Goal: Task Accomplishment & Management: Complete application form

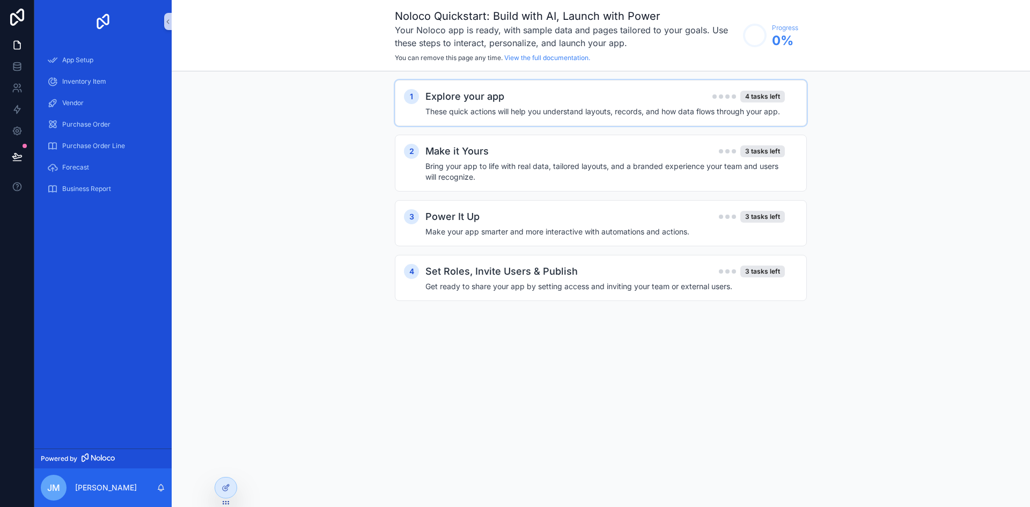
click at [537, 106] on h4 "These quick actions will help you understand layouts, records, and how data flo…" at bounding box center [606, 111] width 360 height 11
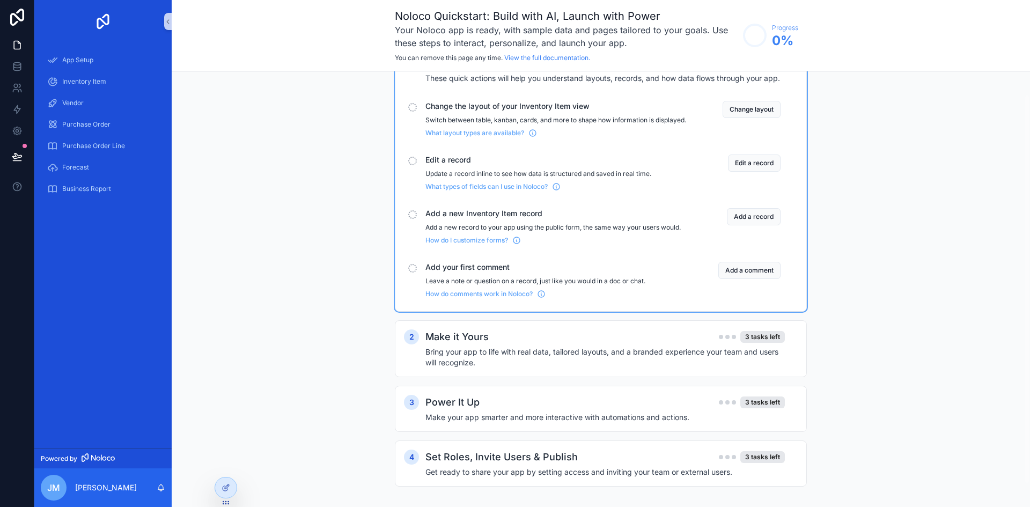
scroll to position [52, 0]
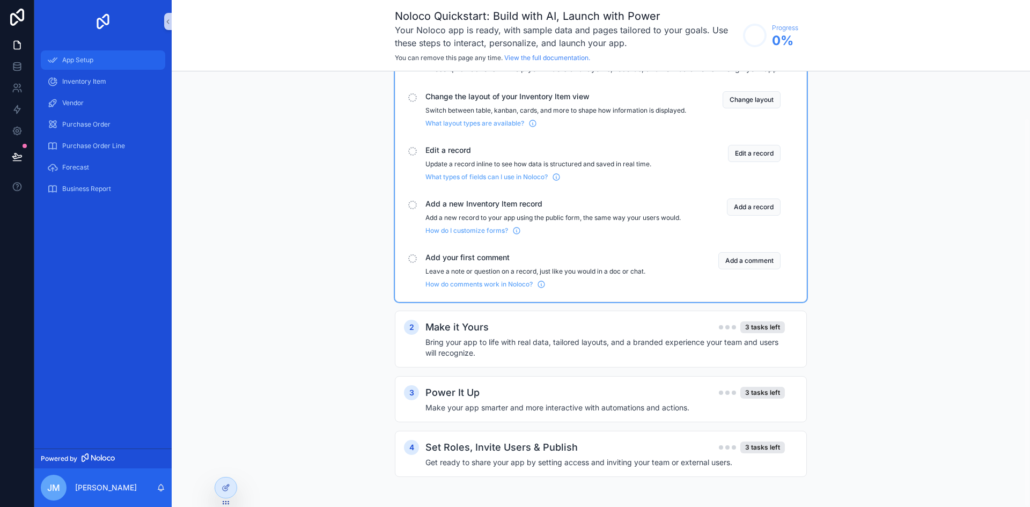
click at [86, 55] on div "App Setup" at bounding box center [103, 60] width 112 height 17
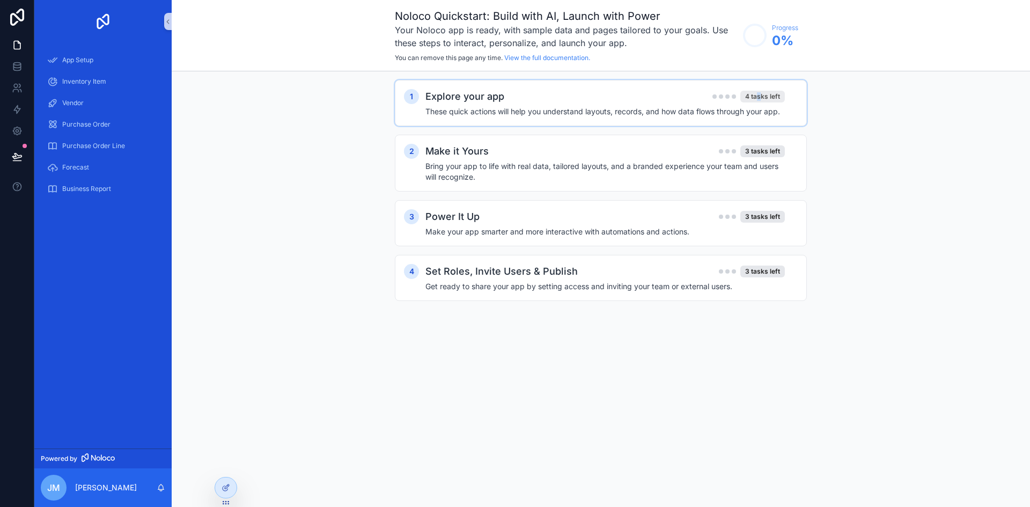
click at [760, 94] on div "4 tasks left" at bounding box center [763, 97] width 45 height 12
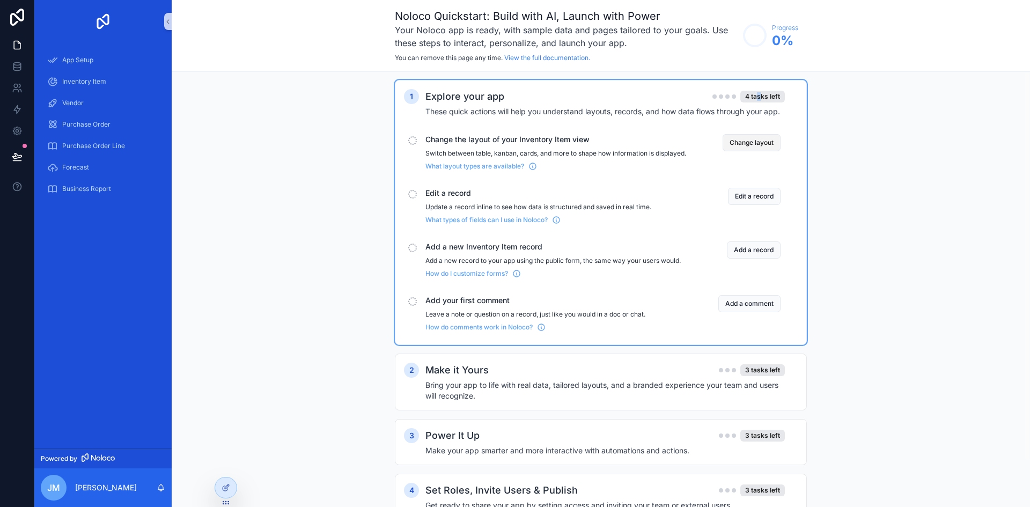
click at [742, 141] on button "Change layout" at bounding box center [752, 142] width 58 height 17
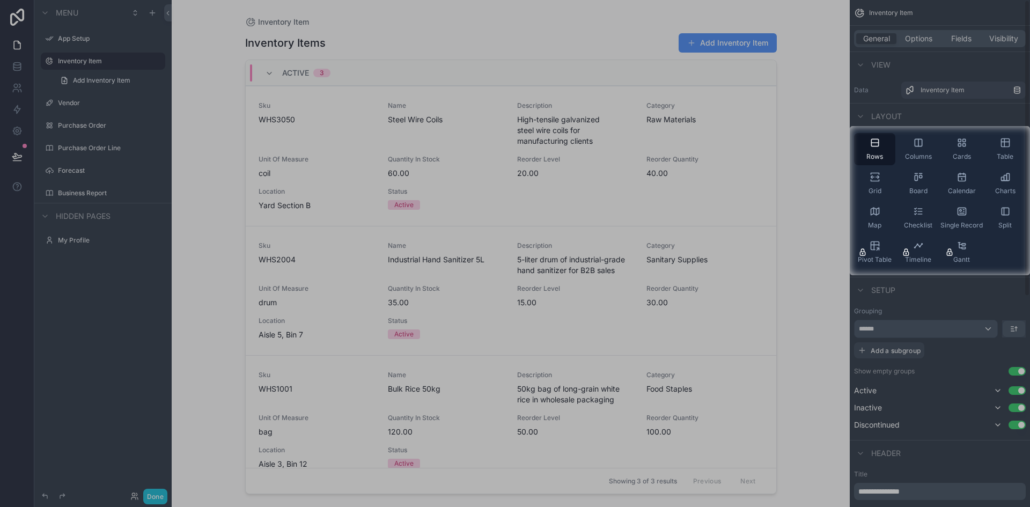
click at [537, 124] on div at bounding box center [515, 63] width 1030 height 126
click at [969, 151] on div "Cards" at bounding box center [961, 149] width 41 height 32
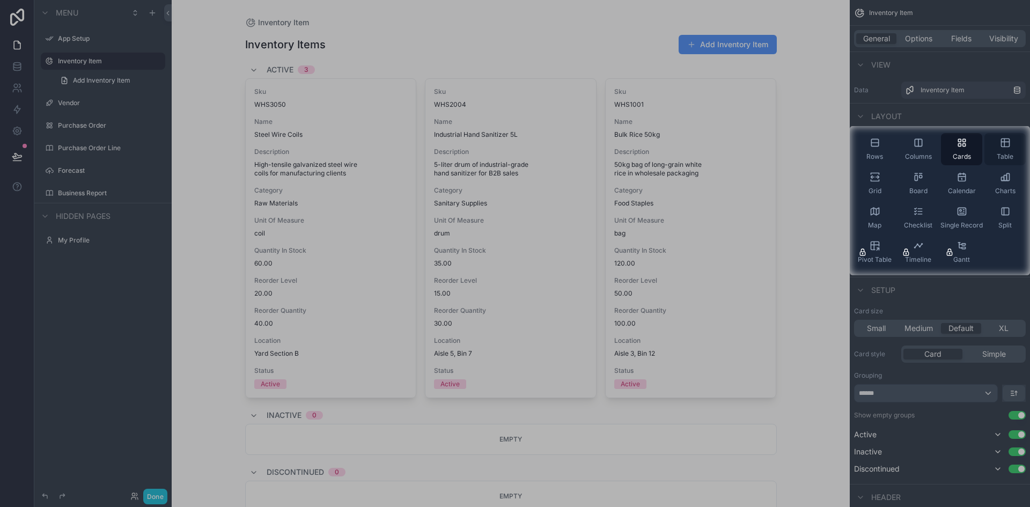
click at [1012, 150] on div "Table" at bounding box center [1005, 149] width 41 height 32
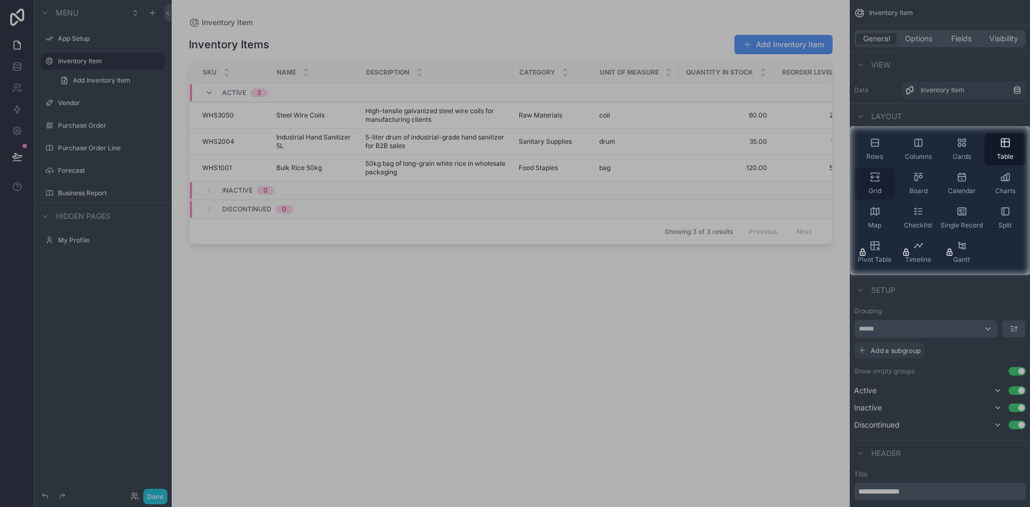
click at [878, 187] on span "Grid" at bounding box center [875, 191] width 13 height 9
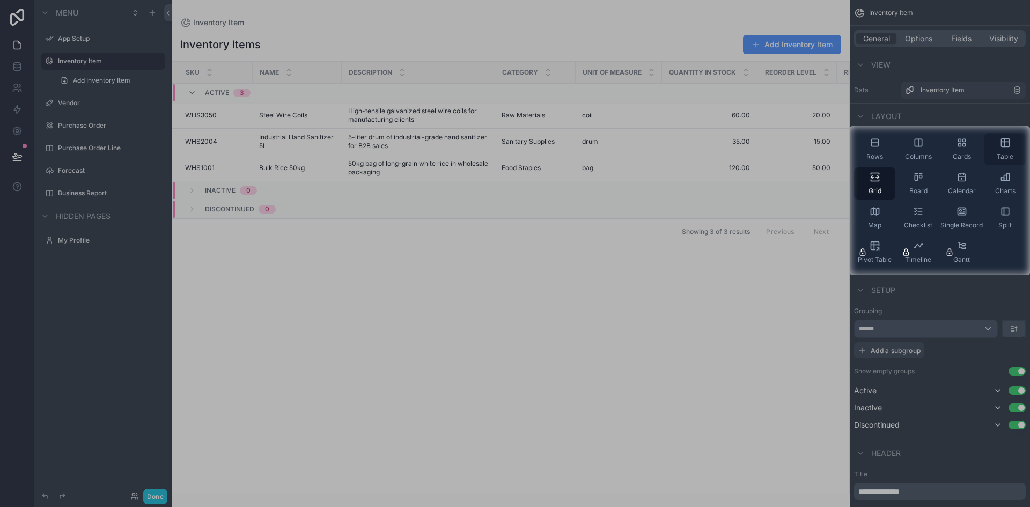
click at [1005, 145] on icon "scrollable content" at bounding box center [1005, 143] width 0 height 8
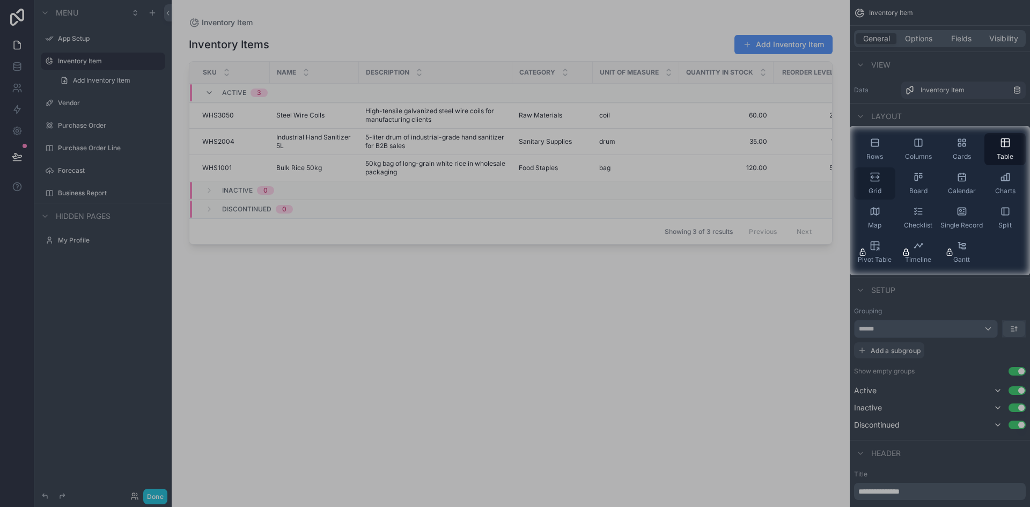
click at [869, 184] on div "Grid" at bounding box center [874, 183] width 41 height 32
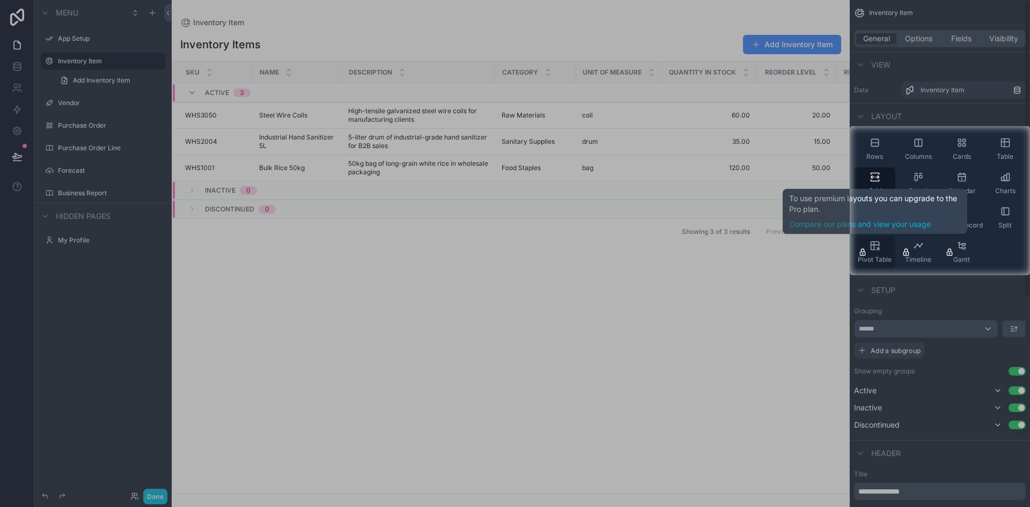
click at [874, 248] on icon "scrollable content" at bounding box center [874, 246] width 0 height 8
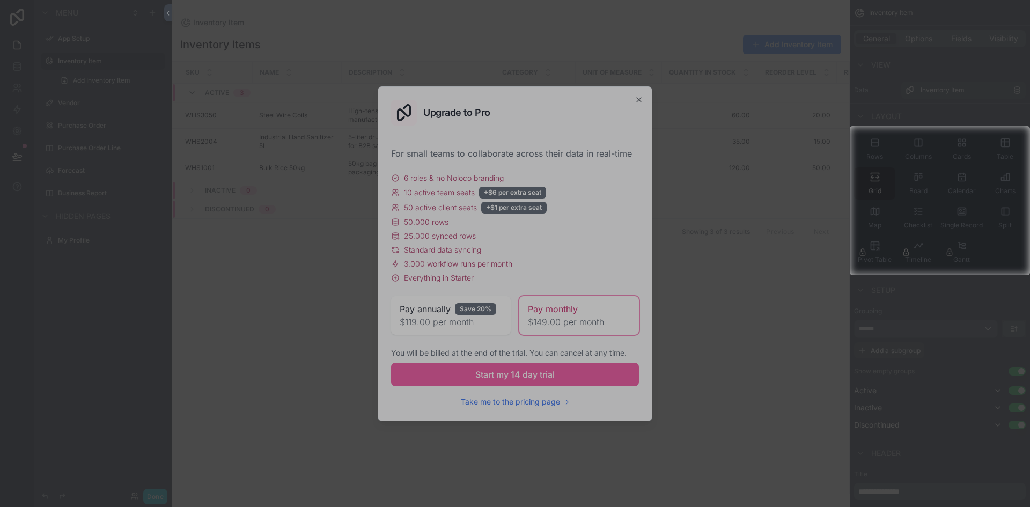
click at [630, 94] on div at bounding box center [515, 63] width 1030 height 126
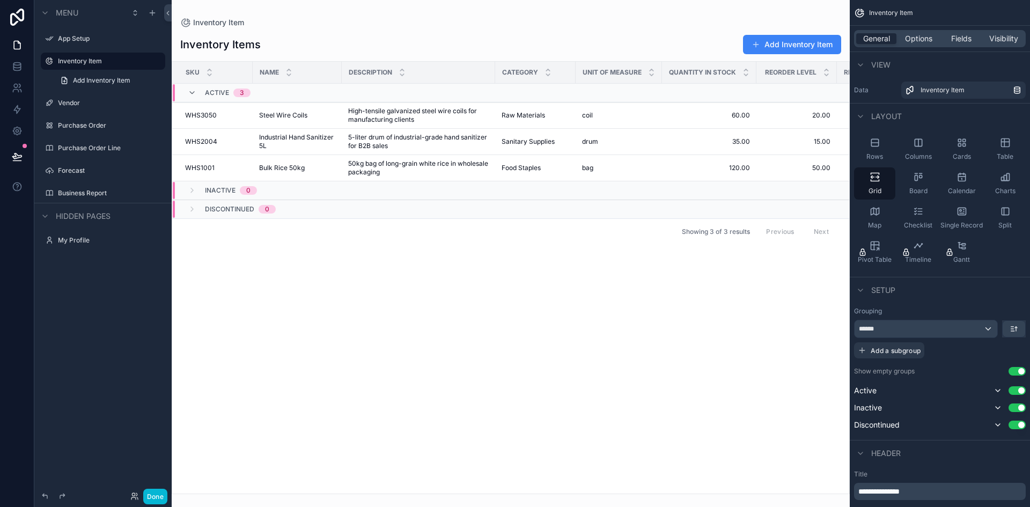
click at [389, 69] on span "Description" at bounding box center [370, 72] width 43 height 9
click at [933, 42] on span "Options" at bounding box center [918, 38] width 27 height 11
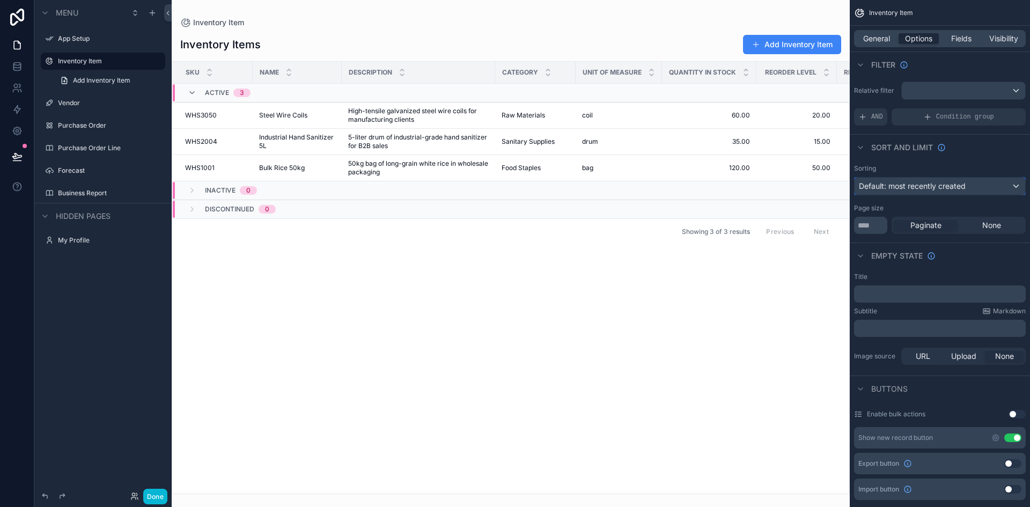
click at [985, 185] on div "Default: most recently created" at bounding box center [940, 186] width 171 height 17
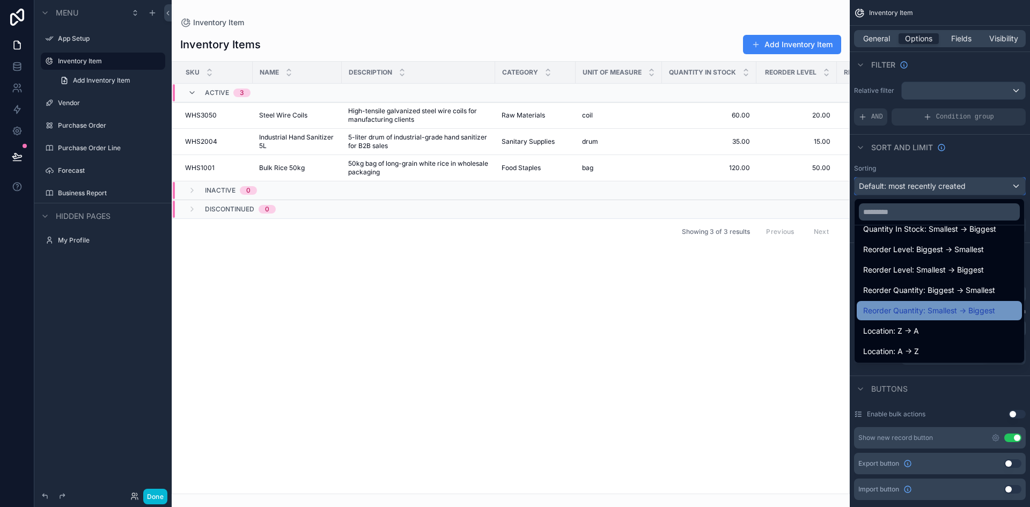
scroll to position [341, 0]
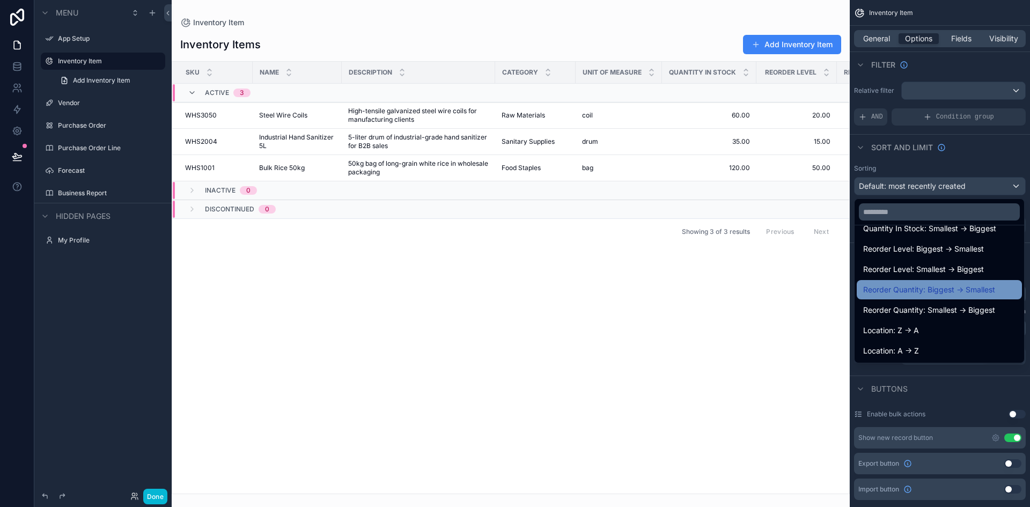
click at [949, 288] on span "Reorder Quantity: Biggest -> Smallest" at bounding box center [930, 289] width 132 height 13
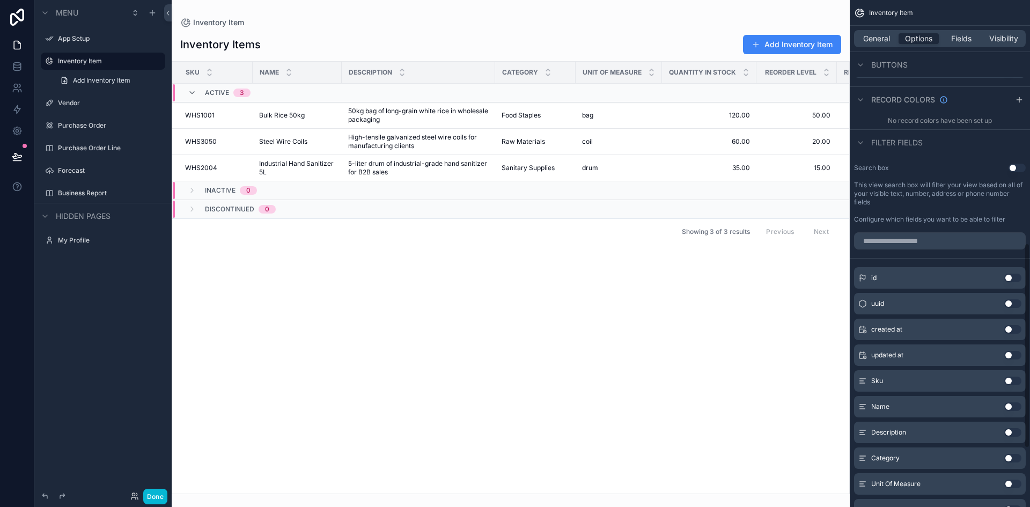
scroll to position [0, 0]
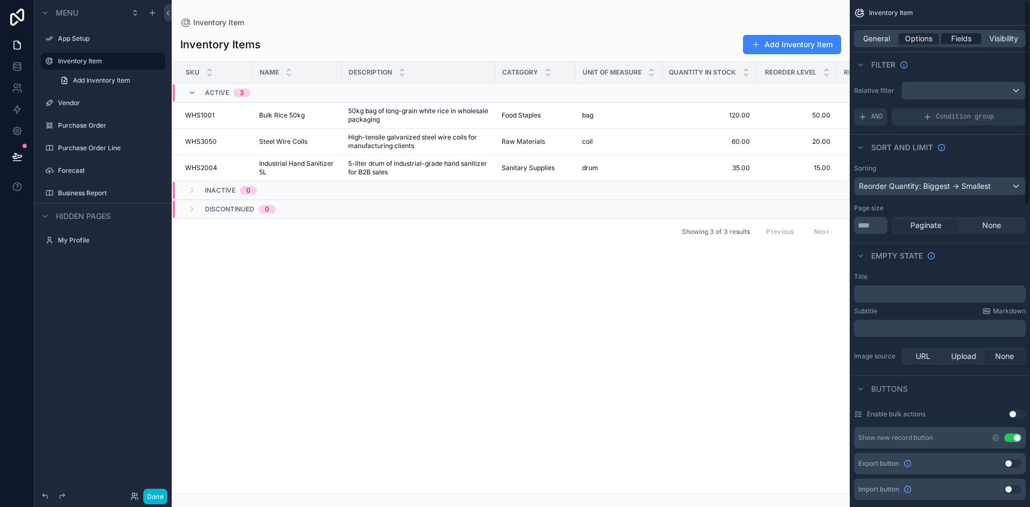
click at [961, 34] on span "Fields" at bounding box center [962, 38] width 20 height 11
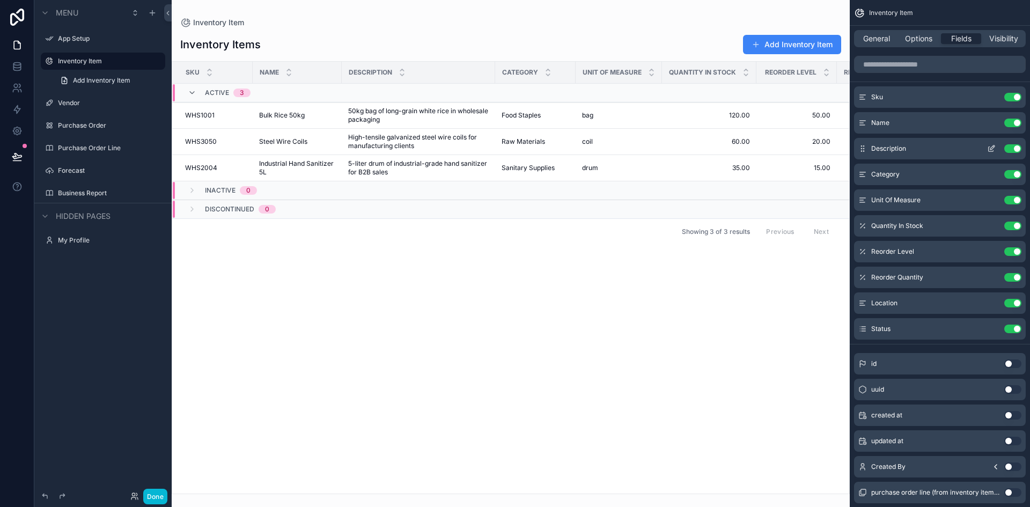
click at [1009, 149] on button "Use setting" at bounding box center [1013, 148] width 17 height 9
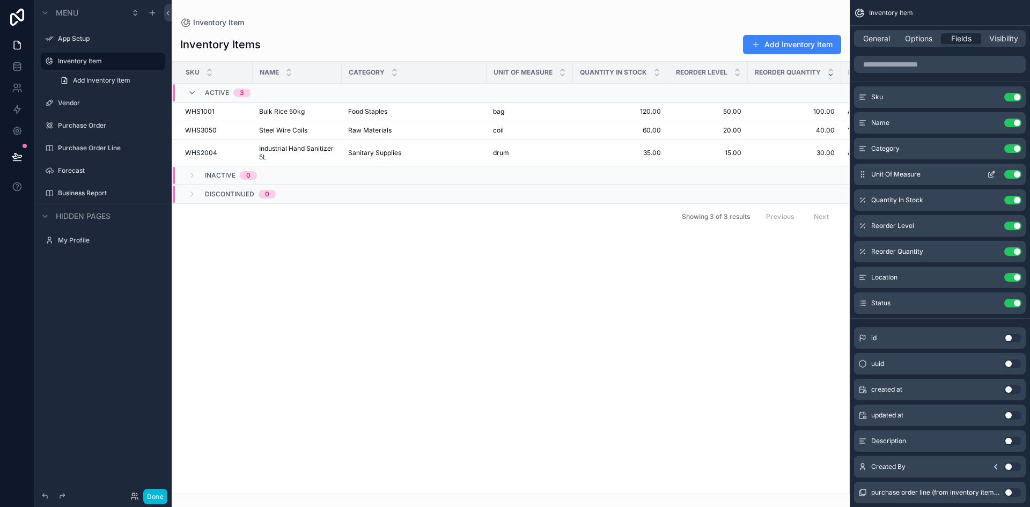
click at [1012, 176] on button "Use setting" at bounding box center [1013, 174] width 17 height 9
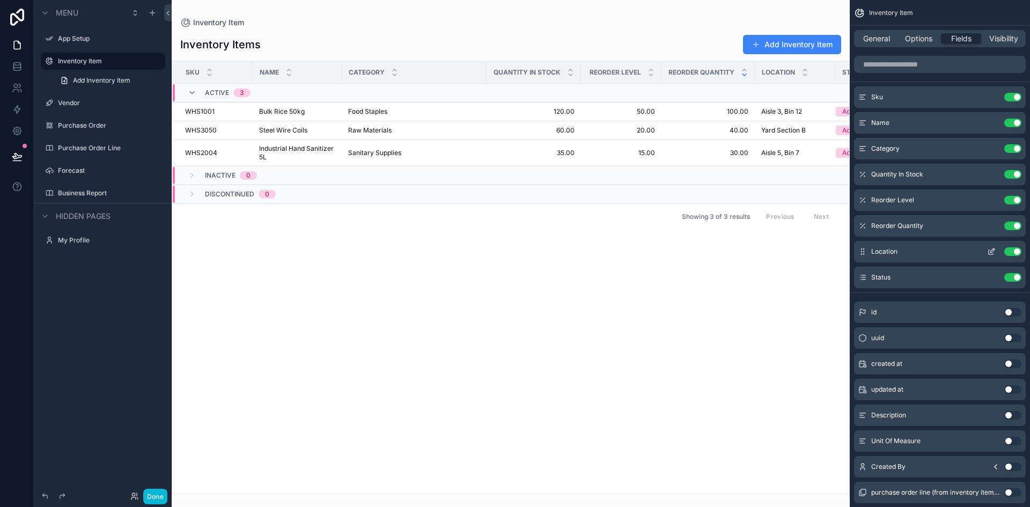
click at [1010, 252] on button "Use setting" at bounding box center [1013, 251] width 17 height 9
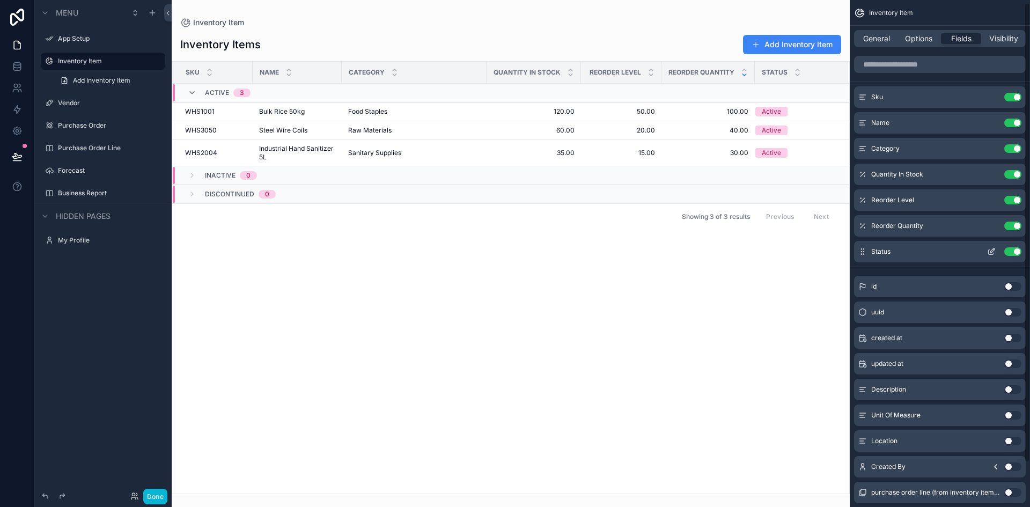
scroll to position [52, 0]
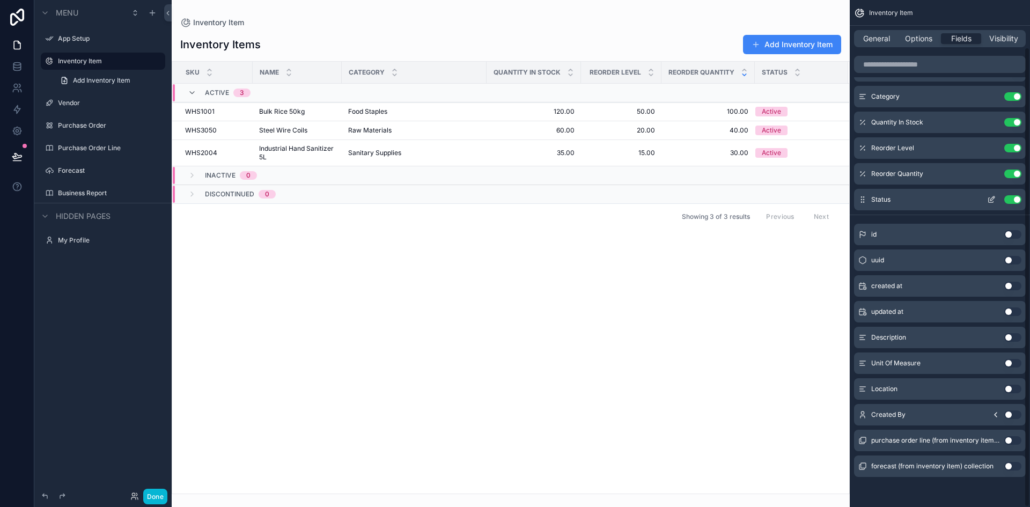
click at [992, 195] on icon "scrollable content" at bounding box center [992, 199] width 9 height 9
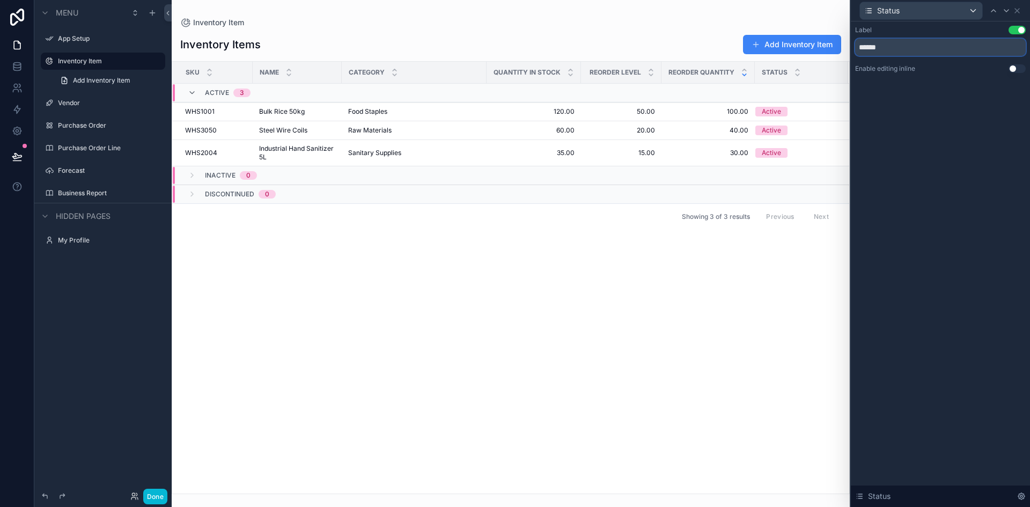
drag, startPoint x: 891, startPoint y: 49, endPoint x: 860, endPoint y: 46, distance: 31.8
click at [860, 46] on input "******" at bounding box center [941, 47] width 171 height 17
type input "**********"
click at [867, 100] on div "**********" at bounding box center [940, 264] width 179 height 486
click at [976, 23] on div "**********" at bounding box center [940, 59] width 179 height 77
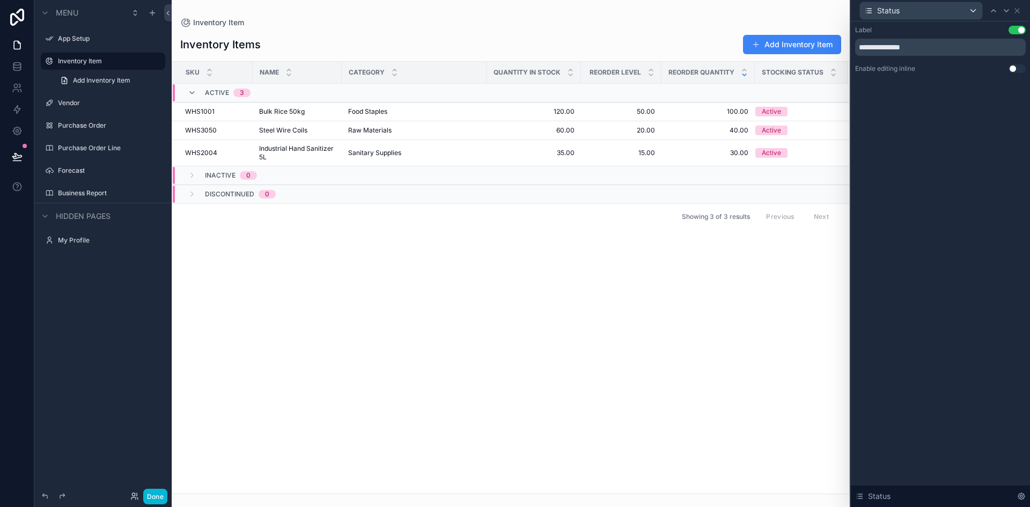
click at [974, 30] on div "Label Use setting" at bounding box center [941, 30] width 171 height 9
click at [967, 133] on div "**********" at bounding box center [940, 264] width 179 height 486
click at [1018, 11] on icon at bounding box center [1017, 11] width 4 height 4
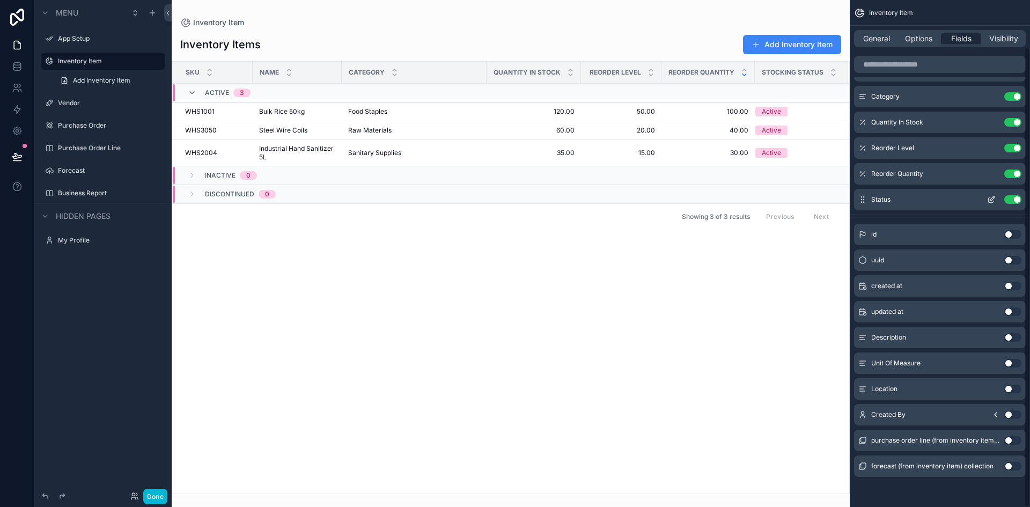
click at [931, 198] on div "Status Use setting" at bounding box center [940, 199] width 172 height 21
click at [990, 196] on icon "scrollable content" at bounding box center [992, 199] width 9 height 9
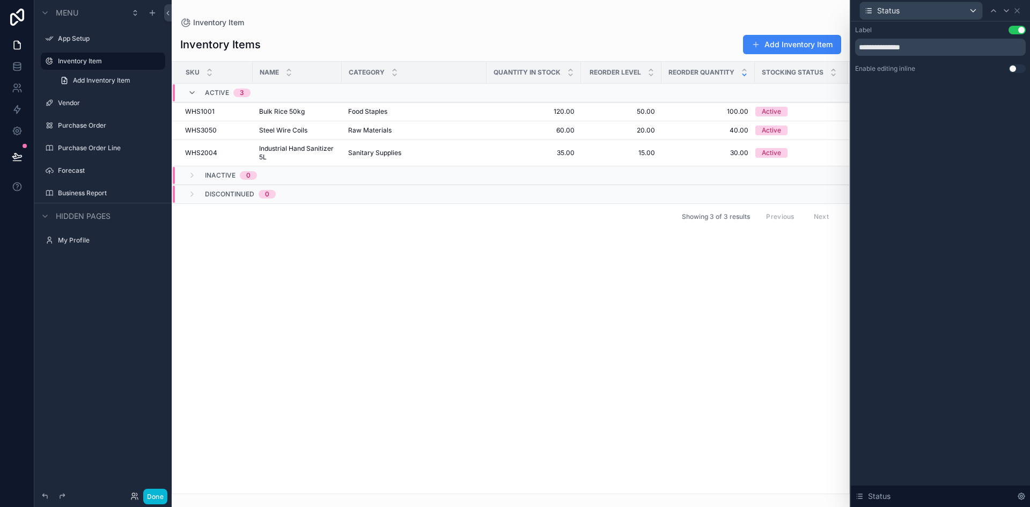
click at [1018, 70] on button "Use setting" at bounding box center [1017, 68] width 17 height 9
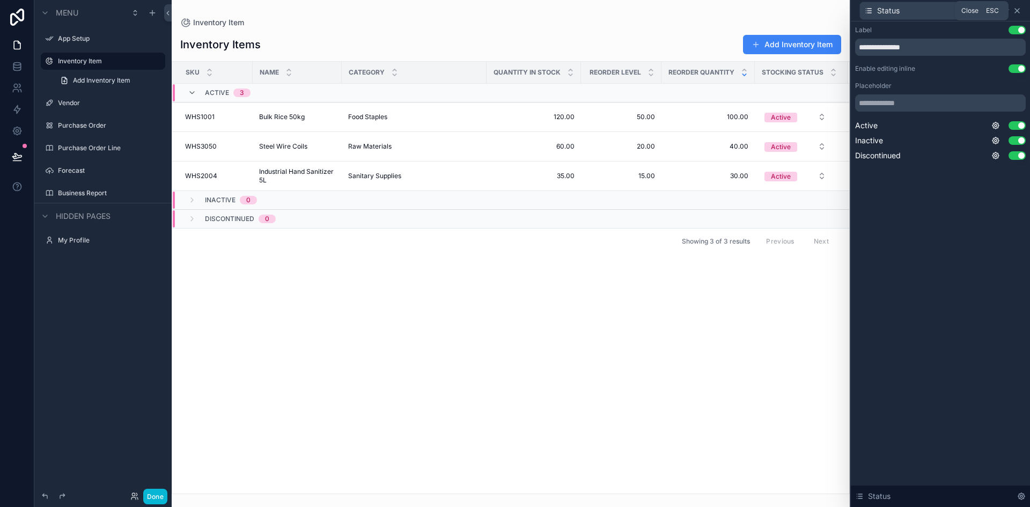
click at [1016, 12] on icon at bounding box center [1017, 11] width 4 height 4
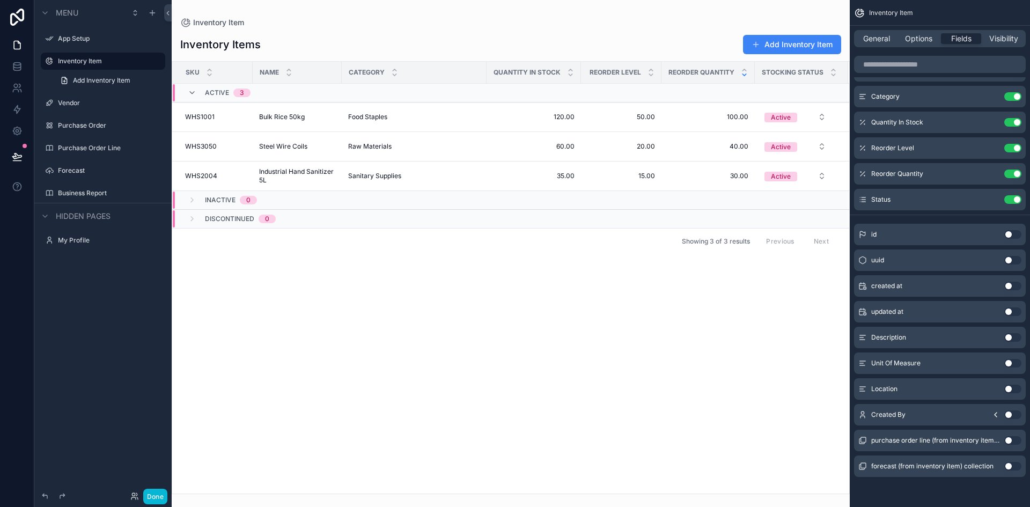
click at [937, 233] on div "id Use setting" at bounding box center [940, 234] width 172 height 21
click at [949, 362] on div "Unit Of Measure Use setting" at bounding box center [940, 363] width 172 height 21
click at [1015, 363] on button "Use setting" at bounding box center [1013, 363] width 17 height 9
click at [900, 224] on span "Unit Of Measure" at bounding box center [896, 225] width 49 height 9
click at [991, 222] on icon "scrollable content" at bounding box center [992, 225] width 9 height 9
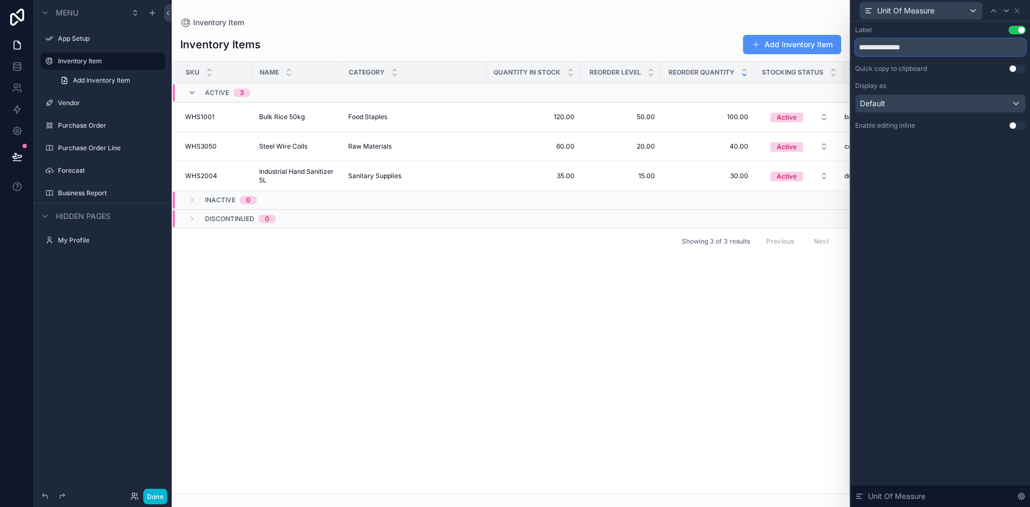
drag, startPoint x: 944, startPoint y: 43, endPoint x: 832, endPoint y: 35, distance: 111.9
click at [832, 35] on div "**********" at bounding box center [515, 253] width 1030 height 507
type input "*******"
click at [1022, 126] on button "Use setting" at bounding box center [1017, 125] width 17 height 9
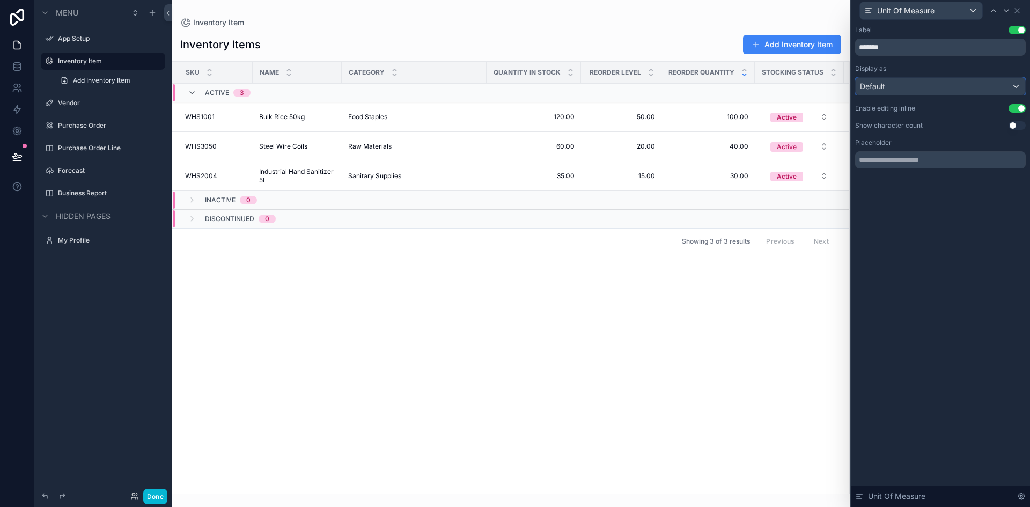
click at [1018, 92] on div "Default" at bounding box center [941, 86] width 170 height 17
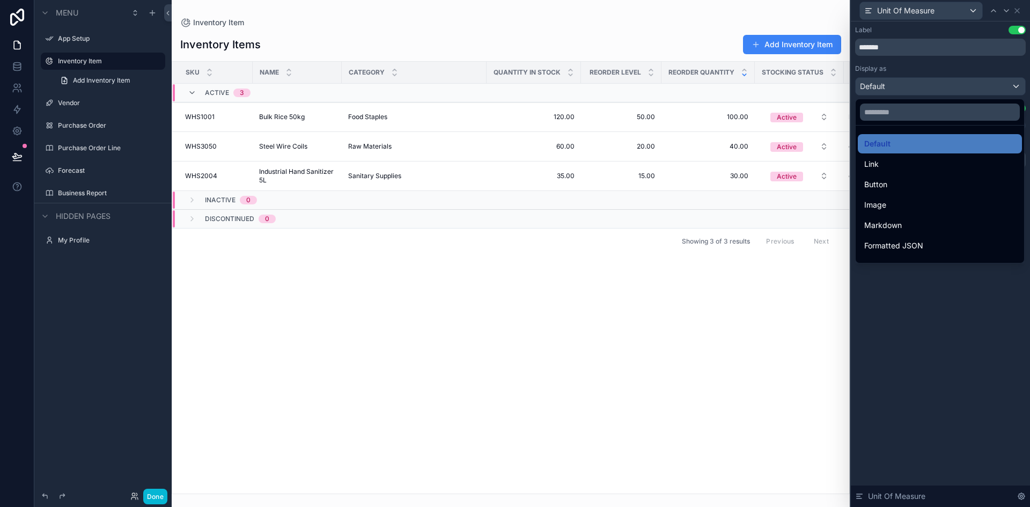
click at [1017, 84] on div at bounding box center [940, 253] width 179 height 507
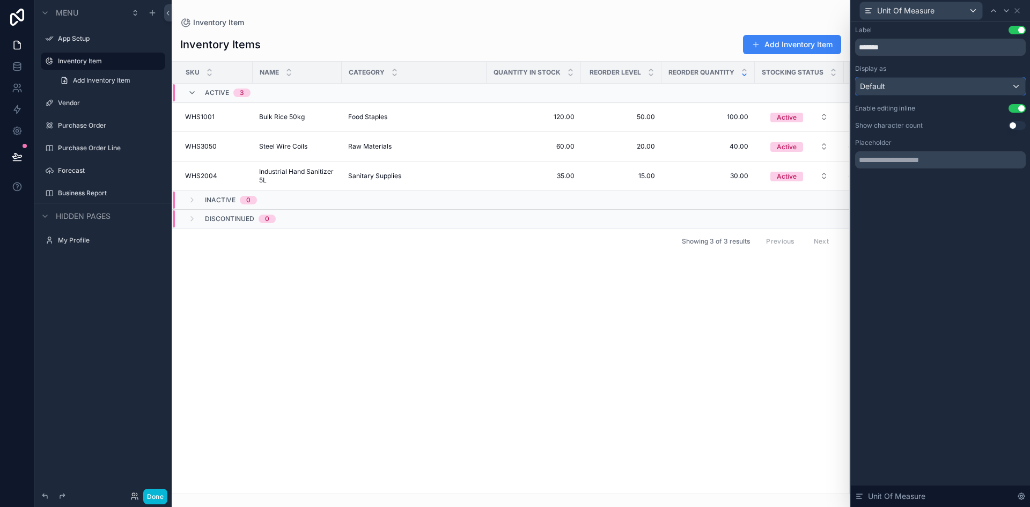
click at [1017, 84] on div "Default" at bounding box center [941, 86] width 170 height 17
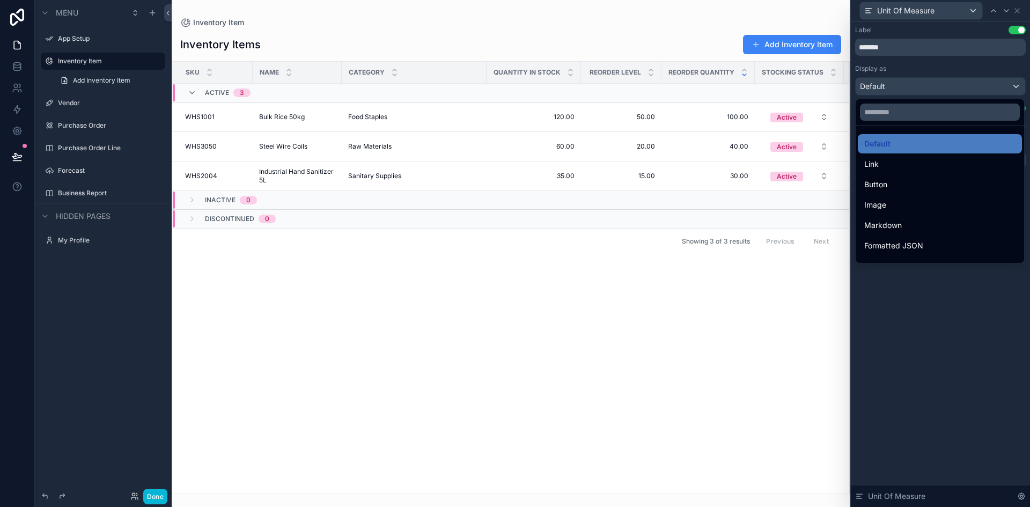
click at [994, 68] on div at bounding box center [940, 253] width 179 height 507
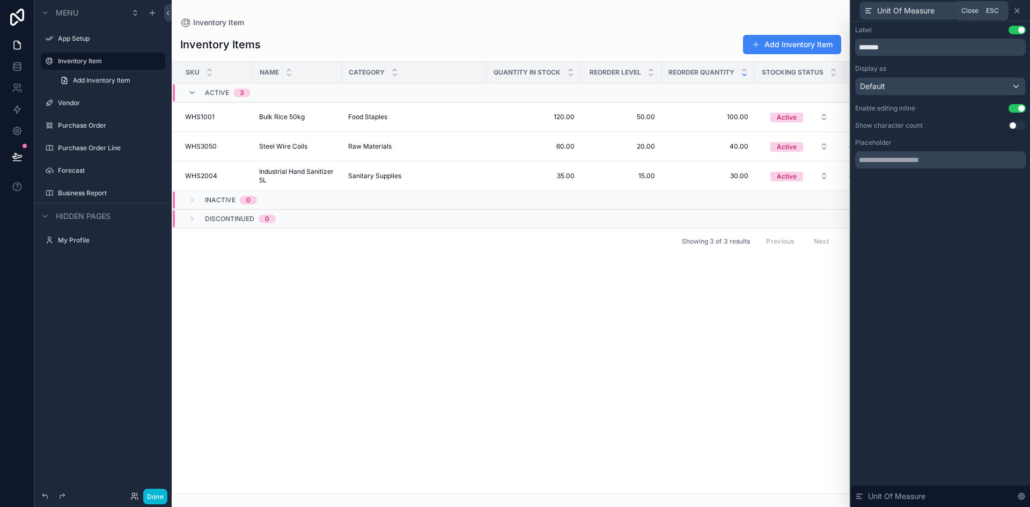
click at [1017, 10] on icon at bounding box center [1017, 10] width 9 height 9
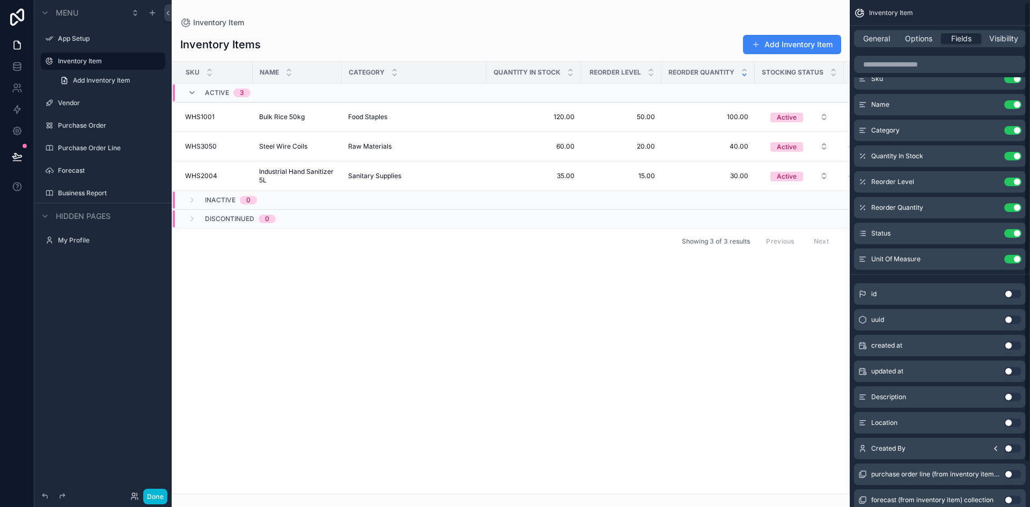
scroll to position [0, 0]
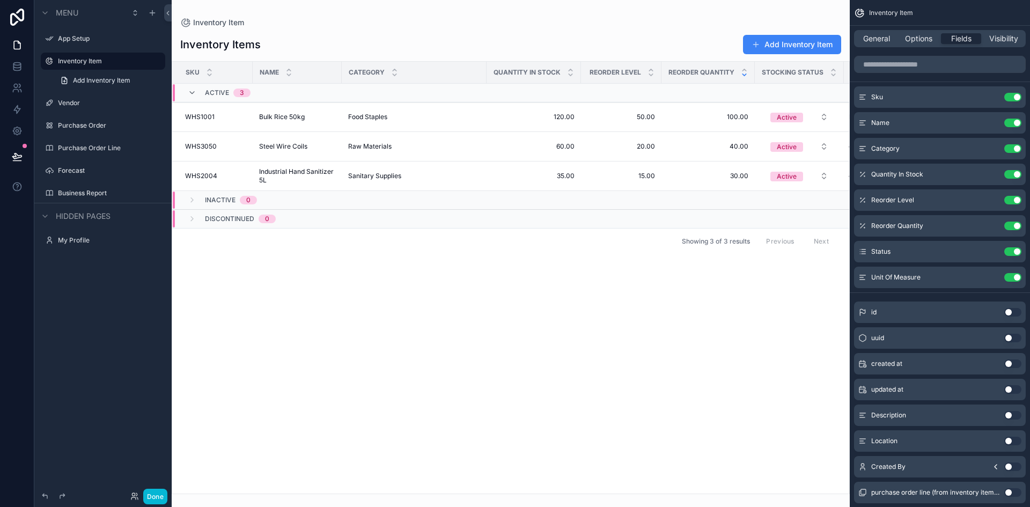
click at [956, 368] on div "created at Use setting" at bounding box center [940, 363] width 172 height 21
click at [1015, 363] on button "Use setting" at bounding box center [1013, 364] width 17 height 9
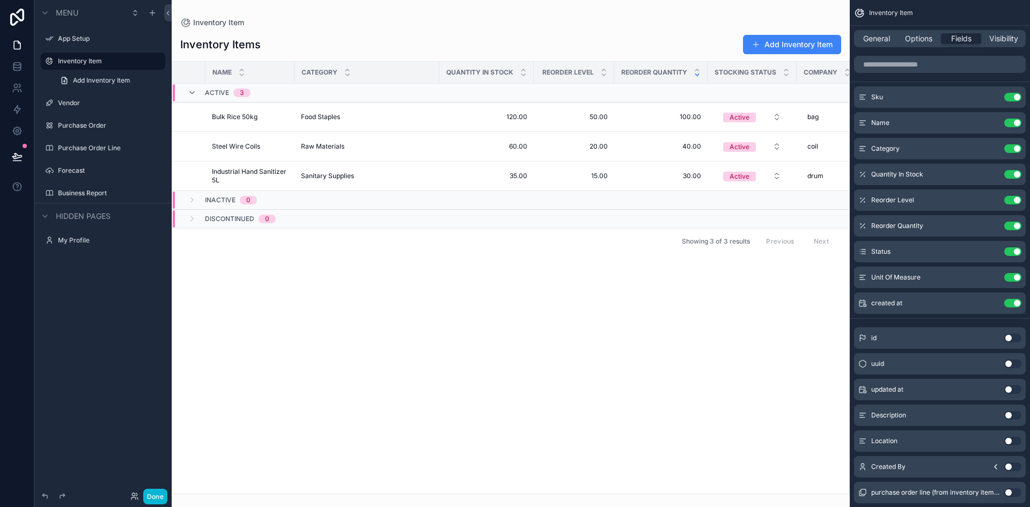
scroll to position [0, 156]
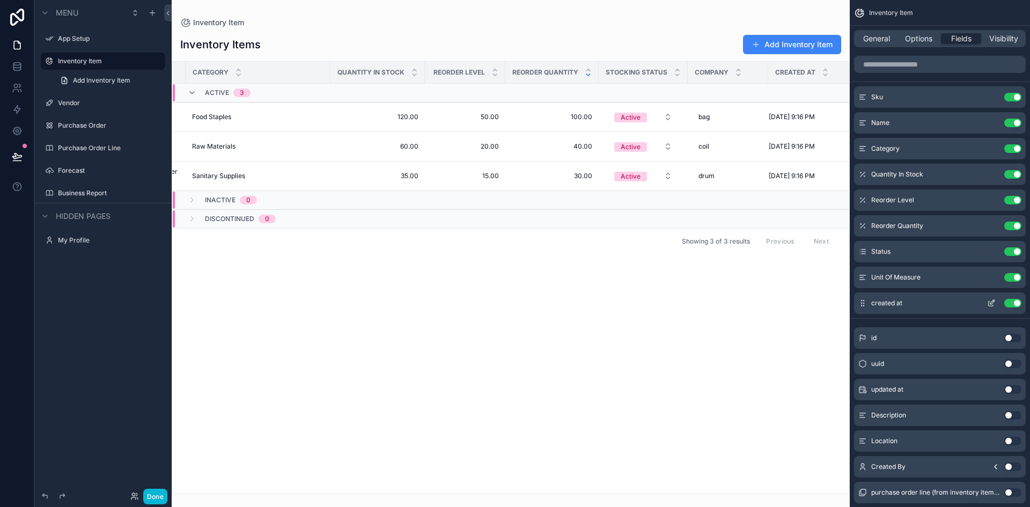
click at [1011, 304] on button "Use setting" at bounding box center [1013, 303] width 17 height 9
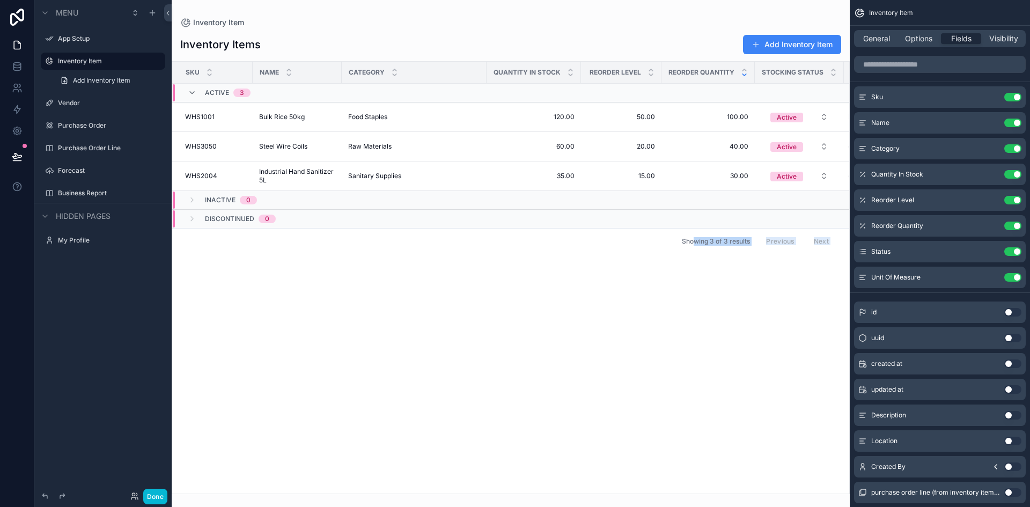
scroll to position [0, 76]
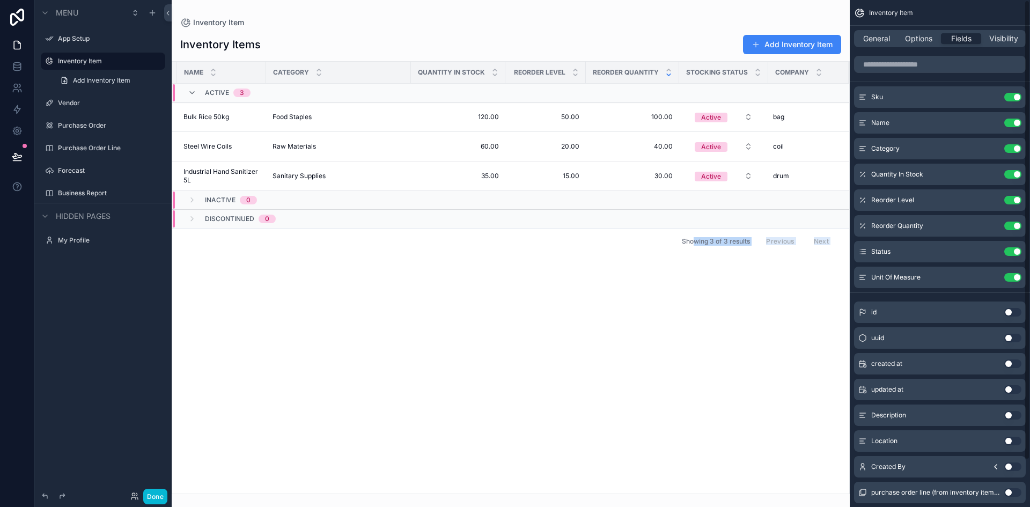
drag, startPoint x: 696, startPoint y: 485, endPoint x: 913, endPoint y: 480, distance: 216.9
click at [913, 480] on div "App Setup Inventory Item Vendor Purchase Order Purchase Order Line Forecast Bus…" at bounding box center [601, 253] width 859 height 507
click at [864, 277] on icon "scrollable content" at bounding box center [864, 277] width 1 height 1
click at [991, 275] on icon "scrollable content" at bounding box center [992, 277] width 9 height 9
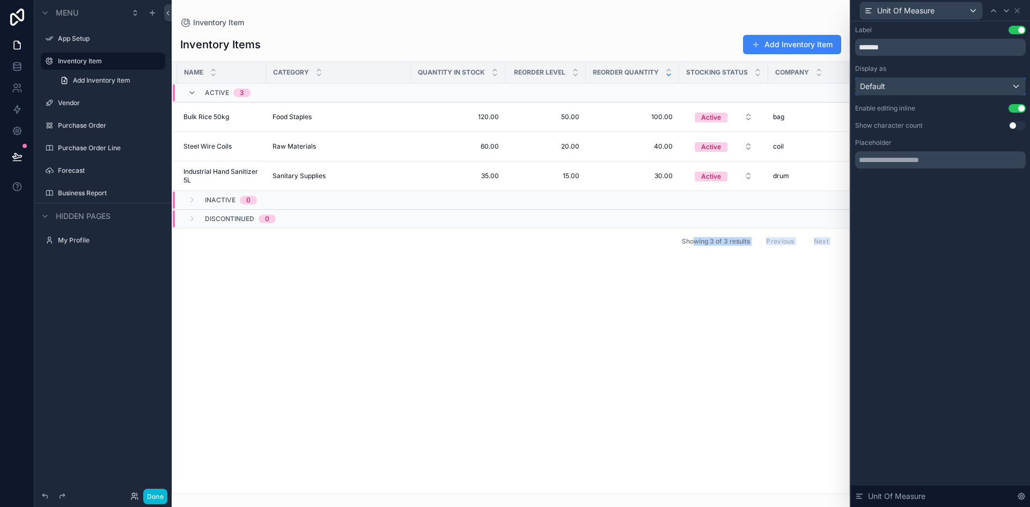
click at [923, 84] on div "Default" at bounding box center [941, 86] width 170 height 17
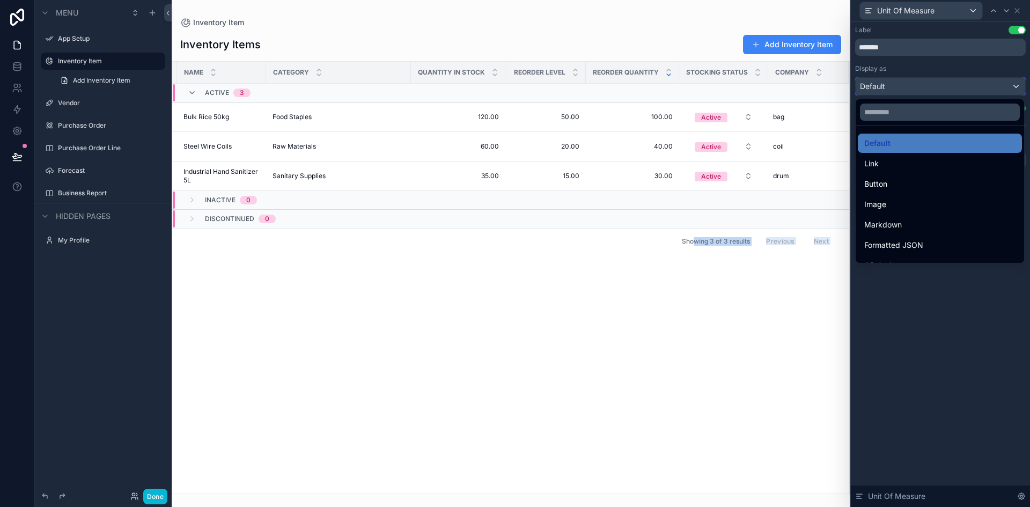
scroll to position [0, 0]
click at [917, 375] on div at bounding box center [940, 253] width 179 height 507
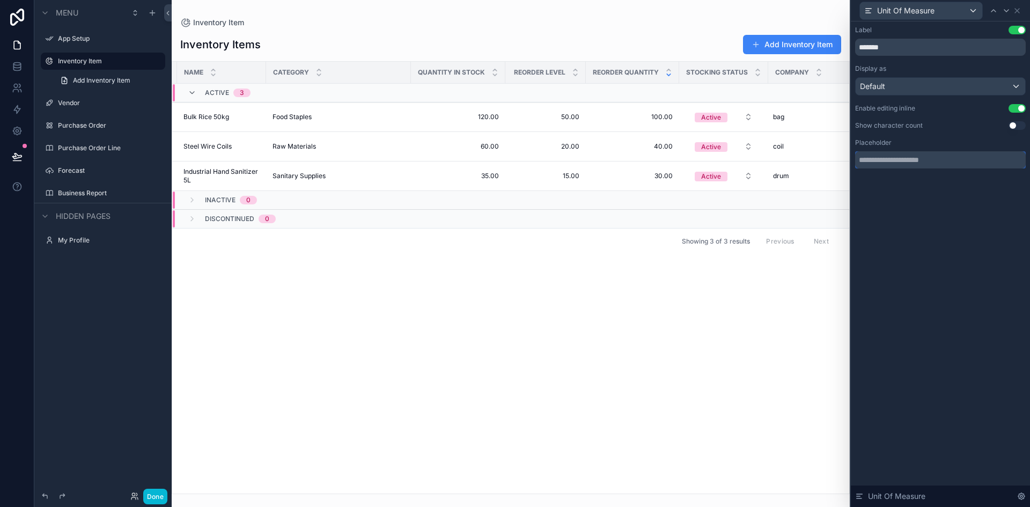
click at [908, 154] on input "text" at bounding box center [941, 159] width 171 height 17
click at [1019, 10] on icon at bounding box center [1017, 10] width 9 height 9
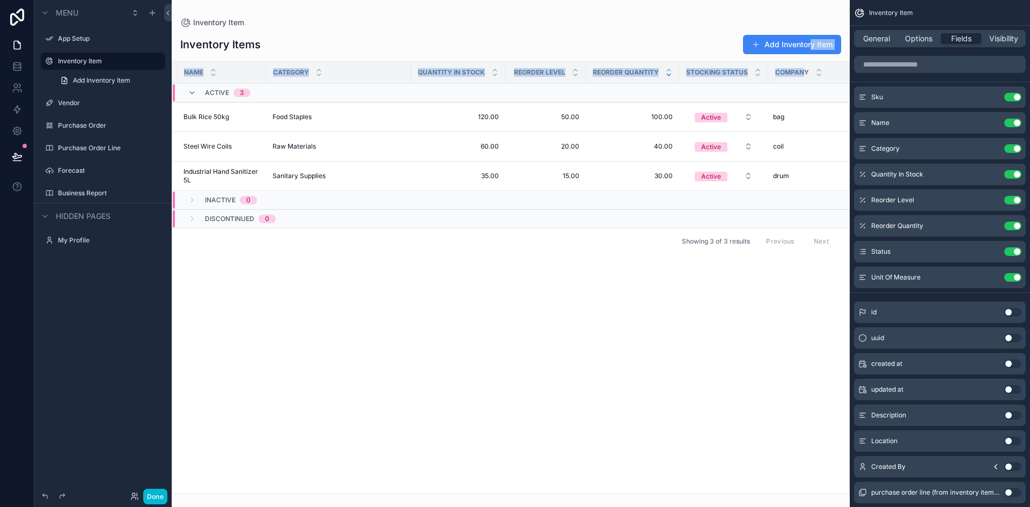
drag, startPoint x: 802, startPoint y: 68, endPoint x: 812, endPoint y: 57, distance: 13.7
click at [812, 57] on div "Inventory Items Add Inventory Item Sku Name Category Quantity In Stock Reorder …" at bounding box center [511, 261] width 678 height 466
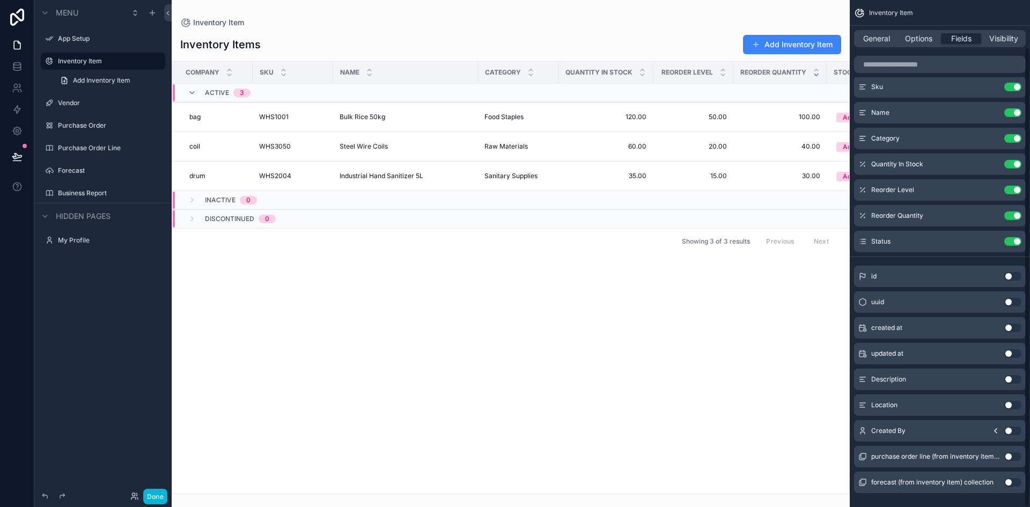
scroll to position [52, 0]
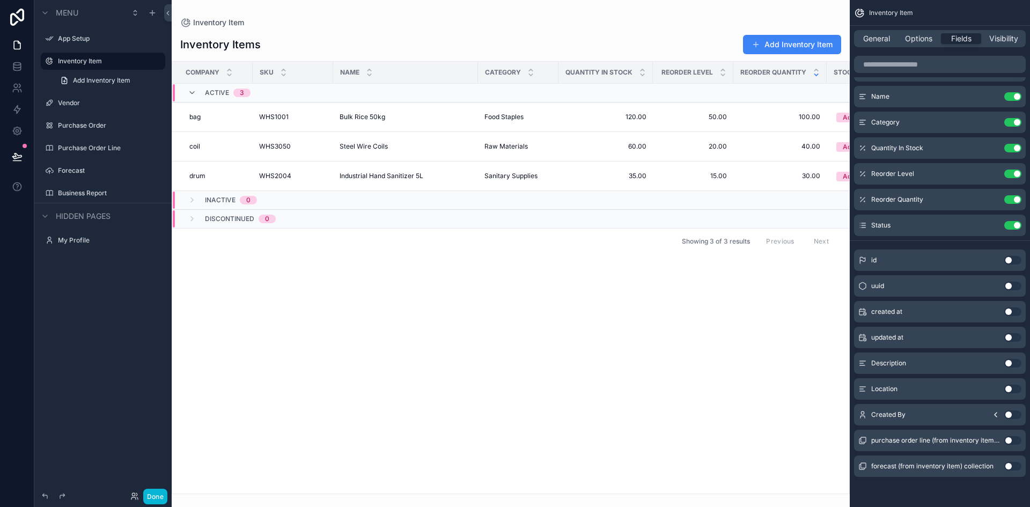
click at [1014, 388] on button "Use setting" at bounding box center [1013, 389] width 17 height 9
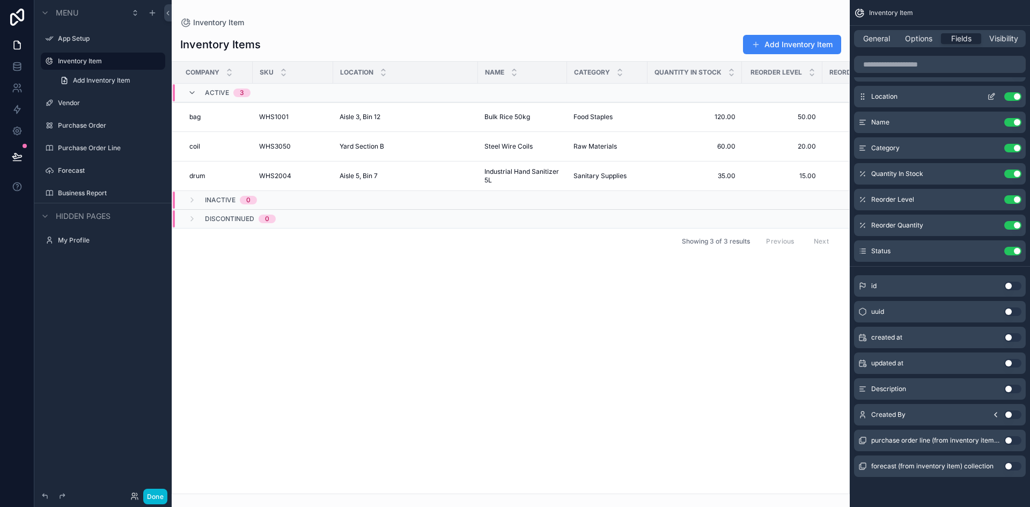
click at [1010, 99] on button "Use setting" at bounding box center [1013, 96] width 17 height 9
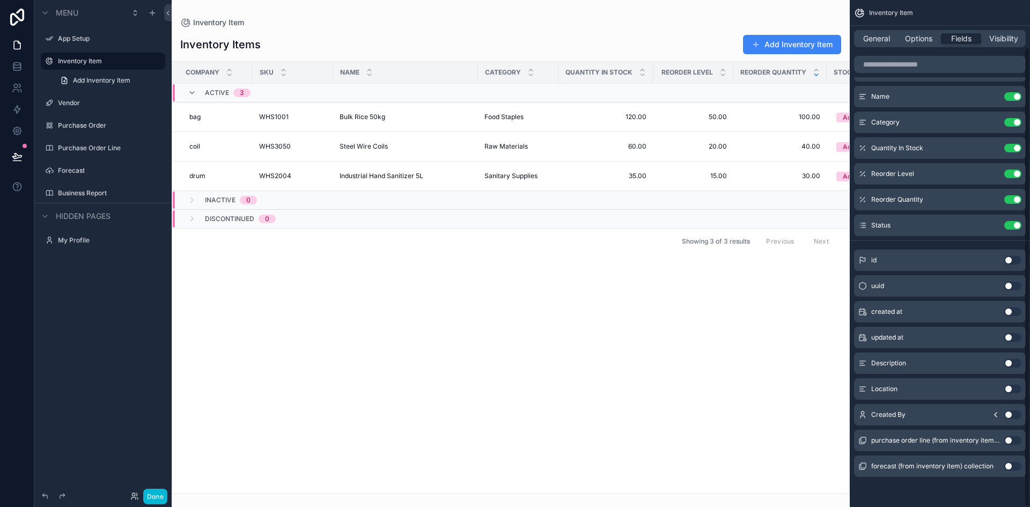
click at [1011, 464] on button "Use setting" at bounding box center [1013, 466] width 17 height 9
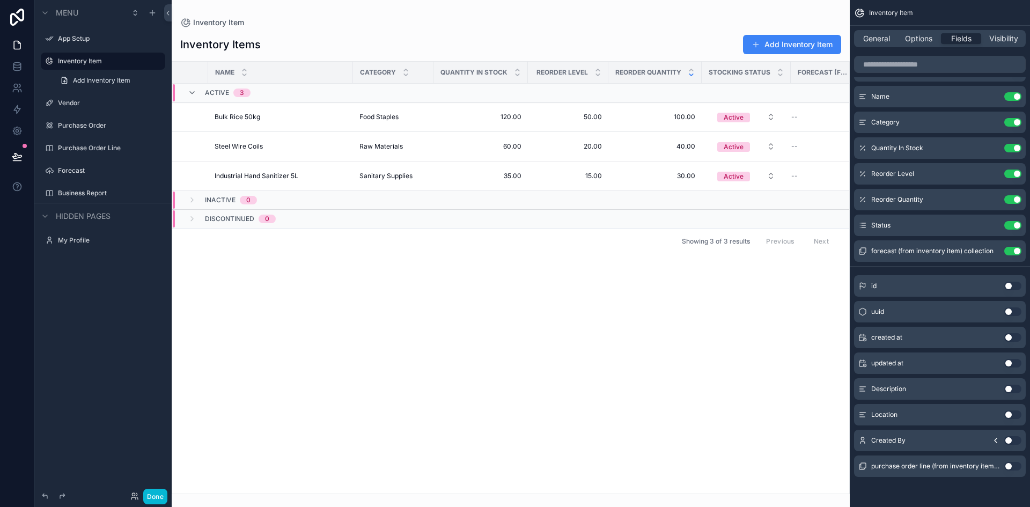
scroll to position [0, 148]
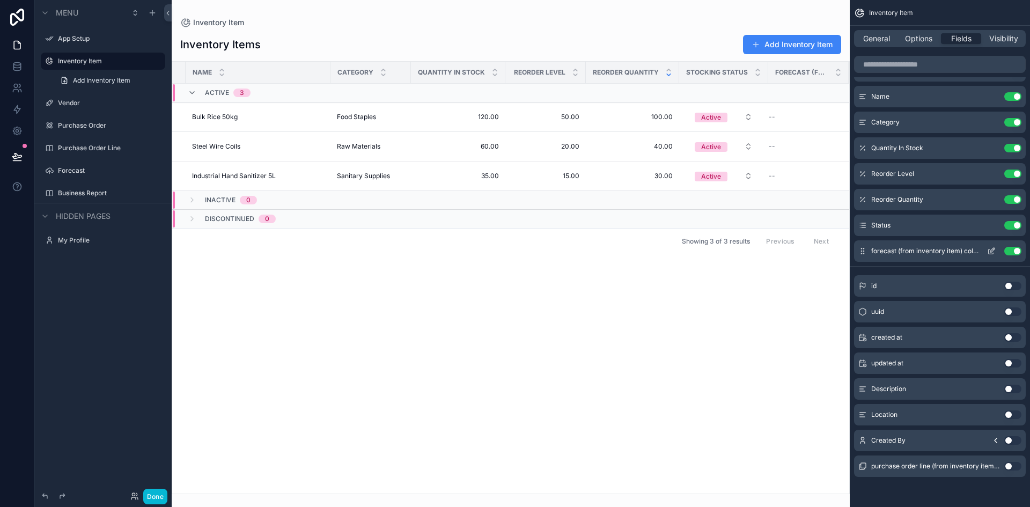
click at [1009, 253] on button "Use setting" at bounding box center [1013, 251] width 17 height 9
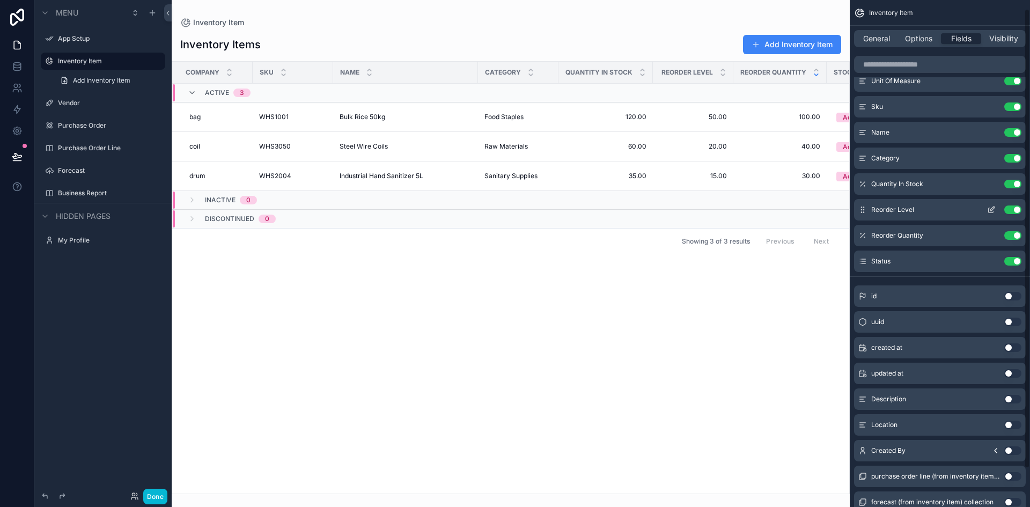
scroll to position [0, 0]
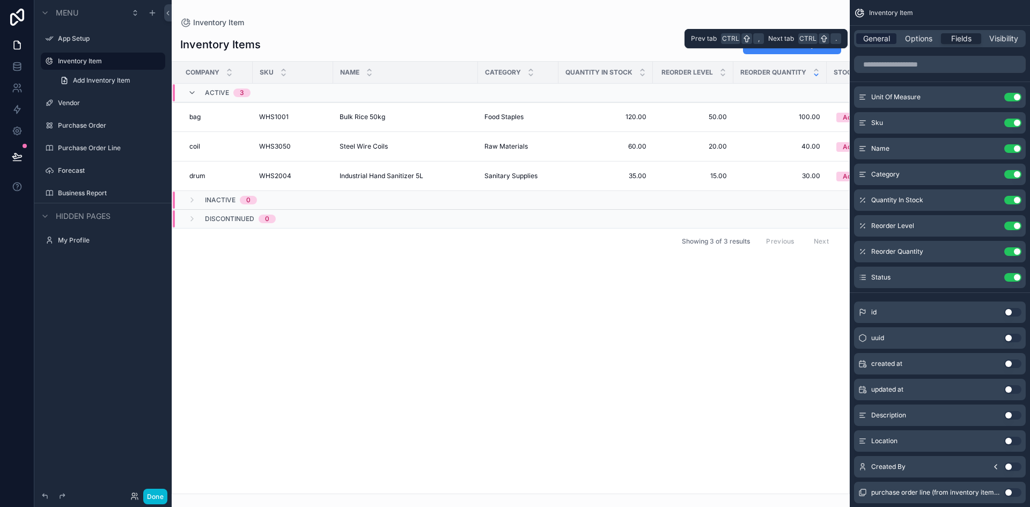
click at [889, 39] on span "General" at bounding box center [877, 38] width 27 height 11
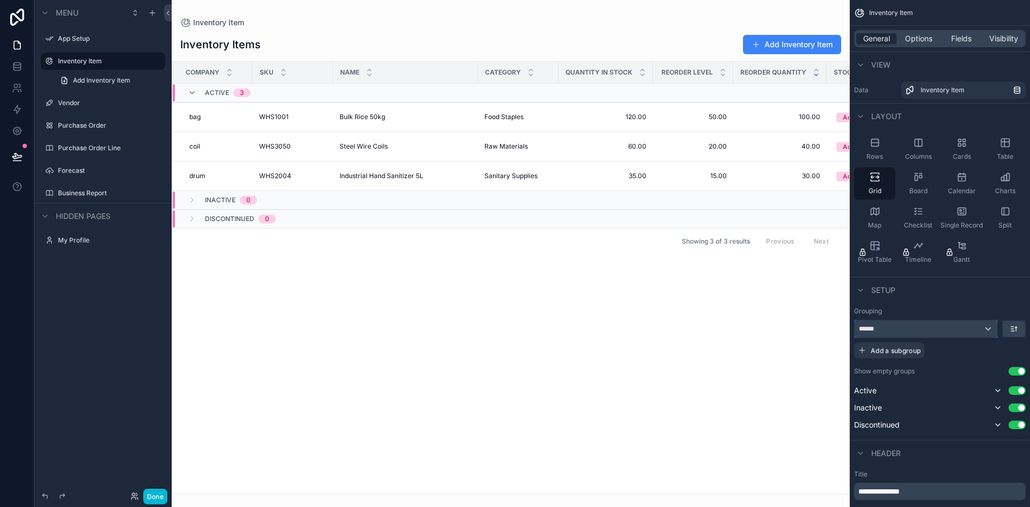
click at [976, 338] on button "******" at bounding box center [926, 329] width 144 height 18
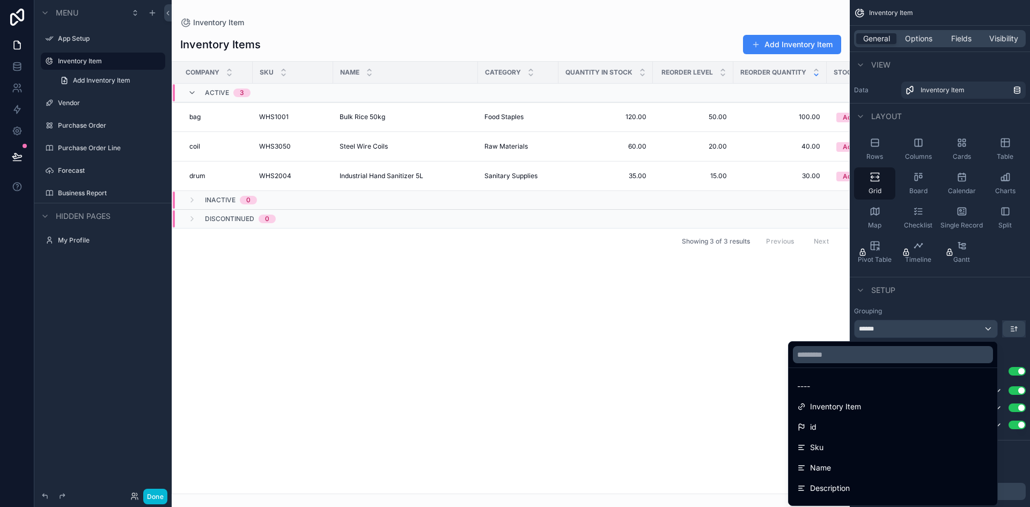
click at [980, 286] on div "scrollable content" at bounding box center [515, 253] width 1030 height 507
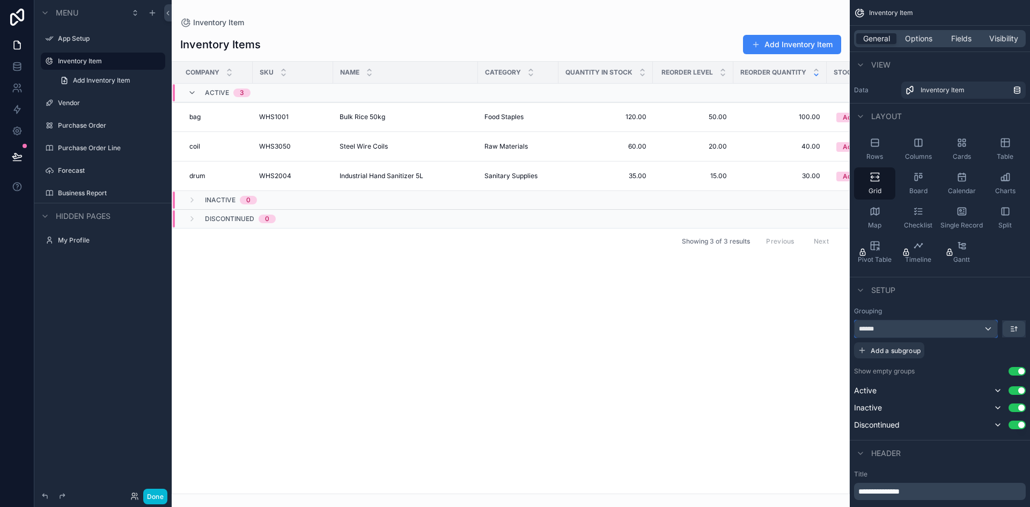
click at [869, 327] on span "******" at bounding box center [868, 329] width 19 height 9
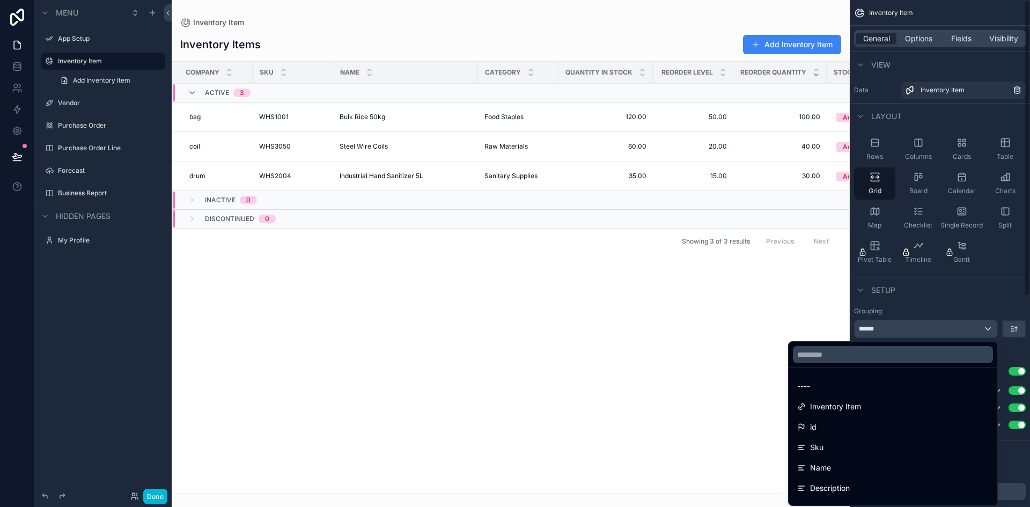
click at [980, 298] on div "scrollable content" at bounding box center [515, 253] width 1030 height 507
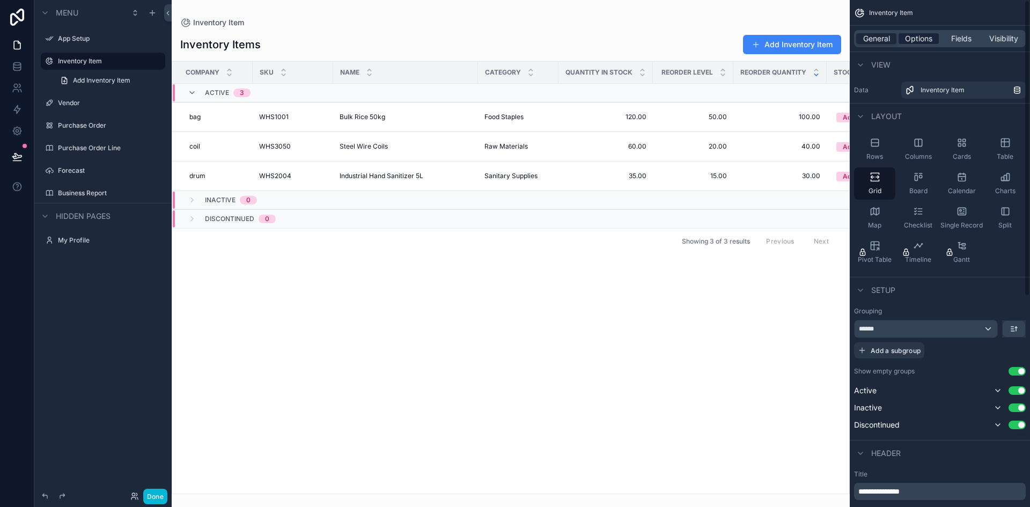
click at [913, 33] on span "Options" at bounding box center [918, 38] width 27 height 11
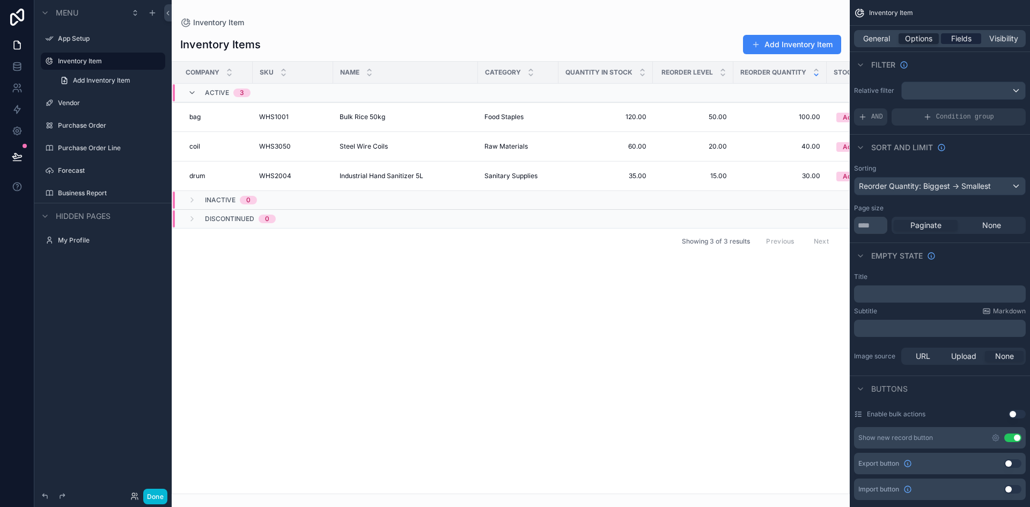
click at [966, 38] on span "Fields" at bounding box center [962, 38] width 20 height 11
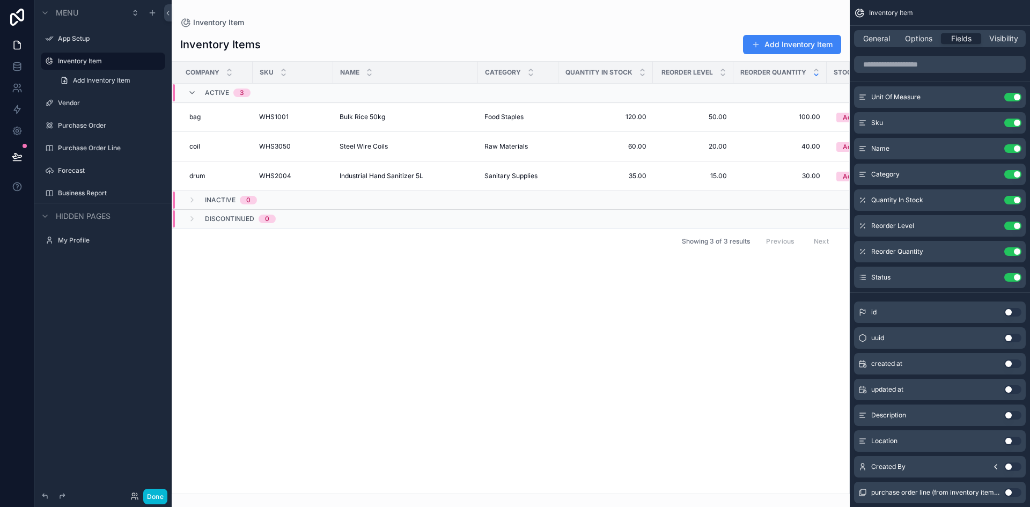
click at [1013, 441] on button "Use setting" at bounding box center [1013, 441] width 17 height 9
drag, startPoint x: 1011, startPoint y: 441, endPoint x: 957, endPoint y: 391, distance: 74.1
click at [938, 416] on div "id Use setting uuid Use setting created at Use setting updated at Use setting D…" at bounding box center [940, 426] width 180 height 206
click at [889, 303] on span "Location" at bounding box center [885, 303] width 26 height 9
click at [988, 302] on icon "scrollable content" at bounding box center [992, 303] width 9 height 9
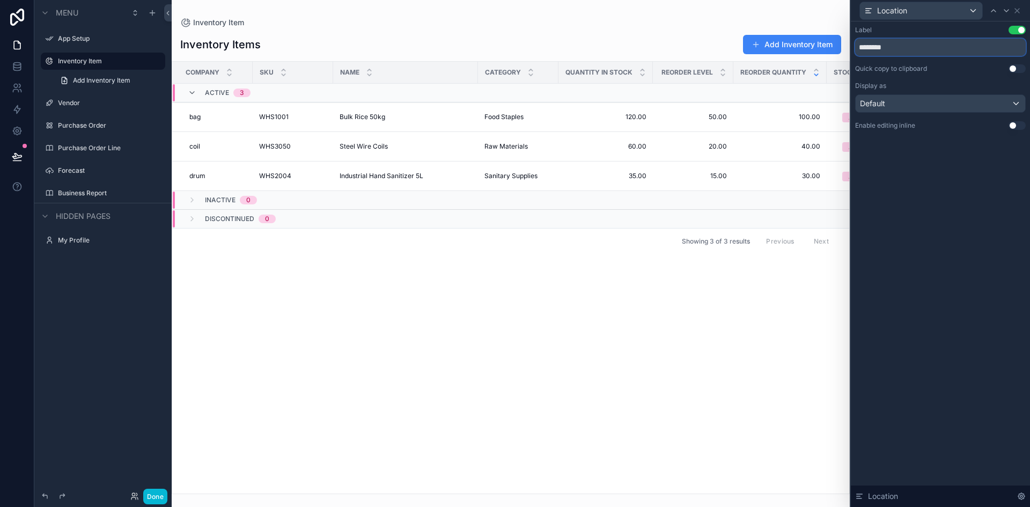
drag, startPoint x: 895, startPoint y: 44, endPoint x: 814, endPoint y: 34, distance: 82.1
click at [814, 34] on div "Location Label Use setting ******** Quick copy to clipboard Use setting Display…" at bounding box center [515, 253] width 1030 height 507
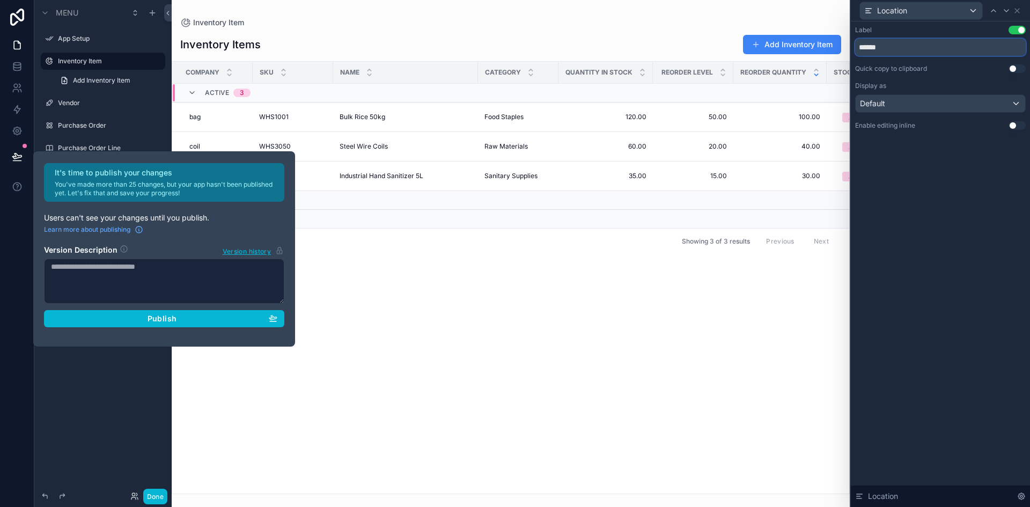
type input "******"
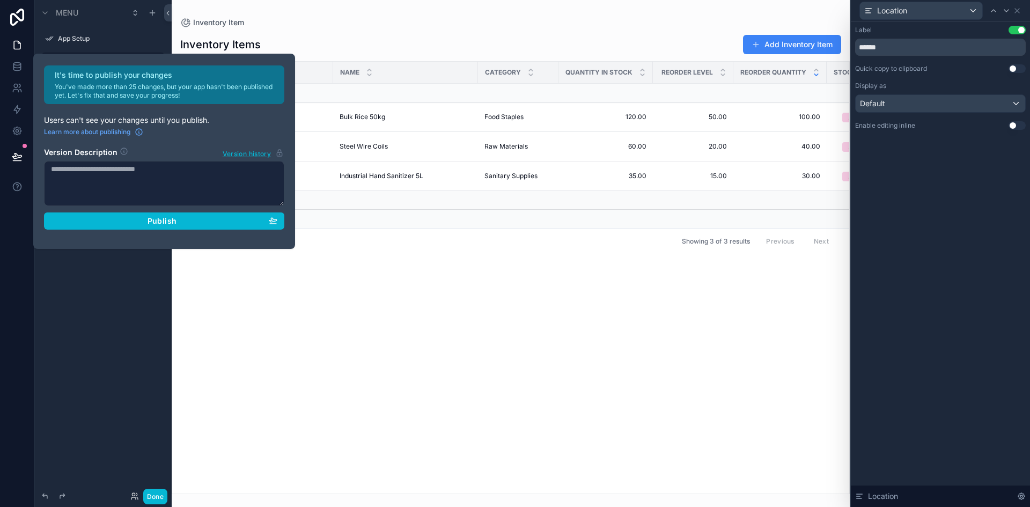
click at [1021, 128] on button "Use setting" at bounding box center [1017, 125] width 17 height 9
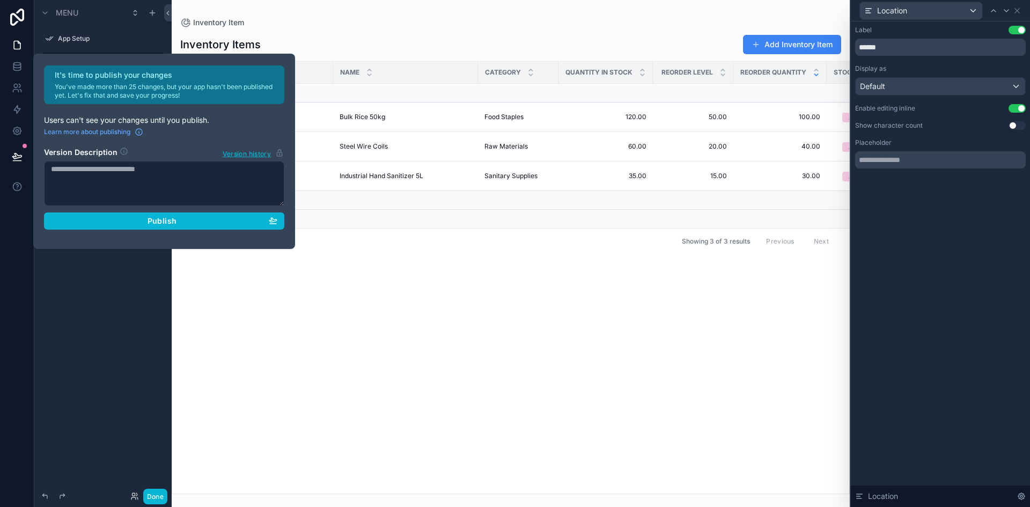
click at [897, 271] on div "Label Use setting ****** Display as Default Enable editing inline Use setting S…" at bounding box center [940, 264] width 179 height 486
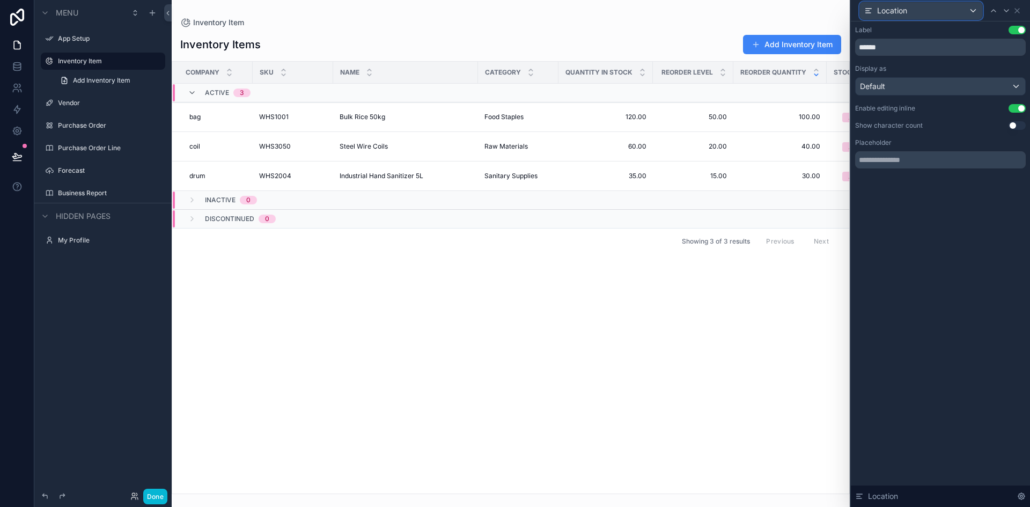
click at [862, 8] on div "Location" at bounding box center [921, 10] width 122 height 17
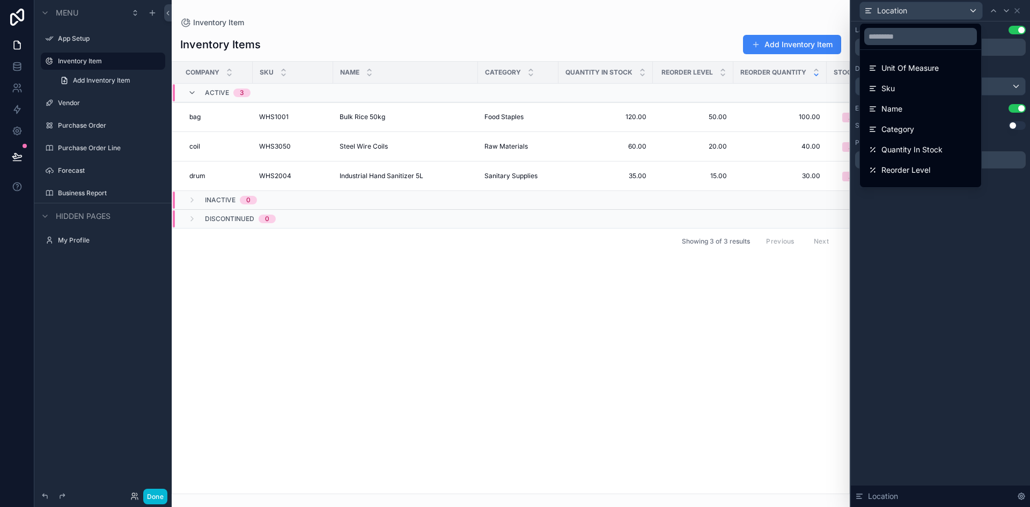
click at [958, 339] on div at bounding box center [940, 253] width 179 height 507
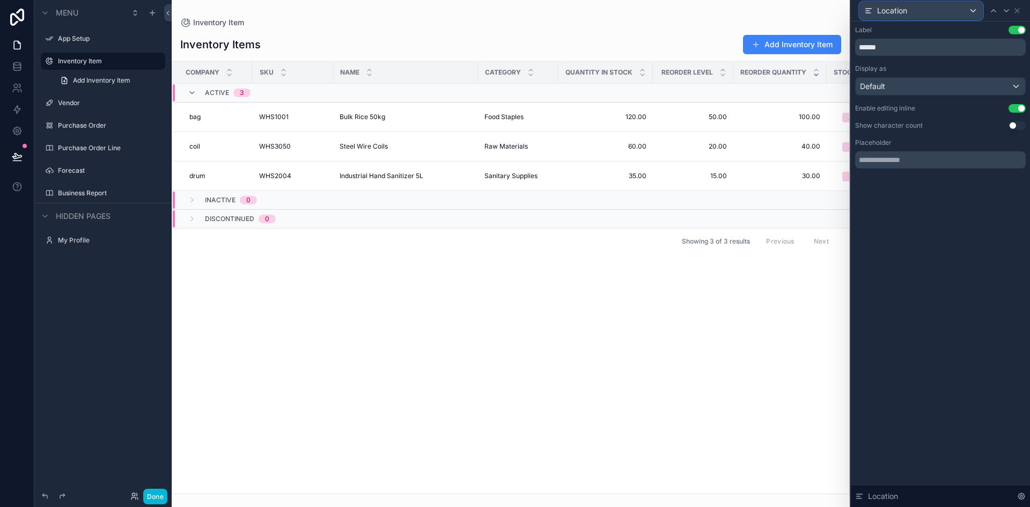
click at [866, 9] on icon at bounding box center [869, 10] width 9 height 9
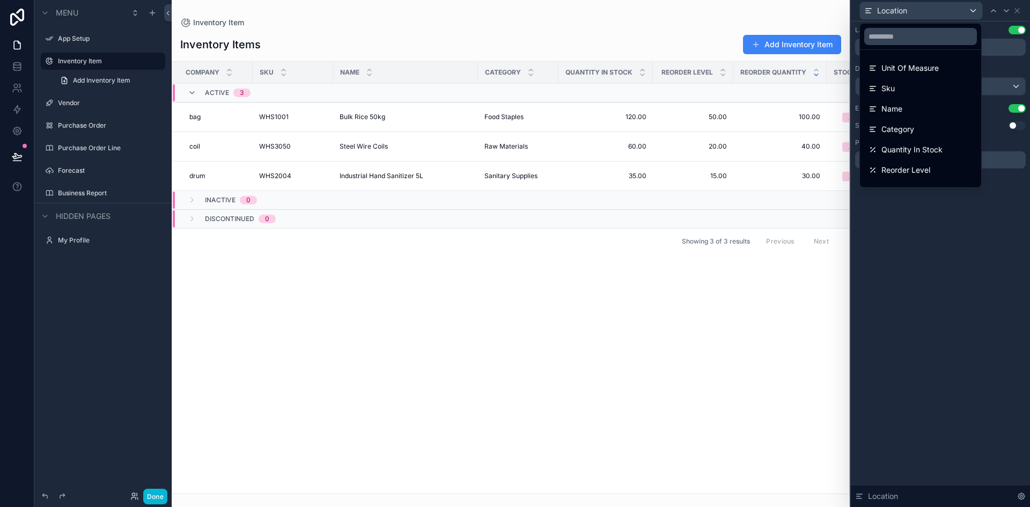
click at [931, 335] on div at bounding box center [940, 253] width 179 height 507
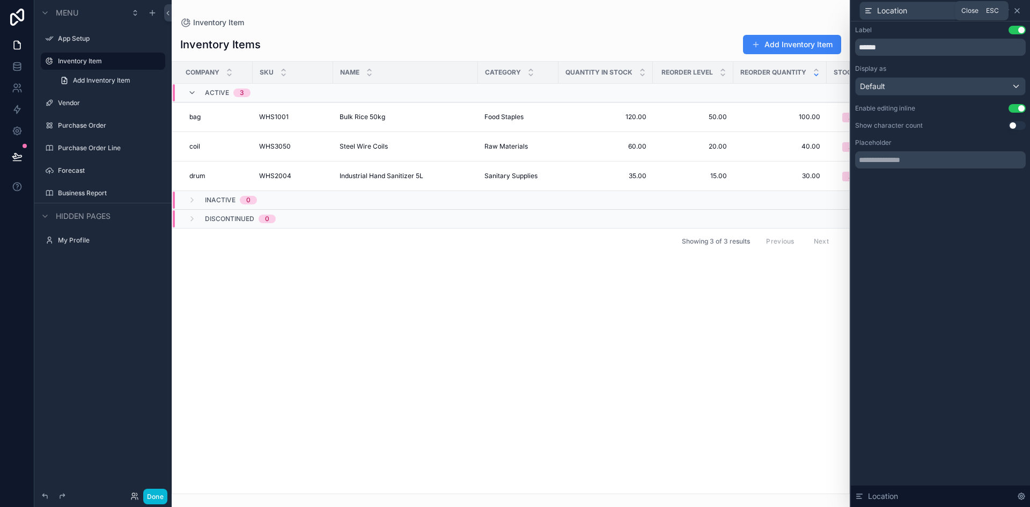
click at [1016, 10] on icon at bounding box center [1017, 10] width 9 height 9
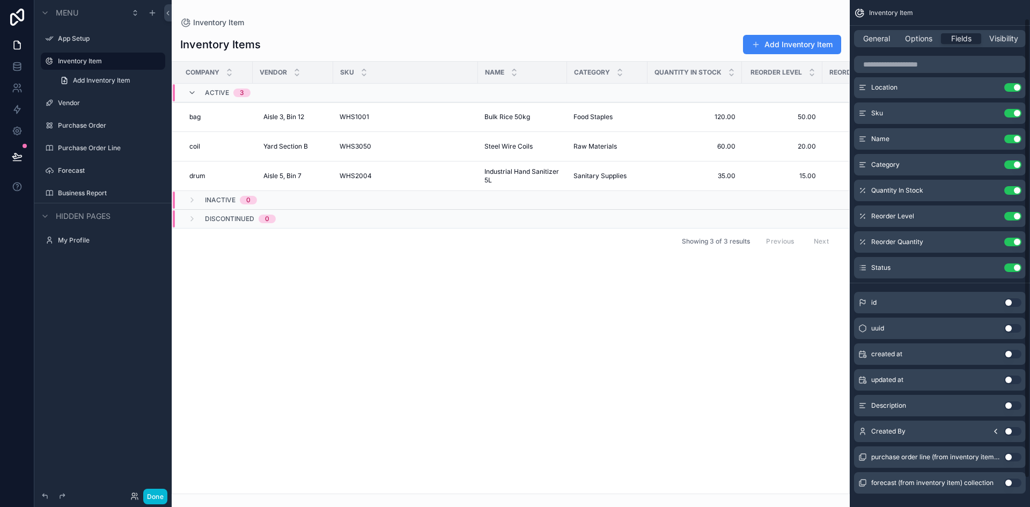
scroll to position [52, 0]
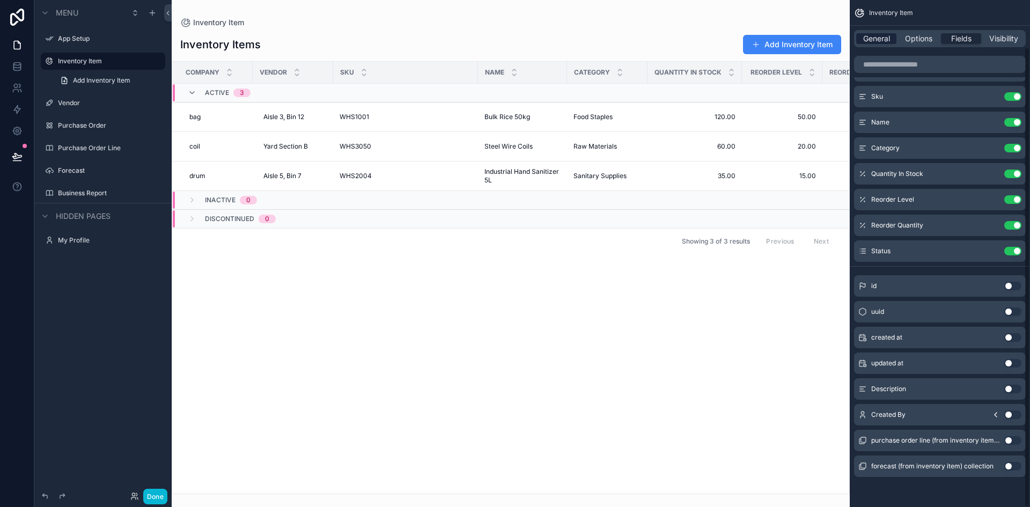
click at [875, 34] on span "General" at bounding box center [877, 38] width 27 height 11
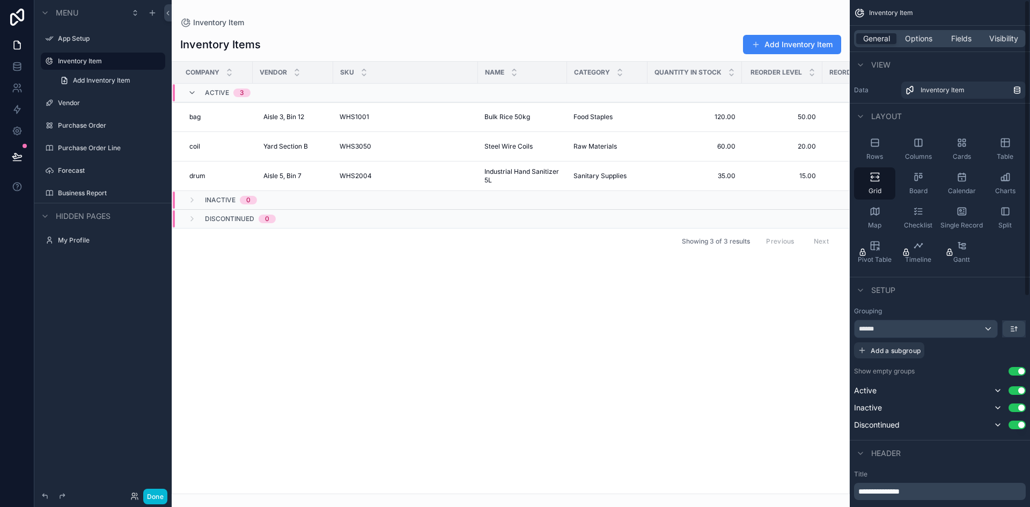
scroll to position [161, 0]
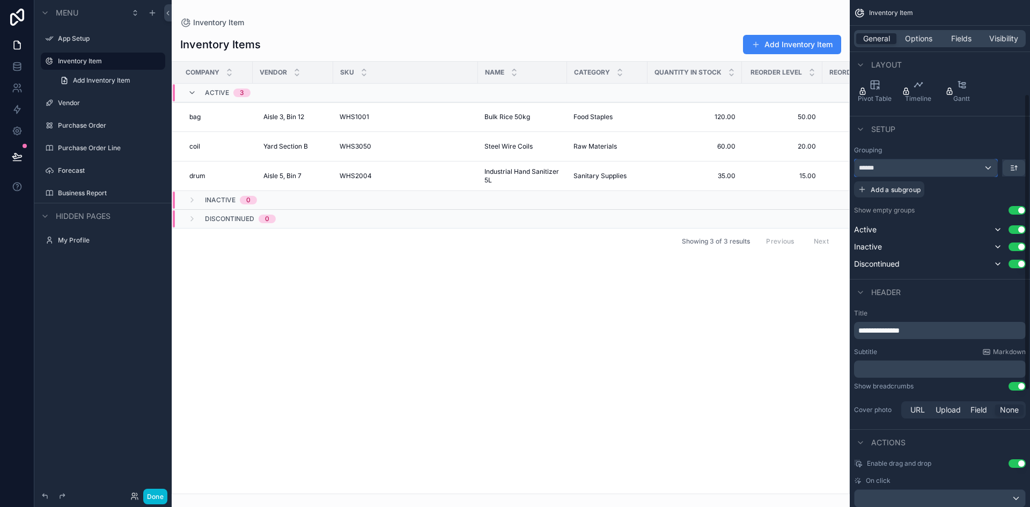
click at [988, 167] on div "******" at bounding box center [926, 167] width 143 height 17
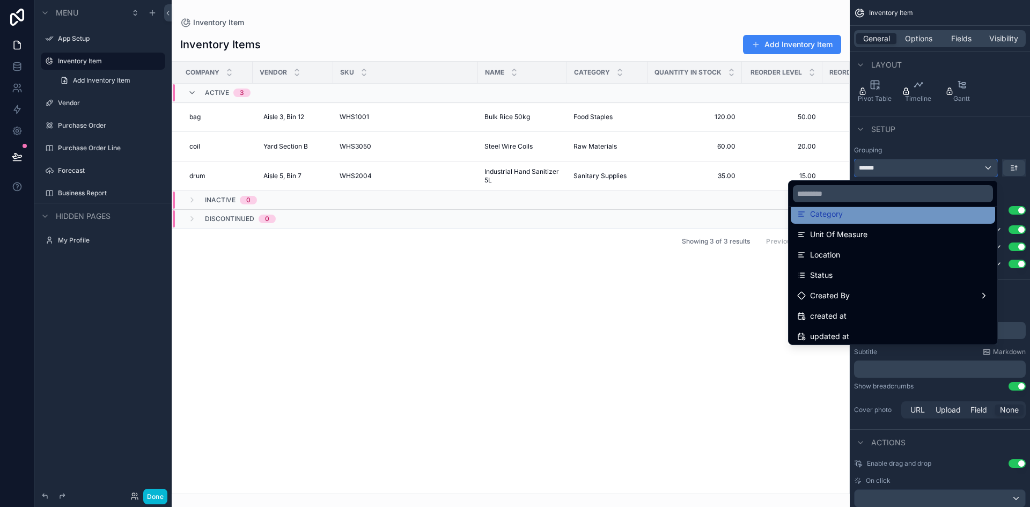
scroll to position [145, 0]
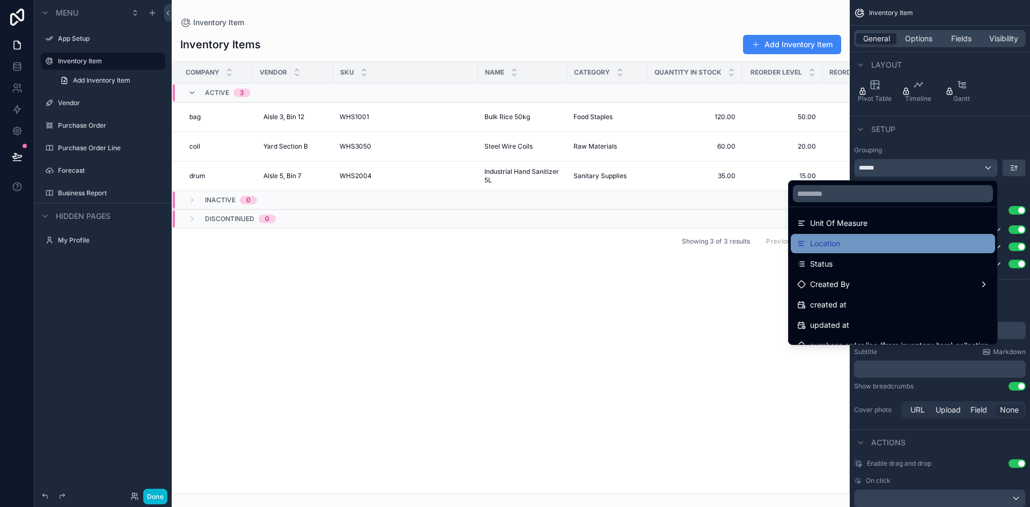
click at [838, 247] on div "Location" at bounding box center [894, 243] width 192 height 13
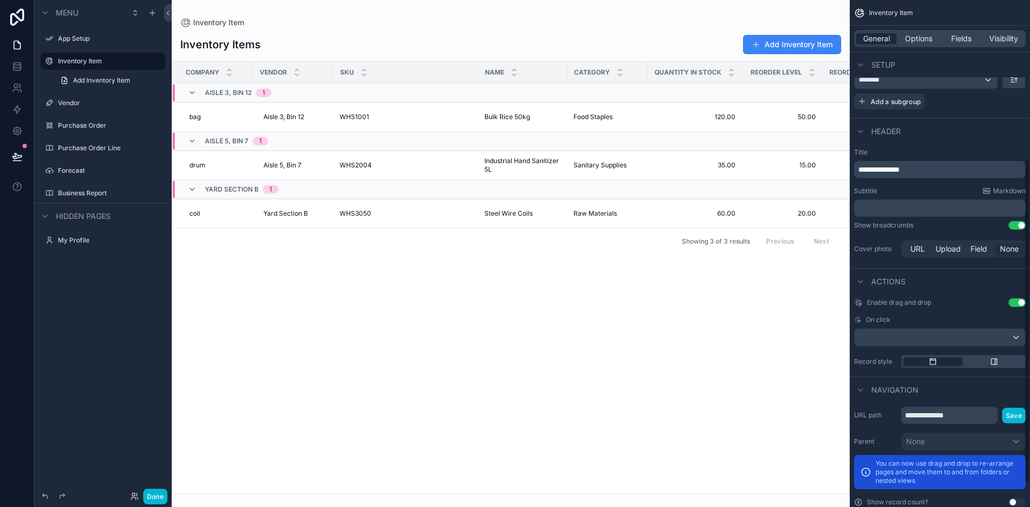
scroll to position [287, 0]
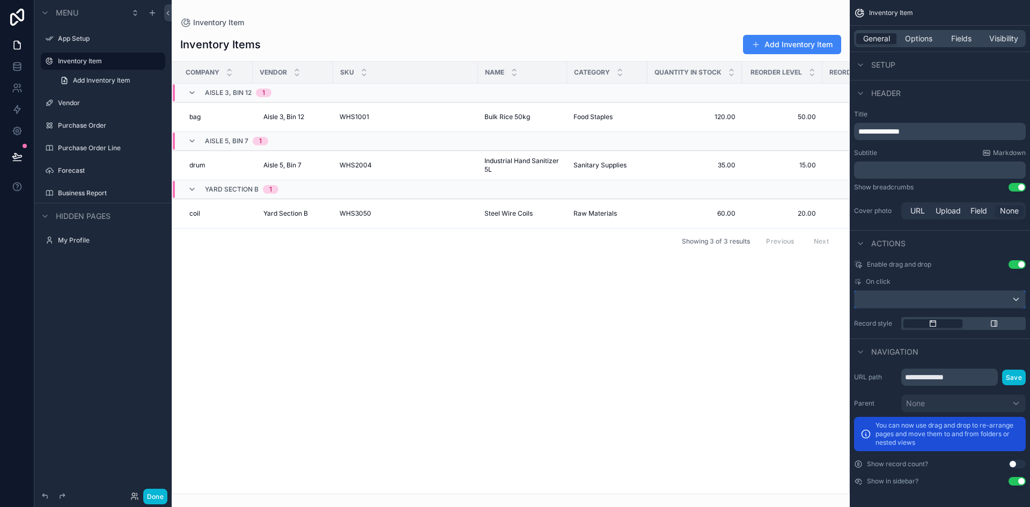
click at [951, 297] on div "scrollable content" at bounding box center [940, 299] width 171 height 17
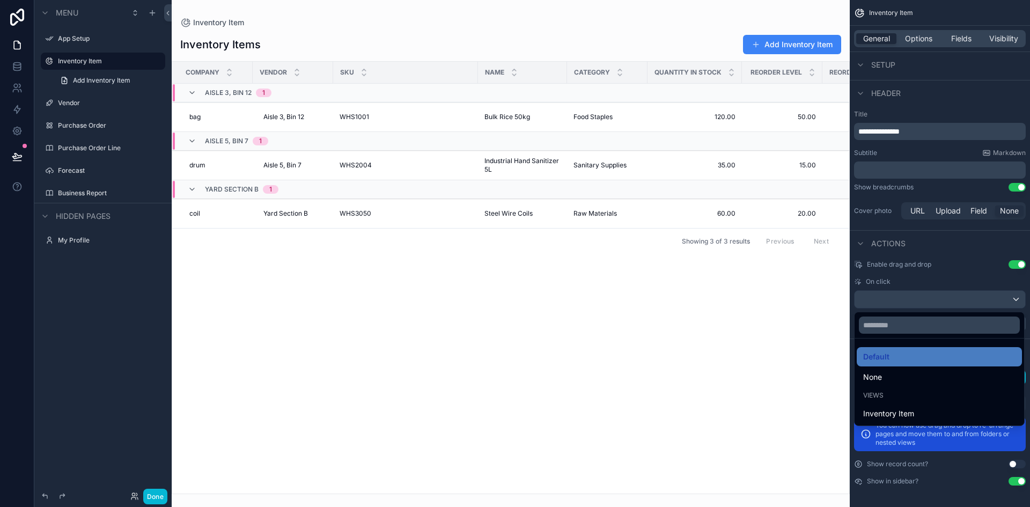
click at [960, 279] on div "scrollable content" at bounding box center [515, 253] width 1030 height 507
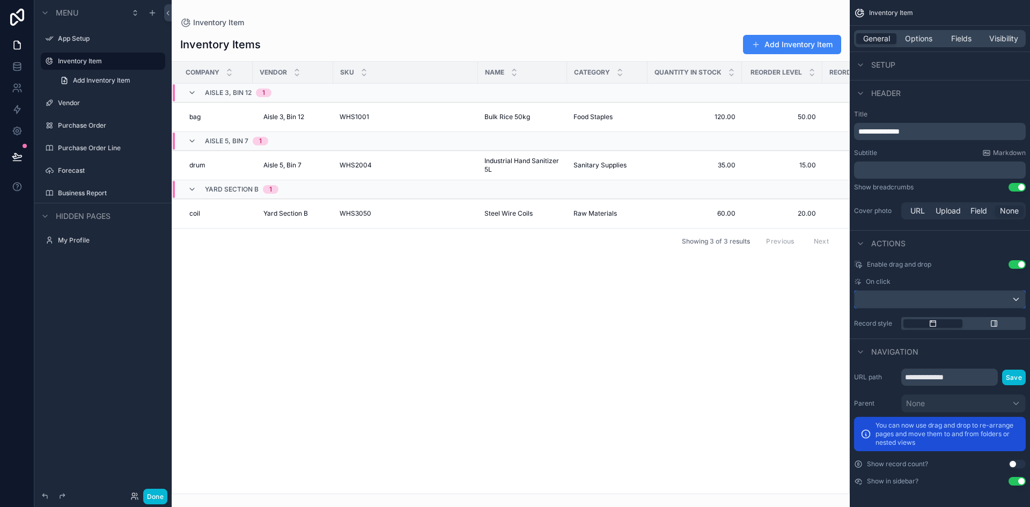
click at [1005, 299] on div "scrollable content" at bounding box center [940, 299] width 171 height 17
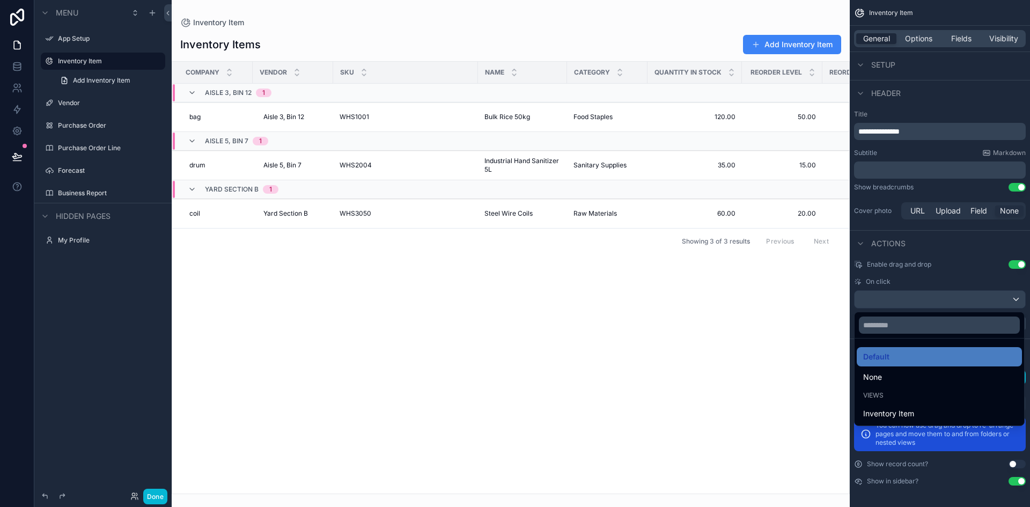
click at [876, 410] on span "Inventory Item" at bounding box center [889, 413] width 51 height 13
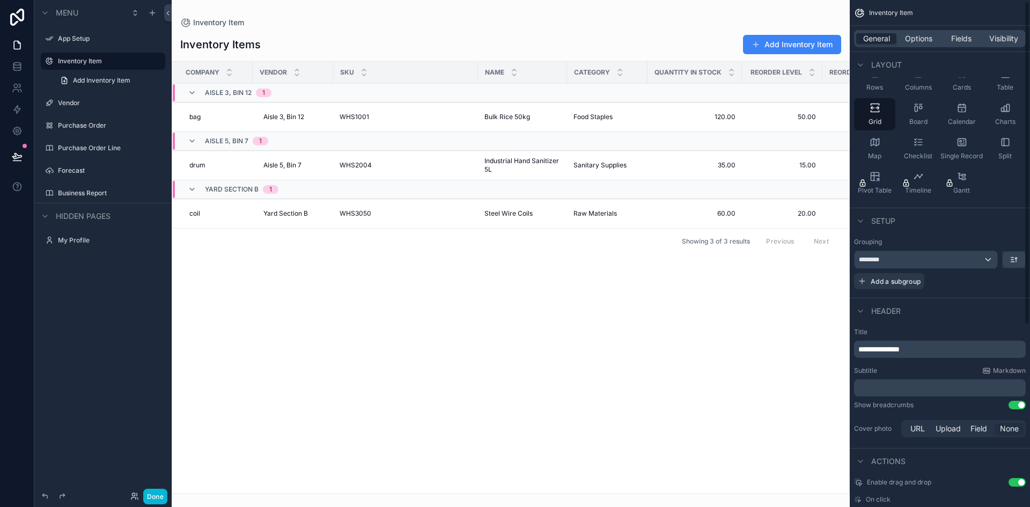
scroll to position [0, 0]
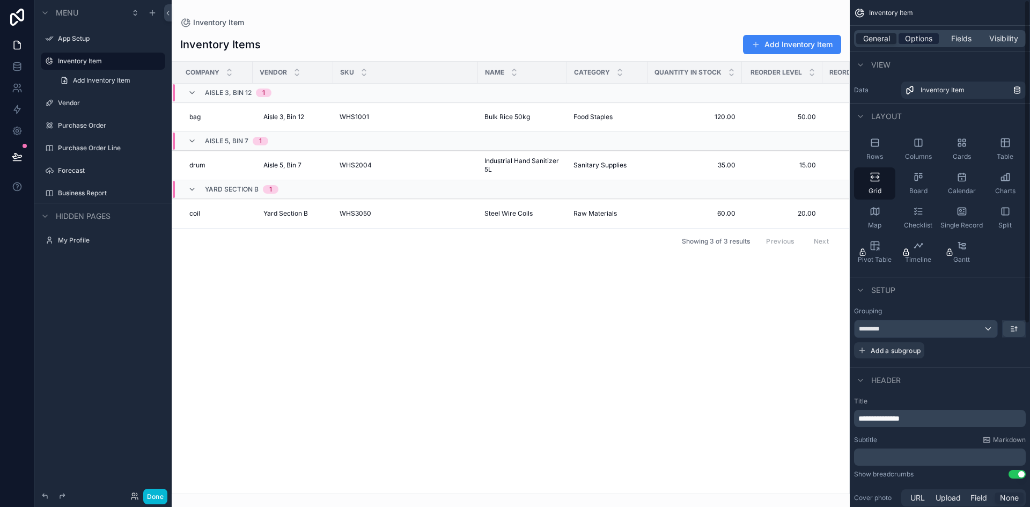
click at [926, 41] on span "Options" at bounding box center [918, 38] width 27 height 11
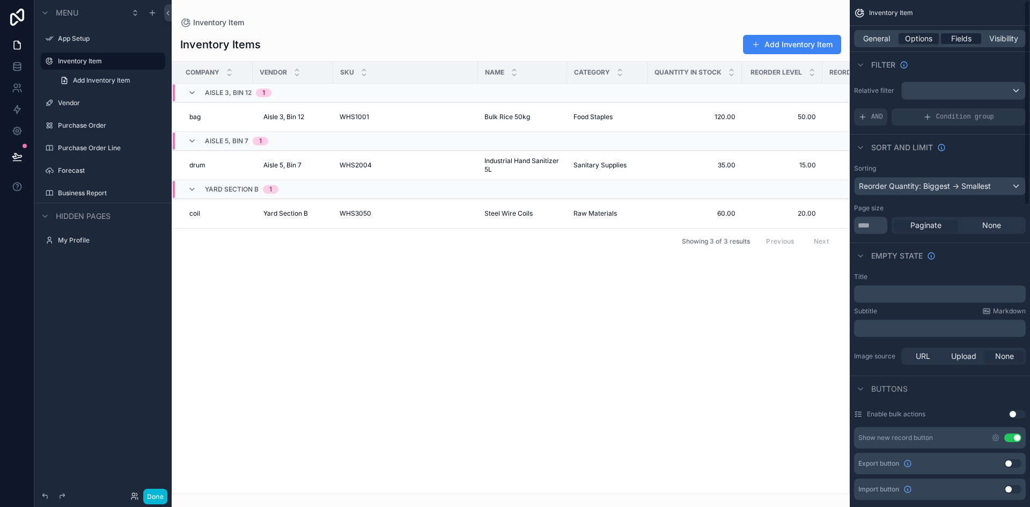
click at [967, 40] on span "Fields" at bounding box center [962, 38] width 20 height 11
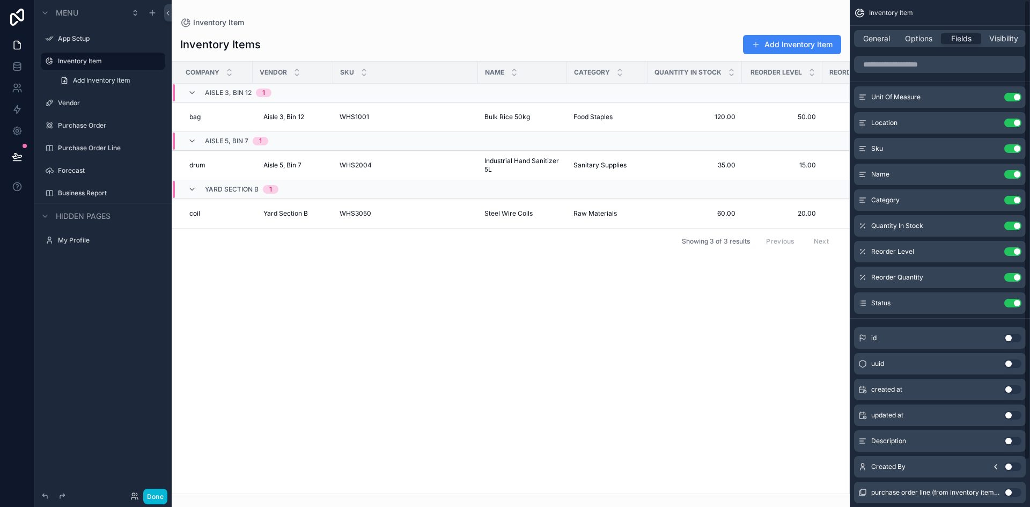
click at [995, 33] on div "General Options Fields Visibility" at bounding box center [940, 38] width 172 height 17
click at [994, 36] on span "Visibility" at bounding box center [1004, 38] width 29 height 11
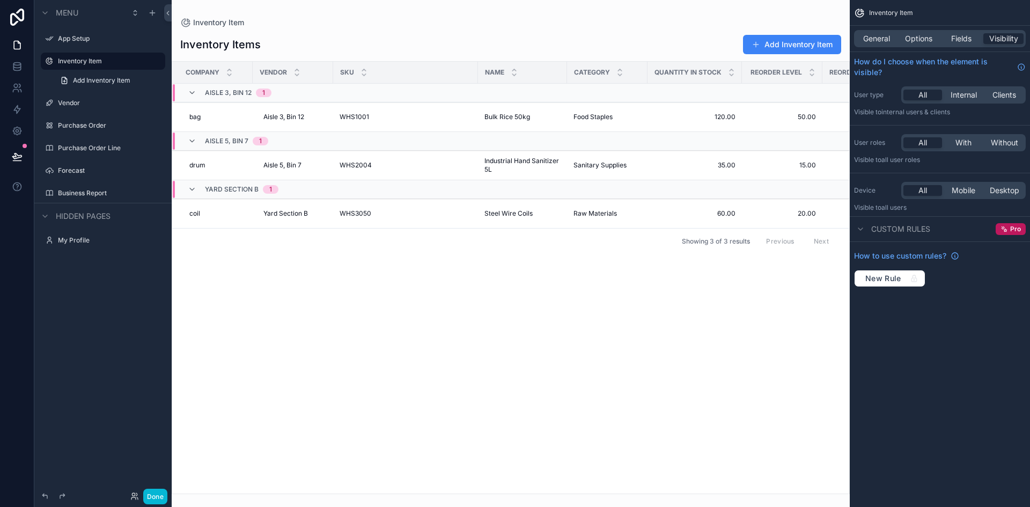
click at [427, 348] on div "Company Vendor Sku Name Category Quantity In Stock Reorder Level Reorder Quanti…" at bounding box center [510, 278] width 677 height 432
click at [87, 84] on span "Add Inventory Item" at bounding box center [101, 80] width 57 height 9
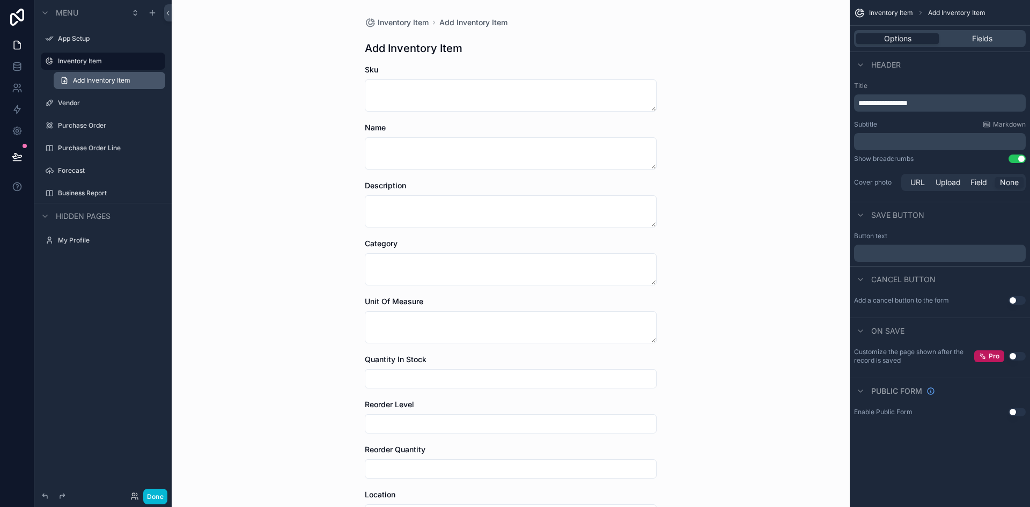
drag, startPoint x: 74, startPoint y: 81, endPoint x: 68, endPoint y: 81, distance: 5.4
click at [68, 81] on icon "scrollable content" at bounding box center [64, 80] width 9 height 9
click at [406, 25] on span "Inventory Item" at bounding box center [403, 22] width 51 height 11
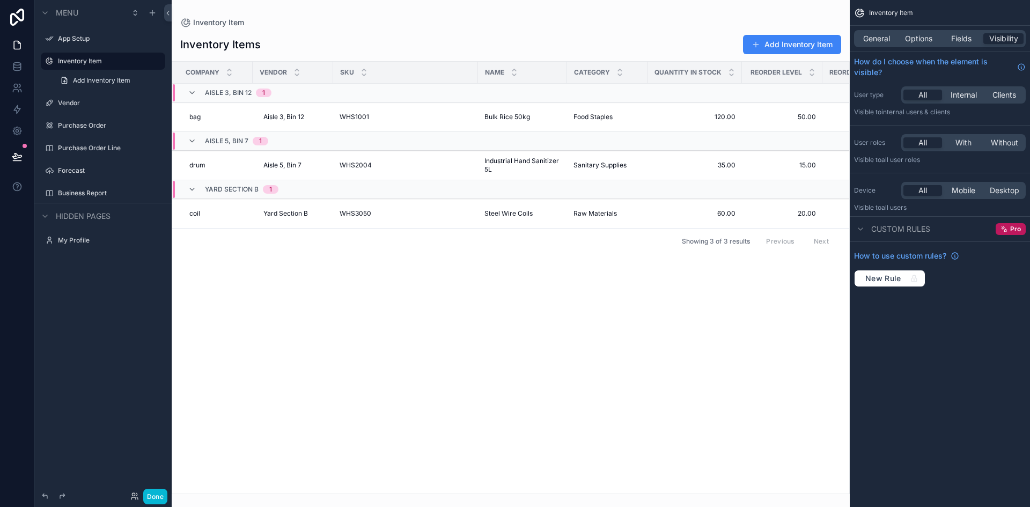
drag, startPoint x: 760, startPoint y: 46, endPoint x: 751, endPoint y: 43, distance: 9.0
click at [752, 43] on span "scrollable content" at bounding box center [756, 44] width 9 height 9
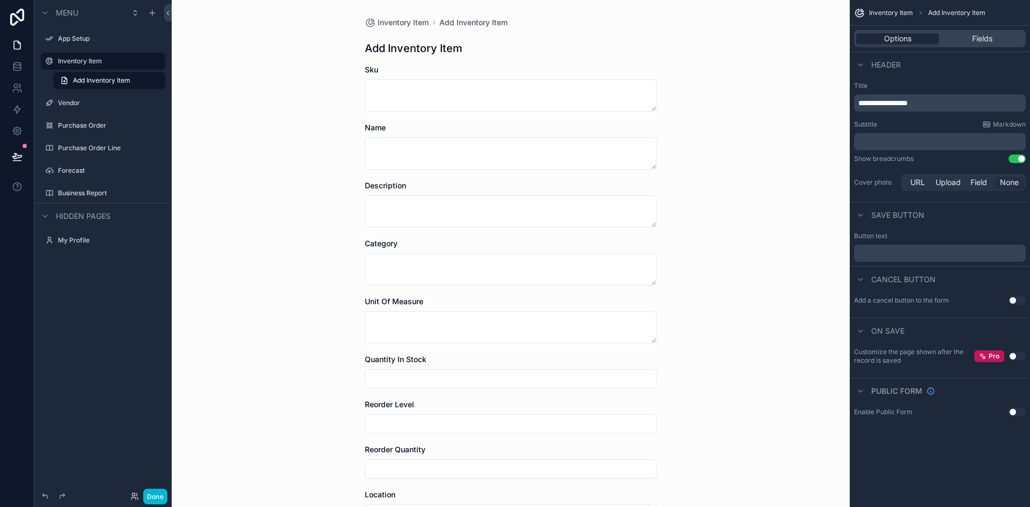
click at [923, 223] on div "Save button" at bounding box center [940, 215] width 180 height 26
click at [960, 37] on div "Fields" at bounding box center [982, 38] width 83 height 11
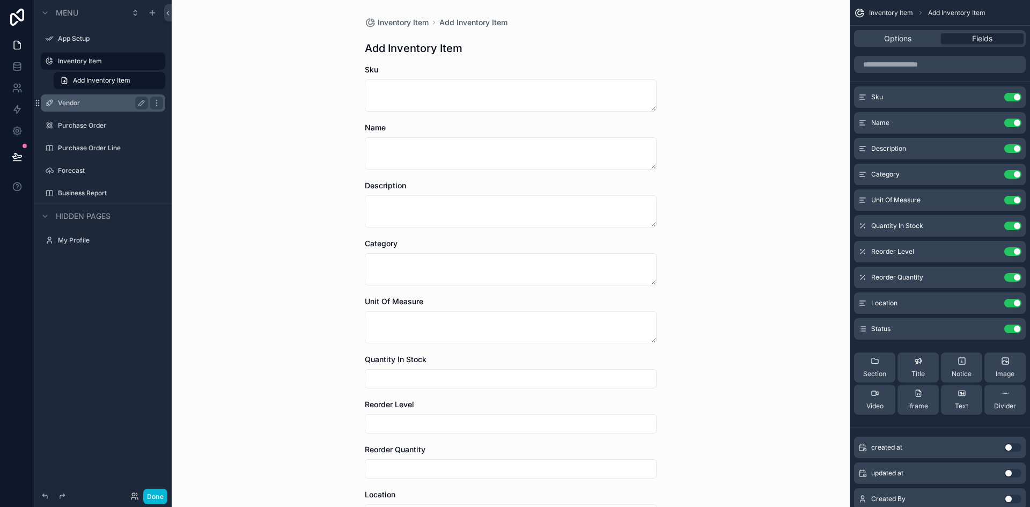
click at [66, 105] on label "Vendor" at bounding box center [101, 103] width 86 height 9
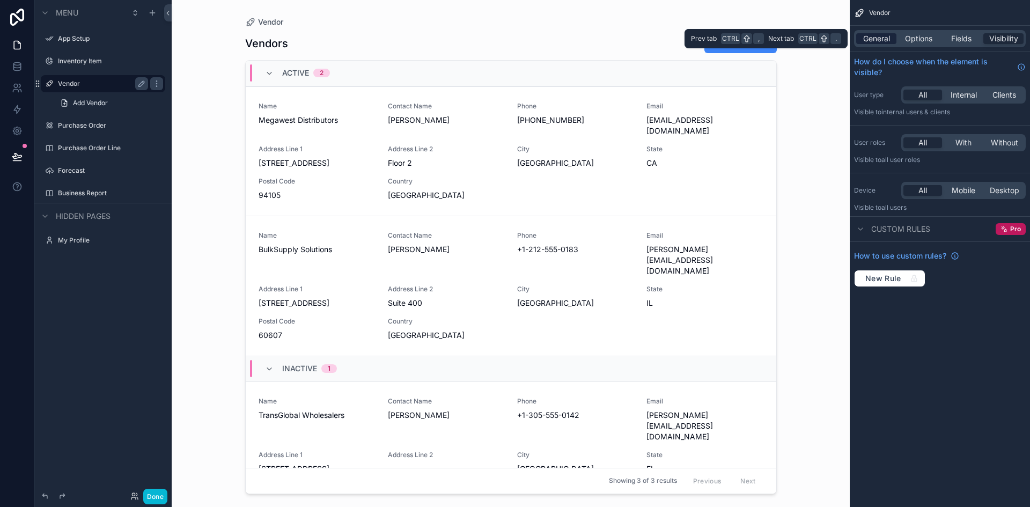
click at [882, 42] on span "General" at bounding box center [877, 38] width 27 height 11
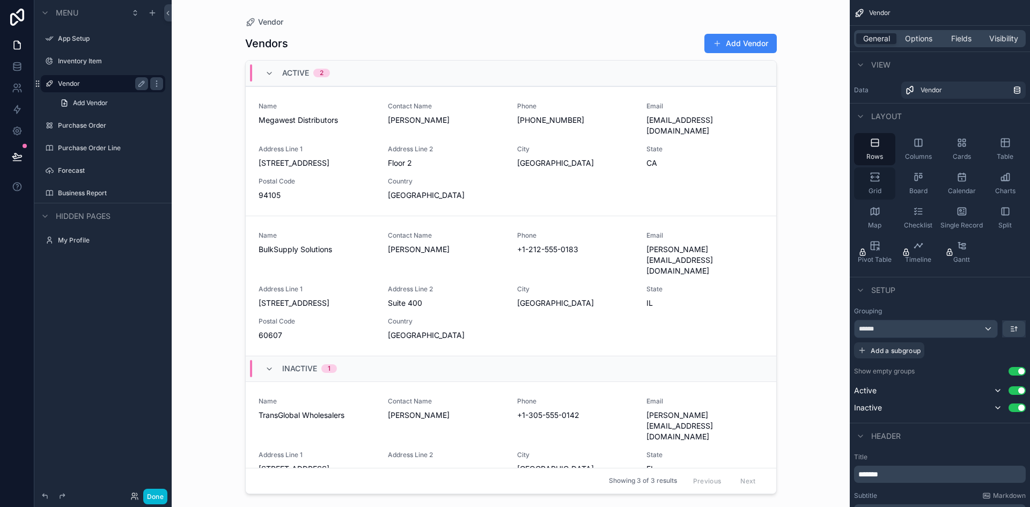
click at [889, 180] on div "Grid" at bounding box center [874, 183] width 41 height 32
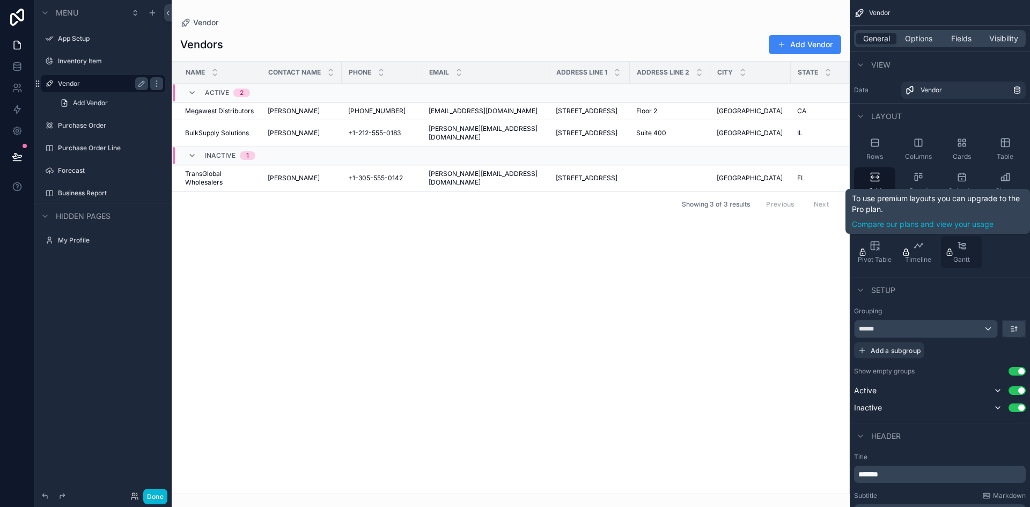
scroll to position [107, 0]
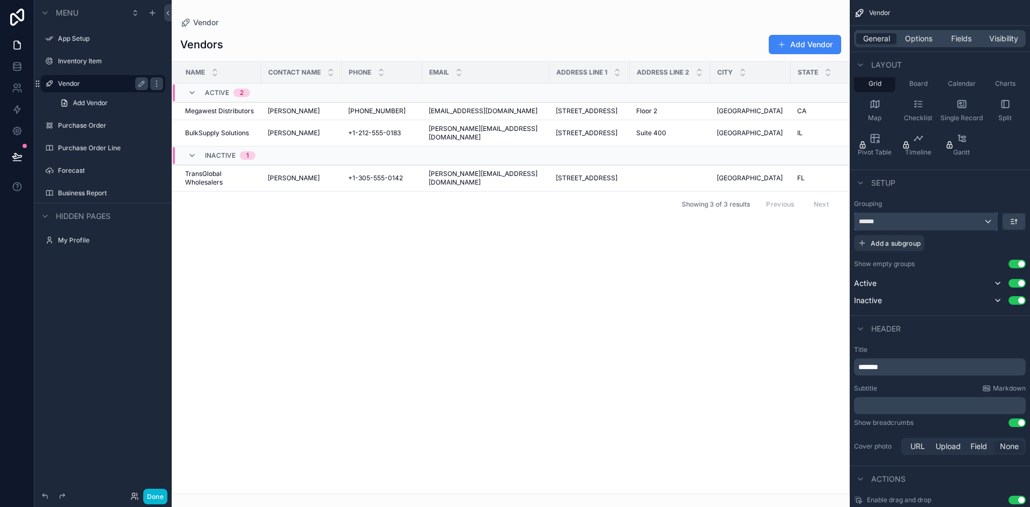
click at [975, 220] on div "******" at bounding box center [926, 221] width 143 height 17
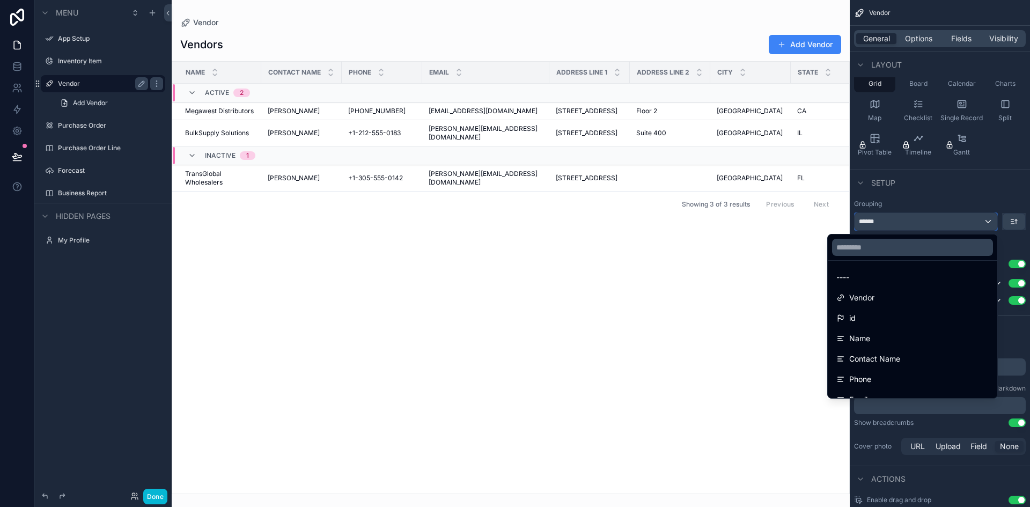
scroll to position [0, 0]
click at [967, 182] on div "scrollable content" at bounding box center [515, 253] width 1030 height 507
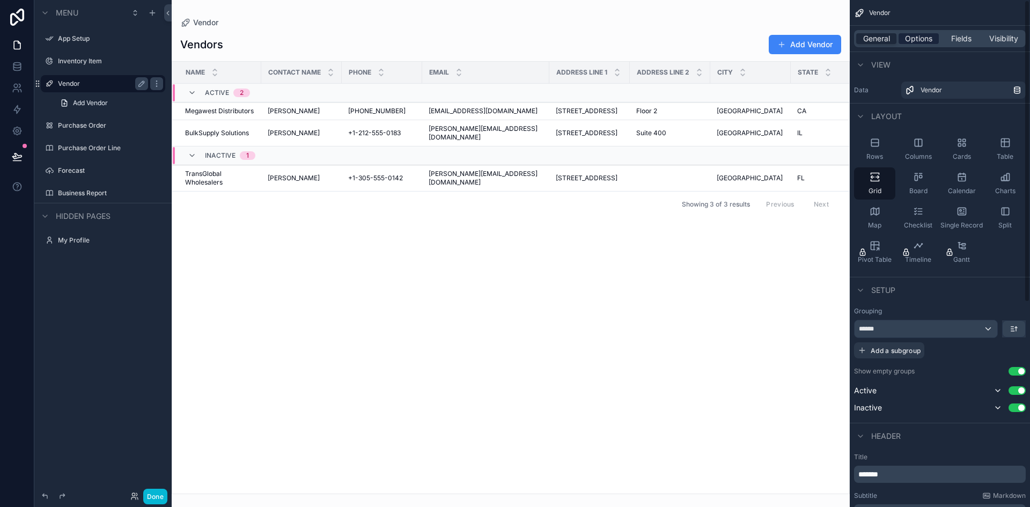
click at [915, 40] on span "Options" at bounding box center [918, 38] width 27 height 11
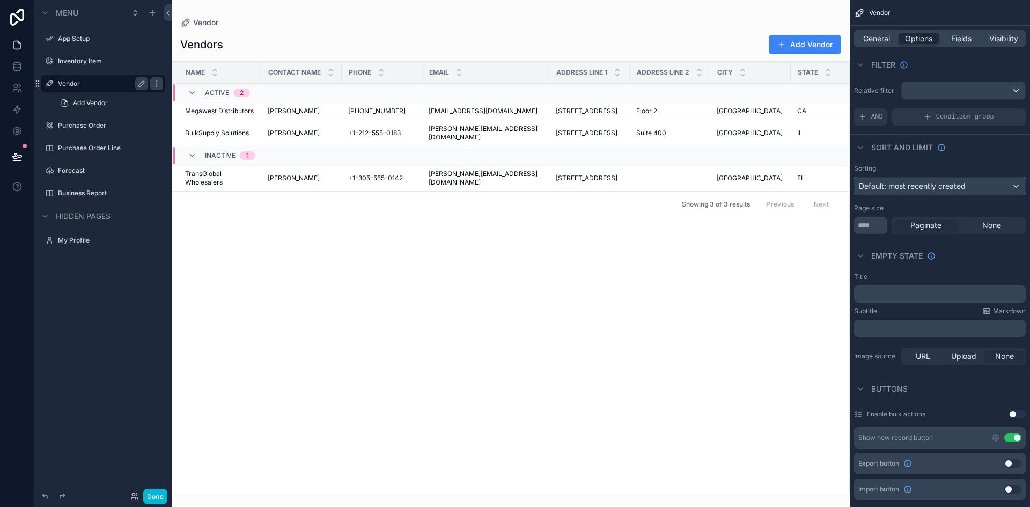
click at [930, 191] on span "Default: most recently created" at bounding box center [912, 186] width 107 height 11
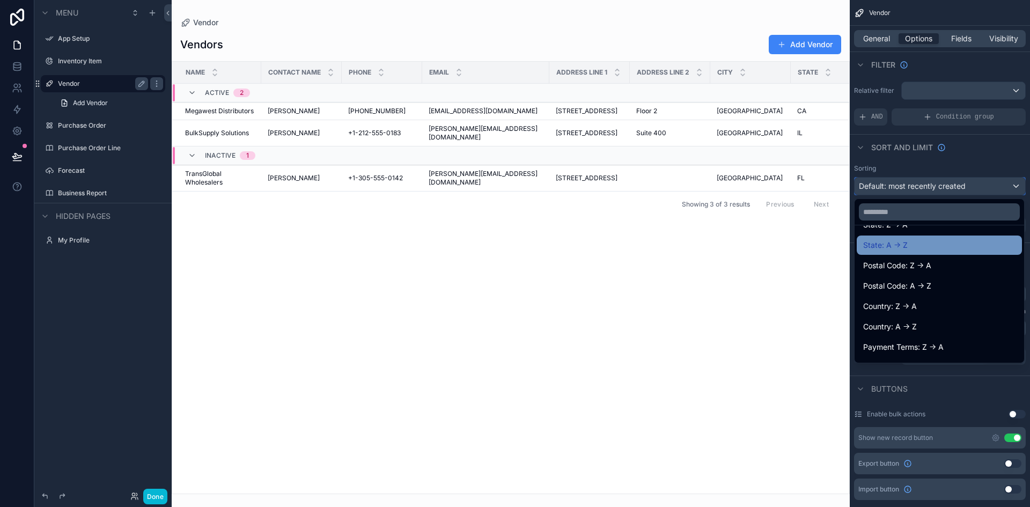
scroll to position [423, 0]
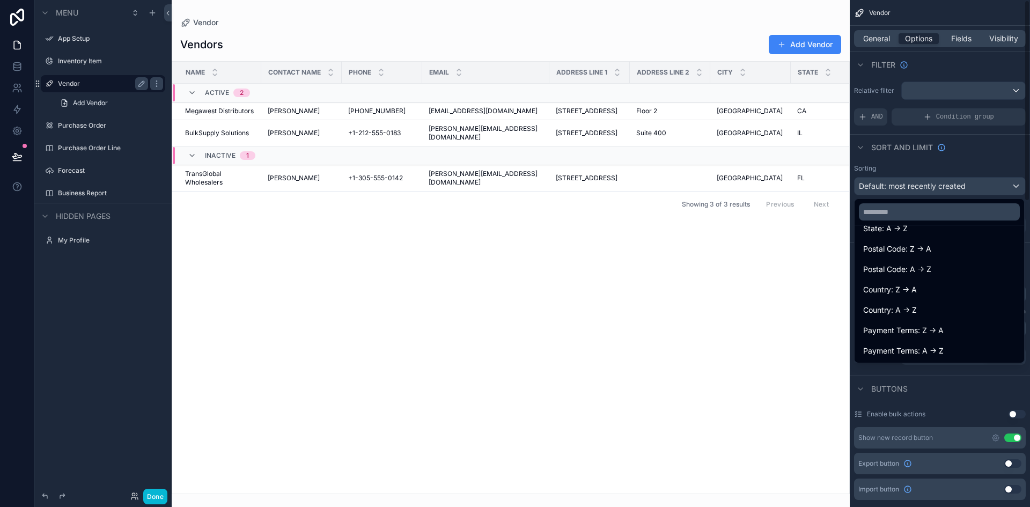
click at [800, 421] on div "scrollable content" at bounding box center [511, 253] width 678 height 507
click at [995, 143] on div "scrollable content" at bounding box center [515, 253] width 1030 height 507
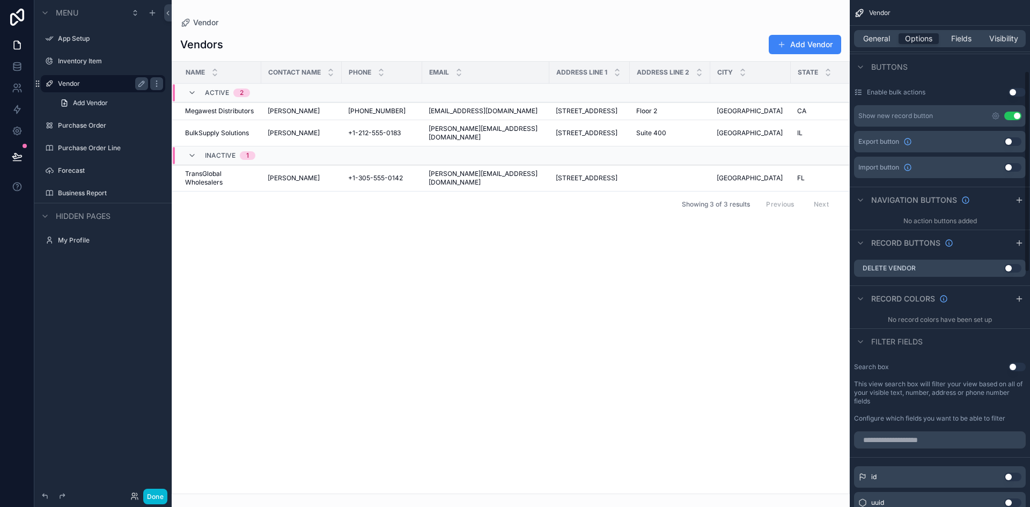
scroll to position [0, 0]
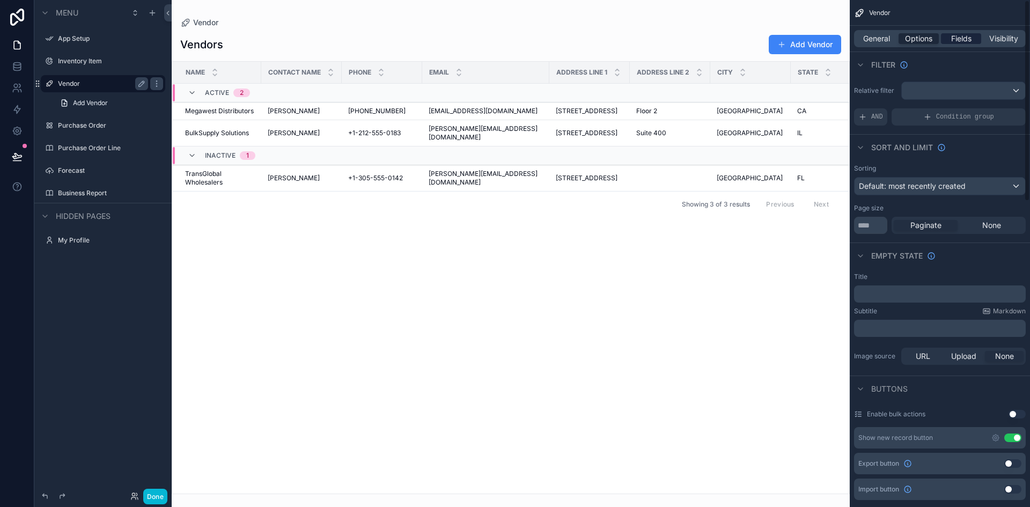
click at [952, 36] on span "Fields" at bounding box center [962, 38] width 20 height 11
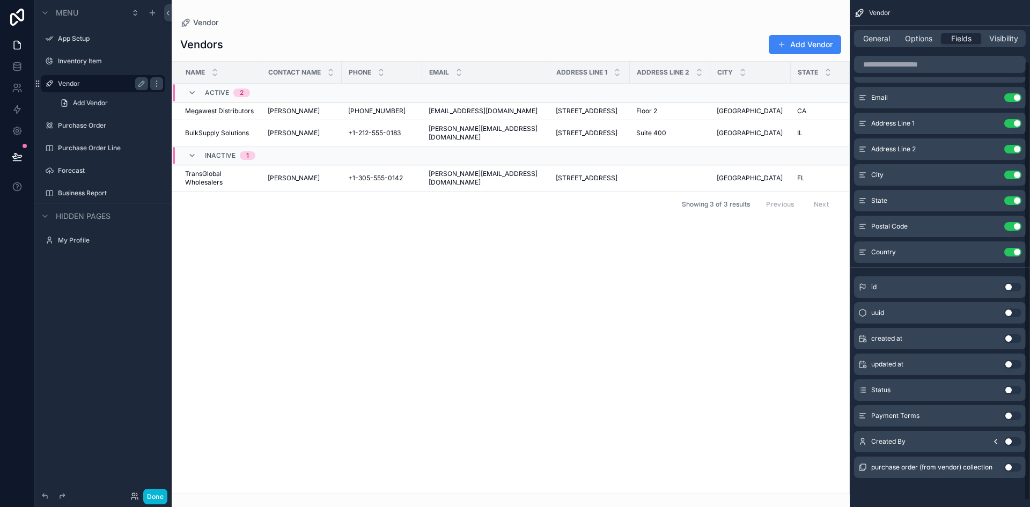
scroll to position [78, 0]
click at [1011, 413] on button "Use setting" at bounding box center [1013, 415] width 17 height 9
click at [1014, 414] on button "Use setting" at bounding box center [1013, 415] width 17 height 9
click at [986, 339] on div "id Use setting" at bounding box center [940, 337] width 172 height 21
click at [1013, 336] on button "Use setting" at bounding box center [1013, 337] width 17 height 9
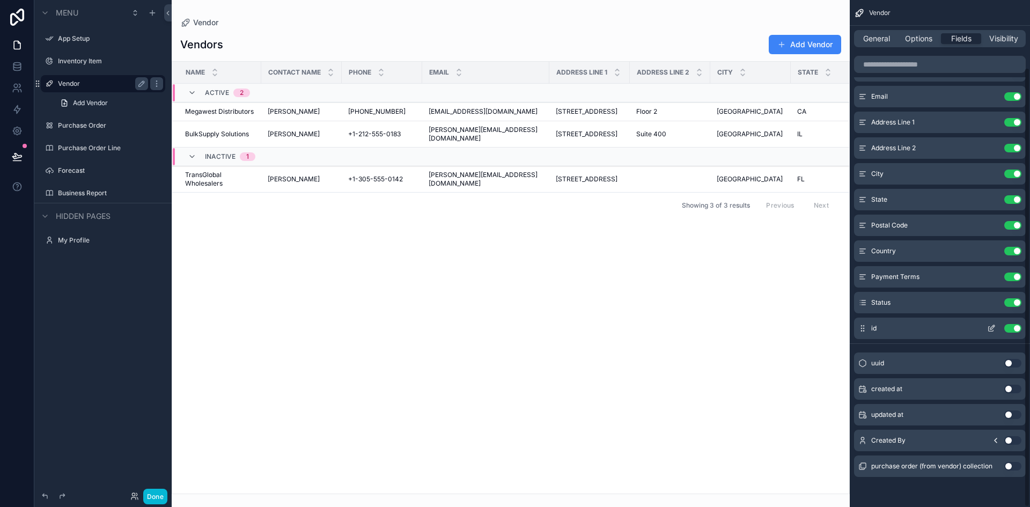
click at [991, 327] on icon "scrollable content" at bounding box center [992, 328] width 9 height 9
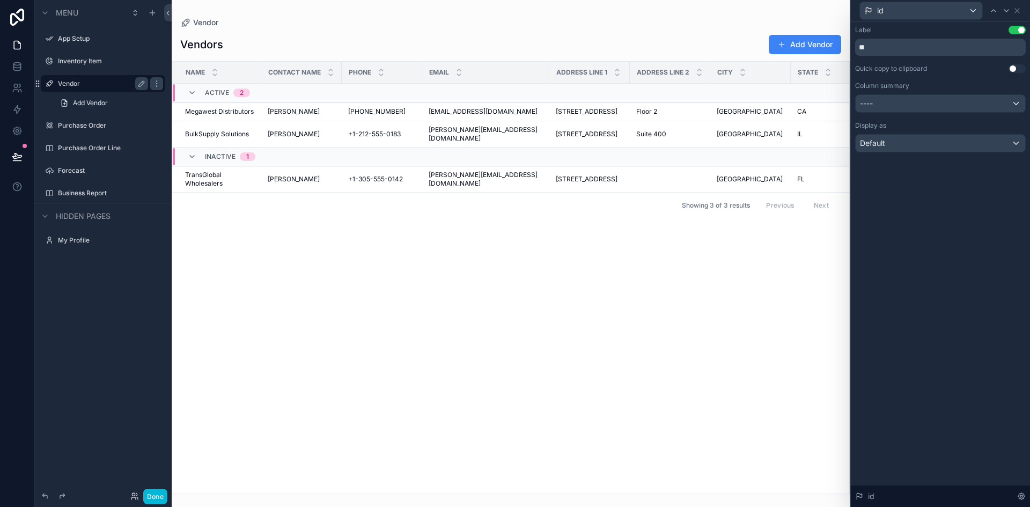
click at [893, 36] on div "Label Use setting **" at bounding box center [941, 41] width 171 height 30
drag, startPoint x: 887, startPoint y: 48, endPoint x: 831, endPoint y: 39, distance: 56.6
click at [831, 39] on div "id Label Use setting ** Quick copy to clipboard Use setting Column summary ----…" at bounding box center [515, 253] width 1030 height 507
type input "**********"
click at [937, 198] on div "**********" at bounding box center [940, 264] width 179 height 486
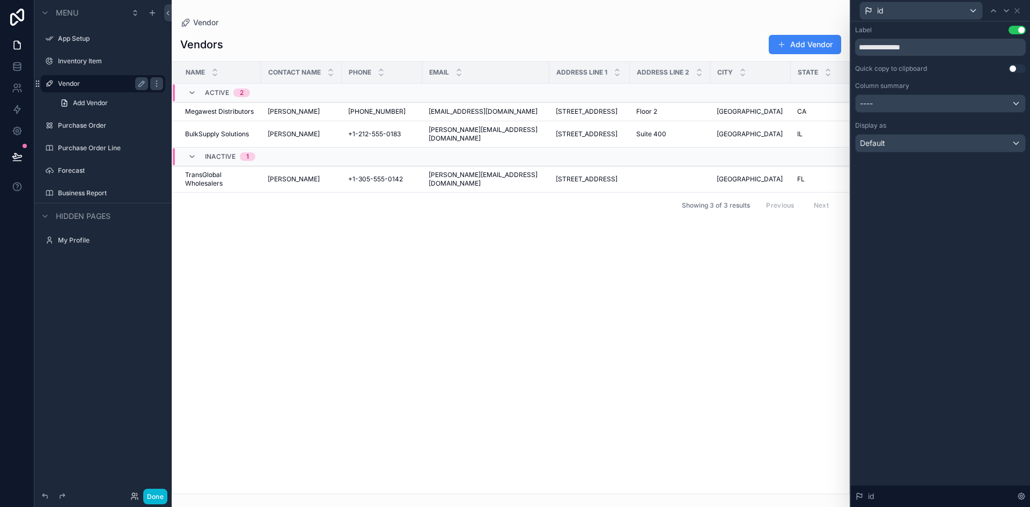
click at [952, 65] on div "Quick copy to clipboard Use setting" at bounding box center [941, 68] width 171 height 9
click at [968, 12] on span "Close" at bounding box center [970, 10] width 17 height 9
click at [1017, 10] on icon at bounding box center [1017, 11] width 4 height 4
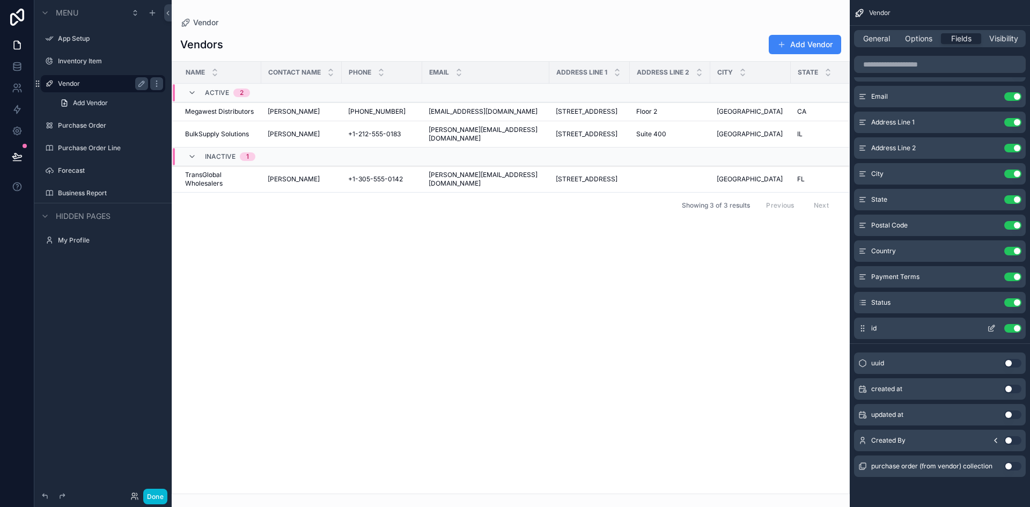
click at [993, 327] on icon "scrollable content" at bounding box center [992, 328] width 9 height 9
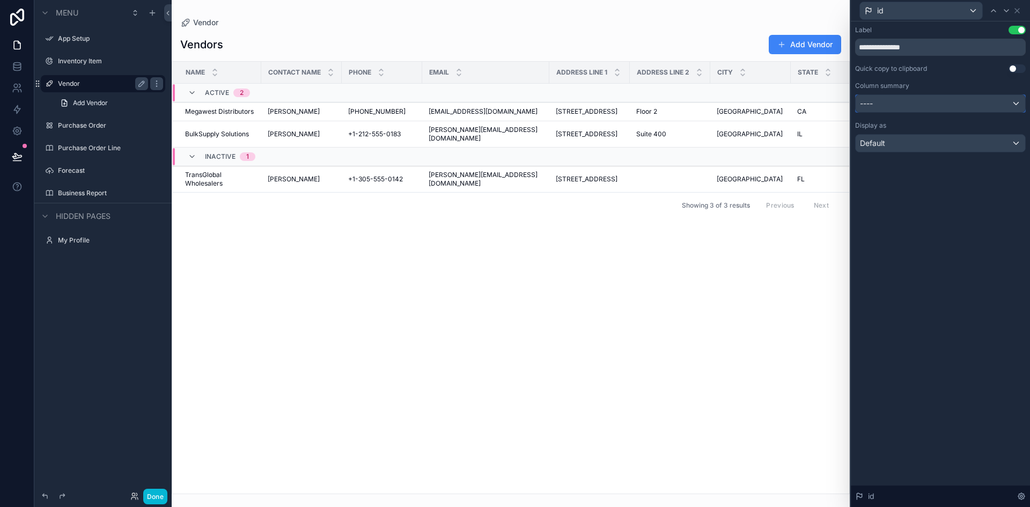
click at [905, 104] on div "----" at bounding box center [941, 103] width 170 height 17
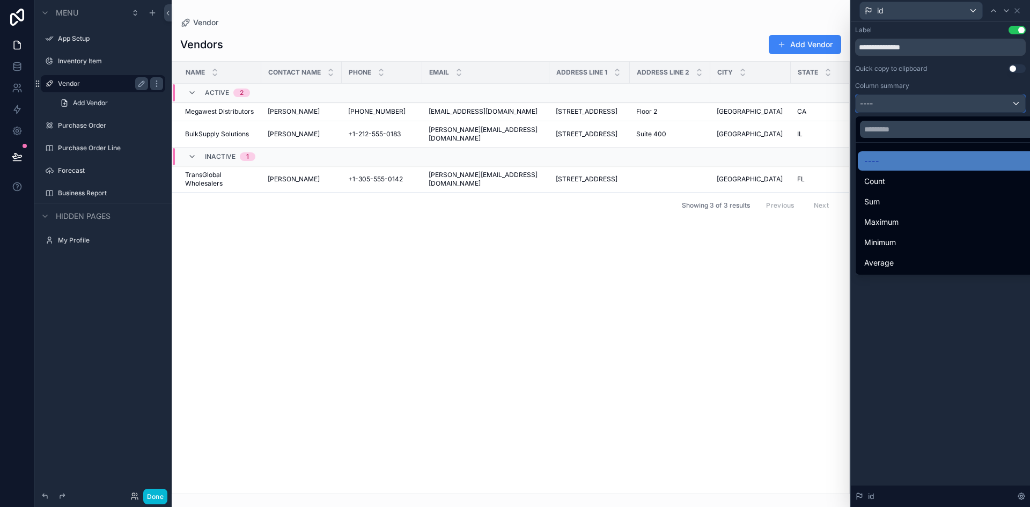
scroll to position [0, 0]
click at [951, 74] on div at bounding box center [940, 253] width 179 height 507
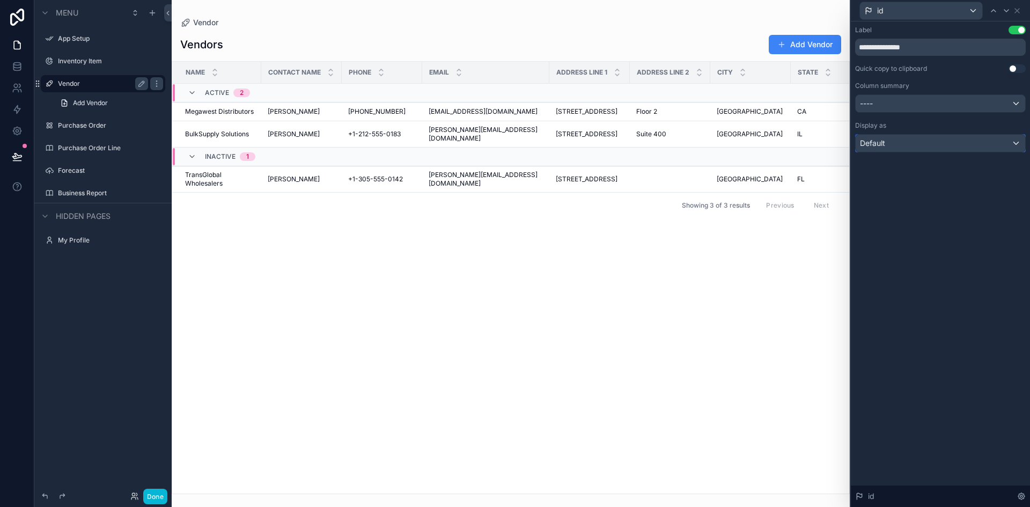
click at [930, 146] on div "Default" at bounding box center [941, 143] width 170 height 17
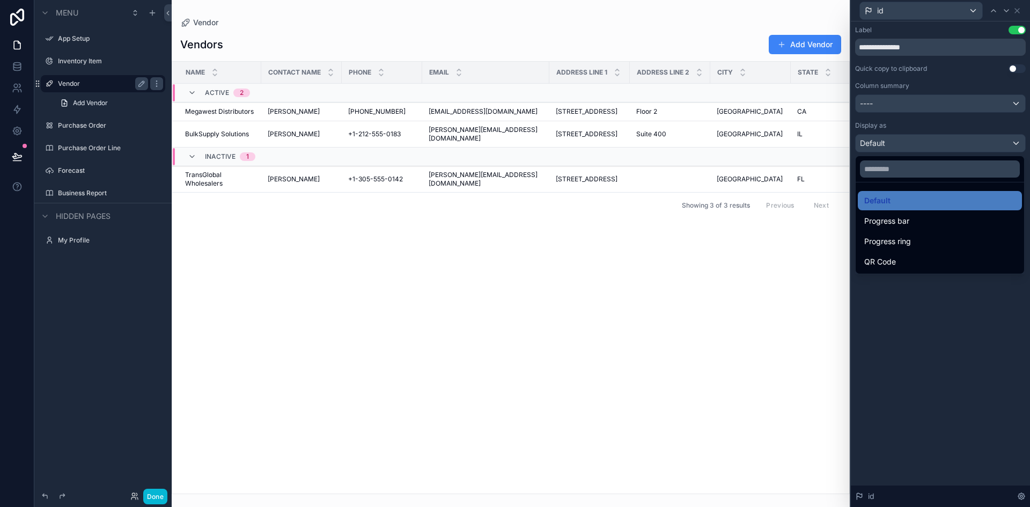
click at [948, 389] on div at bounding box center [940, 253] width 179 height 507
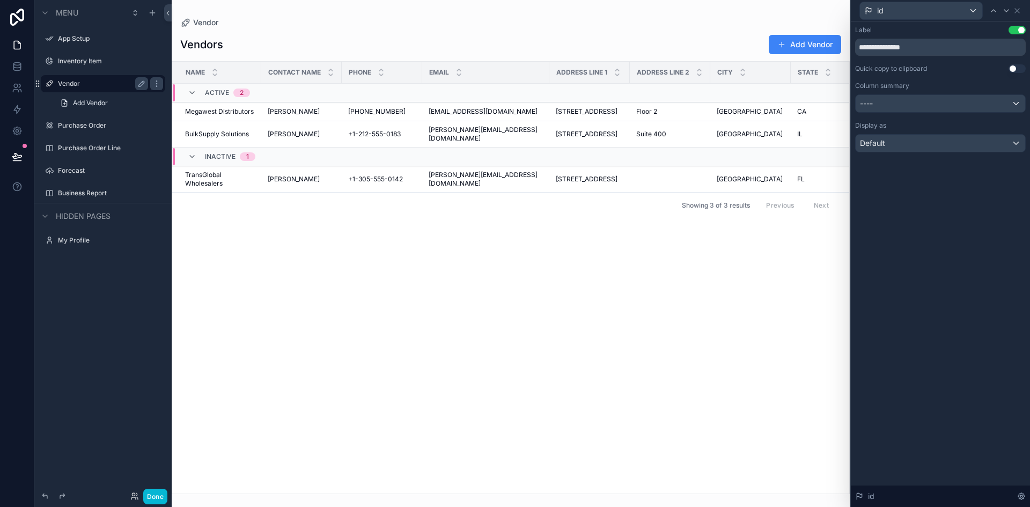
click at [1015, 30] on button "Use setting" at bounding box center [1017, 30] width 17 height 9
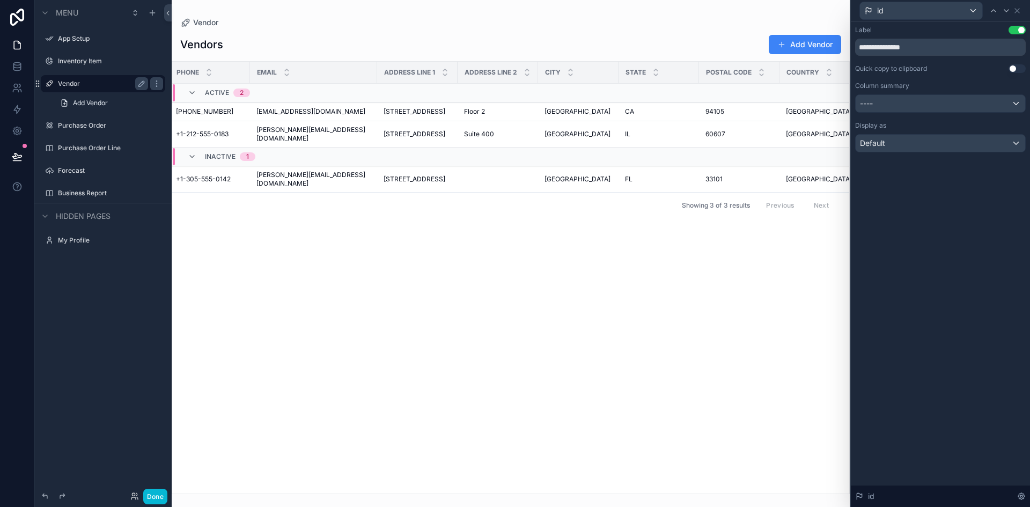
scroll to position [0, 428]
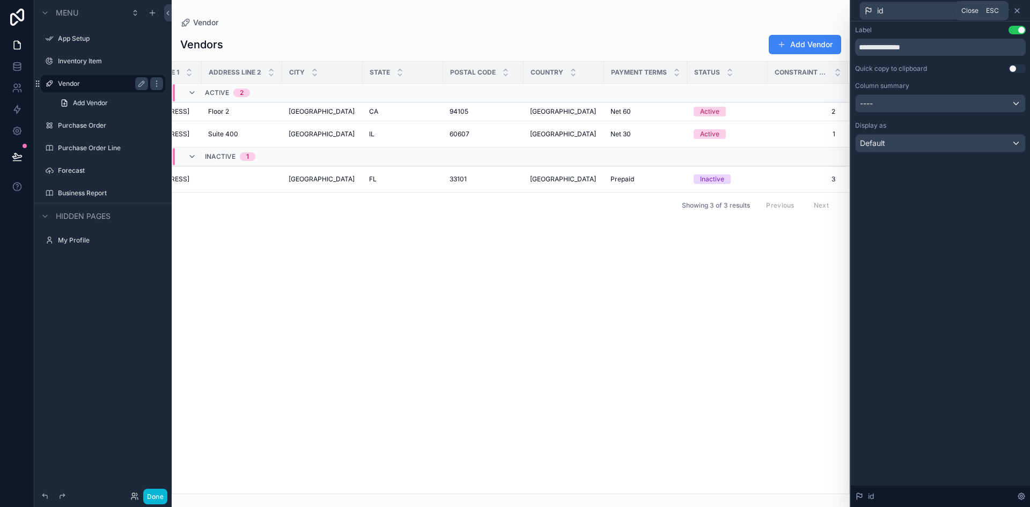
click at [1019, 11] on icon at bounding box center [1017, 10] width 9 height 9
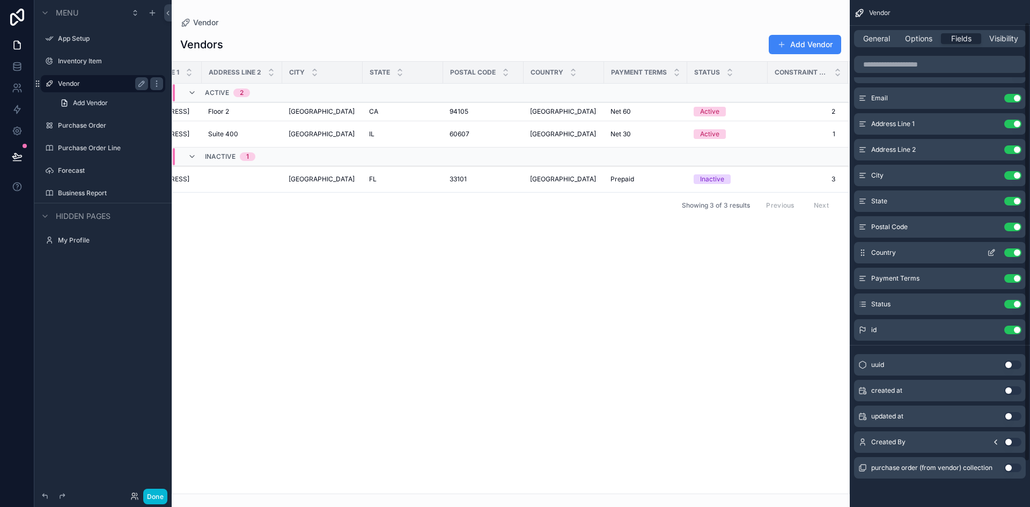
scroll to position [78, 0]
click at [1011, 442] on button "Use setting" at bounding box center [1013, 440] width 17 height 9
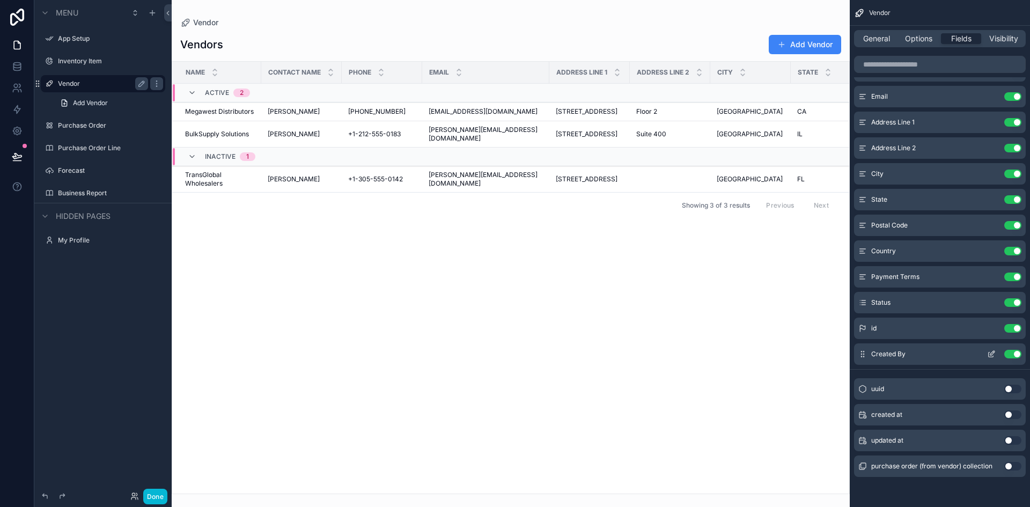
click at [992, 357] on icon "scrollable content" at bounding box center [991, 355] width 5 height 5
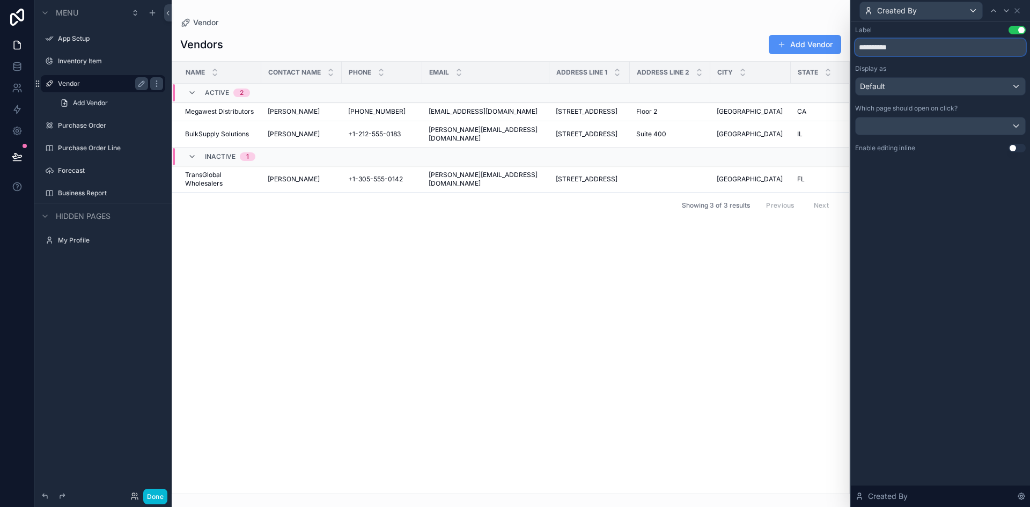
drag, startPoint x: 913, startPoint y: 50, endPoint x: 809, endPoint y: 46, distance: 104.2
click at [809, 46] on div "**********" at bounding box center [515, 253] width 1030 height 507
type input "**********"
drag, startPoint x: 1017, startPoint y: 11, endPoint x: 978, endPoint y: 15, distance: 39.4
click at [978, 15] on div "Created By" at bounding box center [941, 10] width 171 height 21
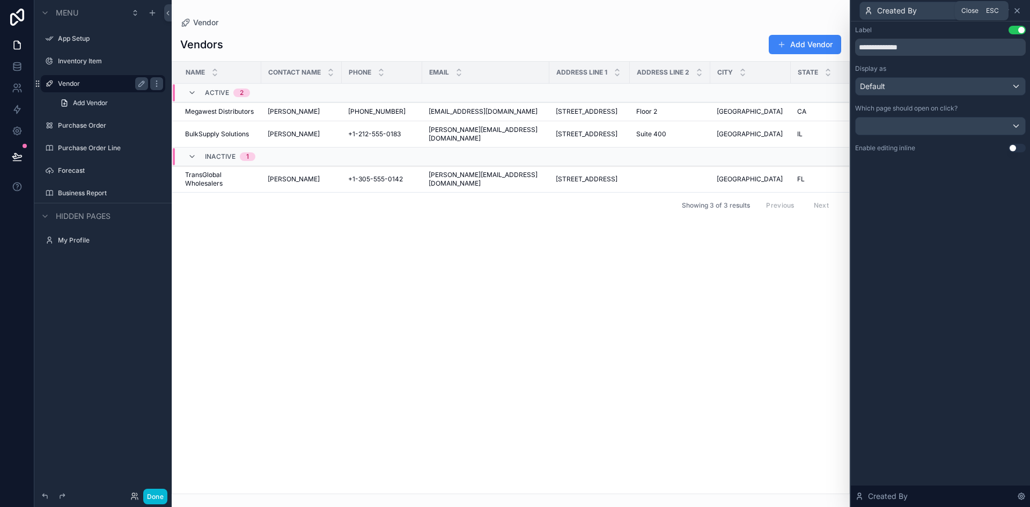
click at [1019, 11] on icon at bounding box center [1017, 11] width 4 height 4
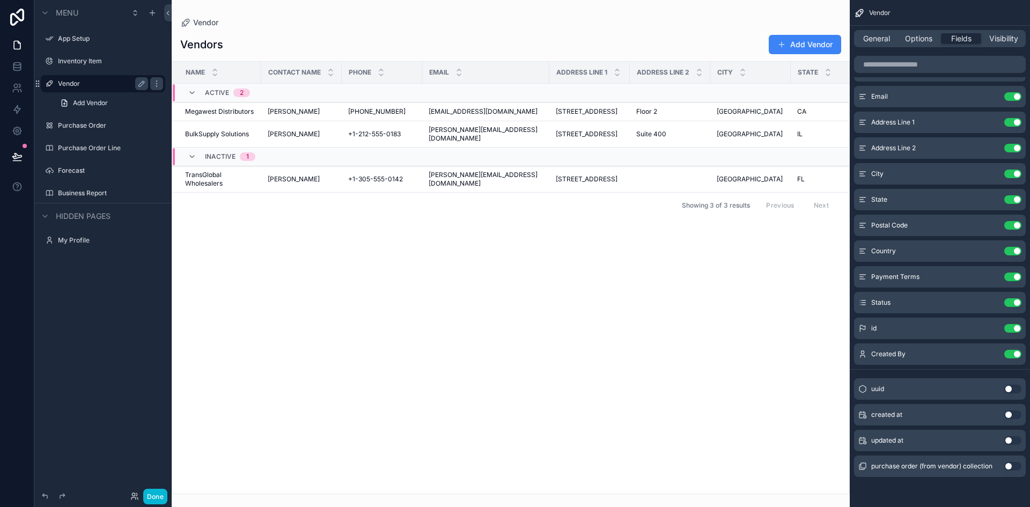
click at [1017, 442] on button "Use setting" at bounding box center [1013, 440] width 17 height 9
click at [992, 379] on icon "scrollable content" at bounding box center [992, 380] width 9 height 9
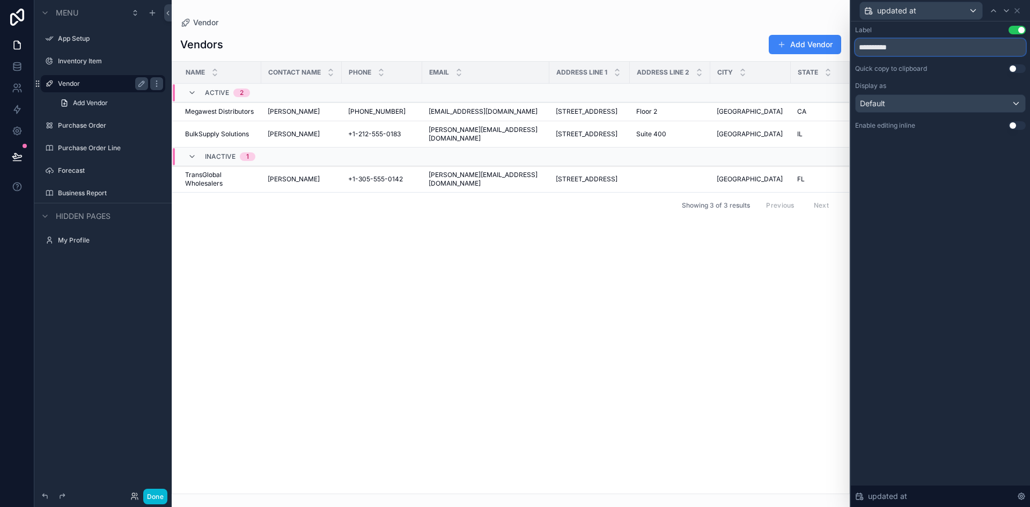
drag, startPoint x: 916, startPoint y: 48, endPoint x: 853, endPoint y: 41, distance: 63.2
click at [853, 41] on div "**********" at bounding box center [940, 88] width 179 height 134
type input "**********"
click at [938, 25] on div "**********" at bounding box center [940, 88] width 179 height 134
click at [1018, 9] on icon at bounding box center [1017, 10] width 9 height 9
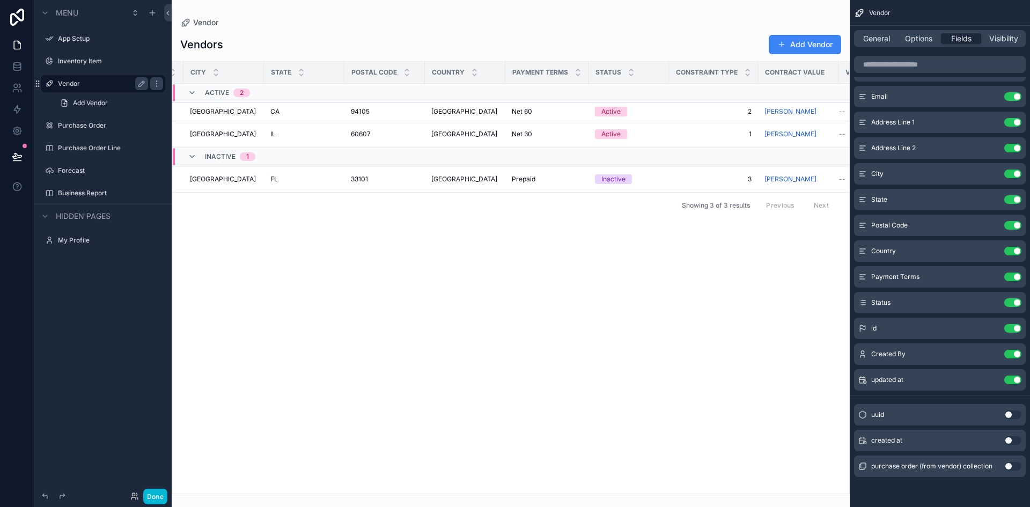
scroll to position [0, 598]
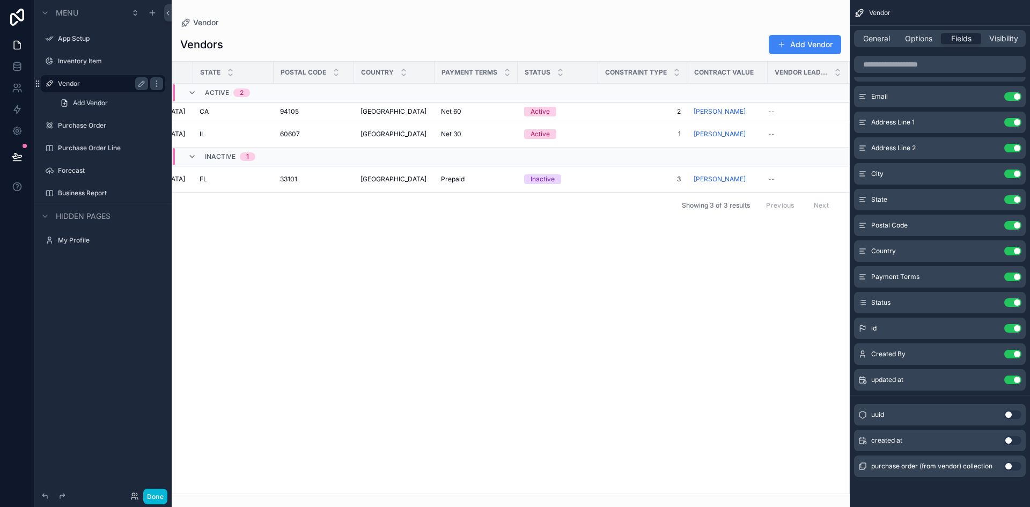
click at [736, 74] on span "Contract Value" at bounding box center [724, 72] width 60 height 9
click at [992, 354] on icon "scrollable content" at bounding box center [992, 354] width 9 height 9
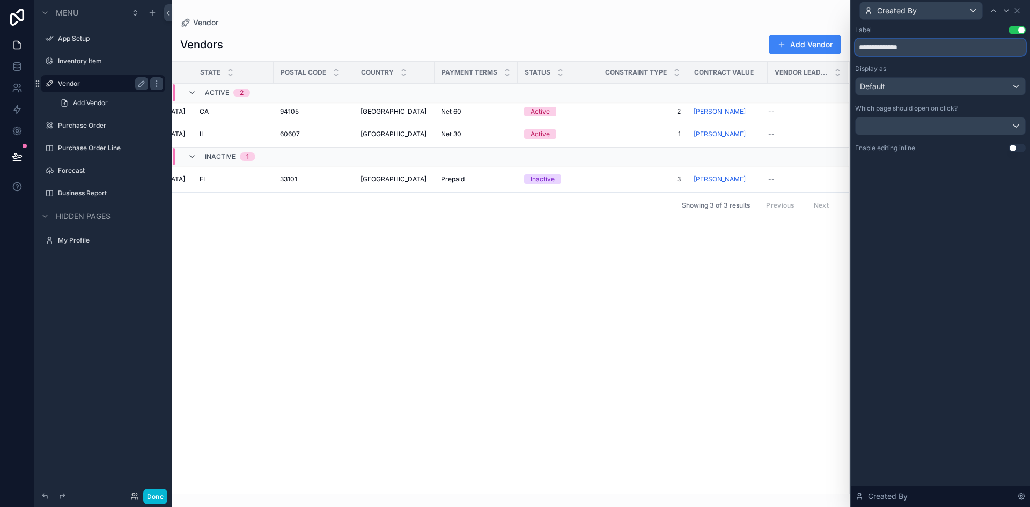
drag, startPoint x: 891, startPoint y: 48, endPoint x: 886, endPoint y: 130, distance: 82.3
click at [873, 49] on input "**********" at bounding box center [941, 47] width 171 height 17
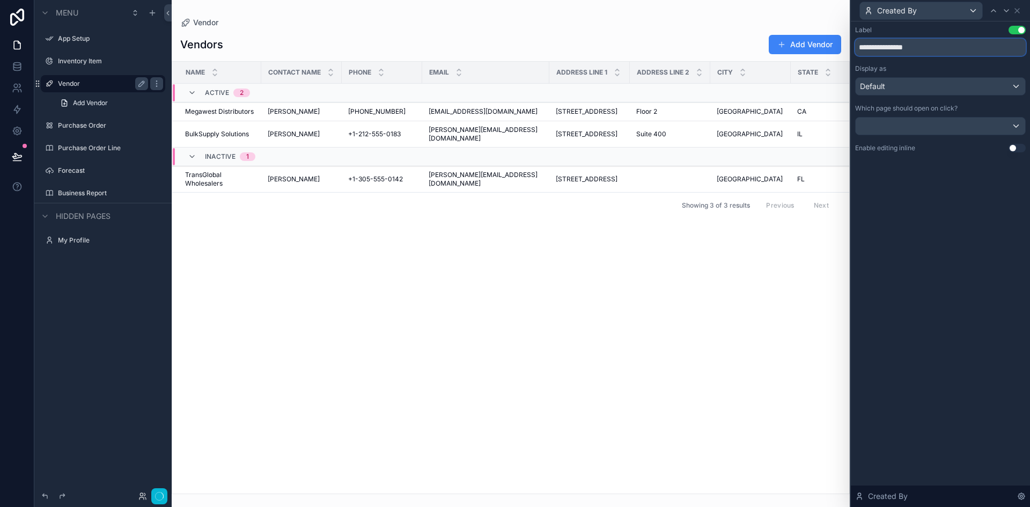
type input "**********"
drag, startPoint x: 897, startPoint y: 229, endPoint x: 910, endPoint y: 225, distance: 13.4
click at [897, 232] on div "**********" at bounding box center [940, 264] width 179 height 486
click at [1014, 10] on icon at bounding box center [1017, 10] width 9 height 9
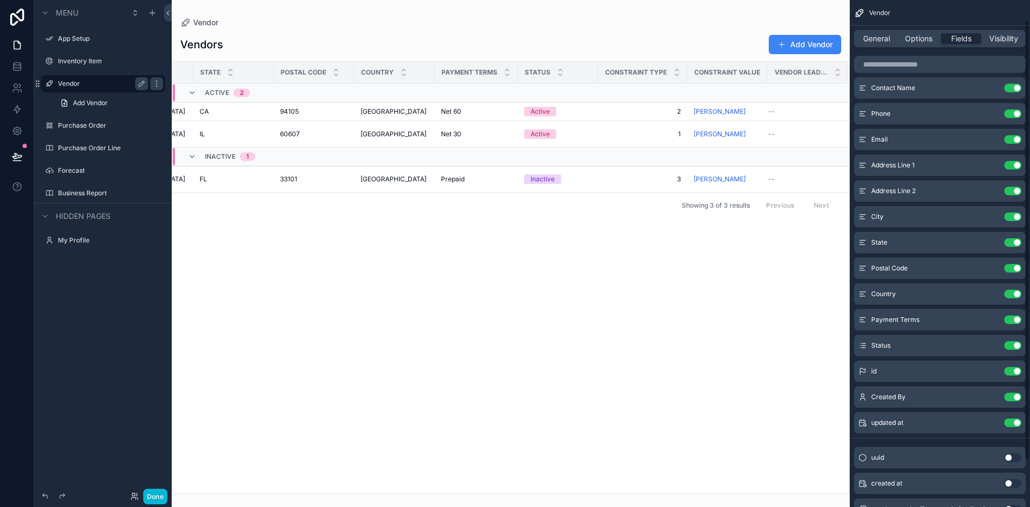
scroll to position [0, 0]
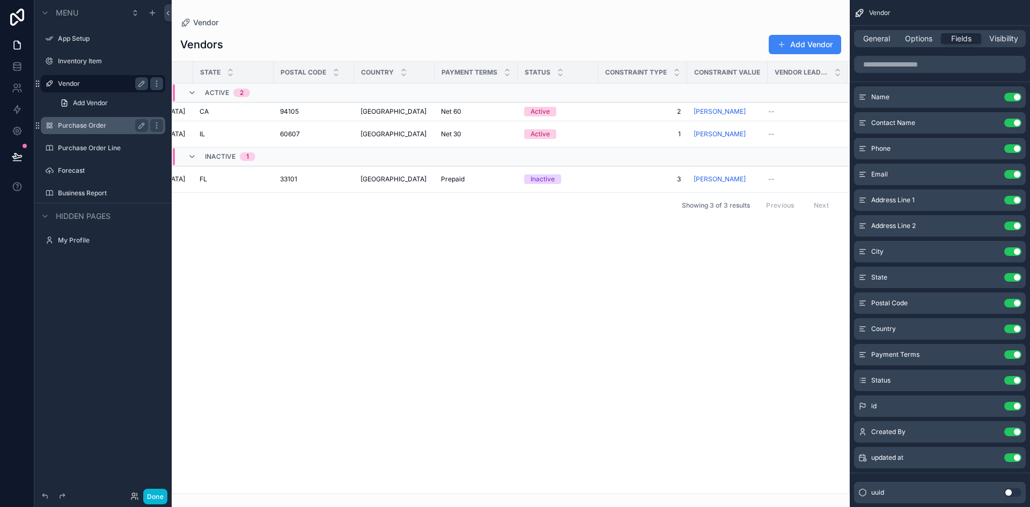
click at [77, 129] on label "Purchase Order" at bounding box center [101, 125] width 86 height 9
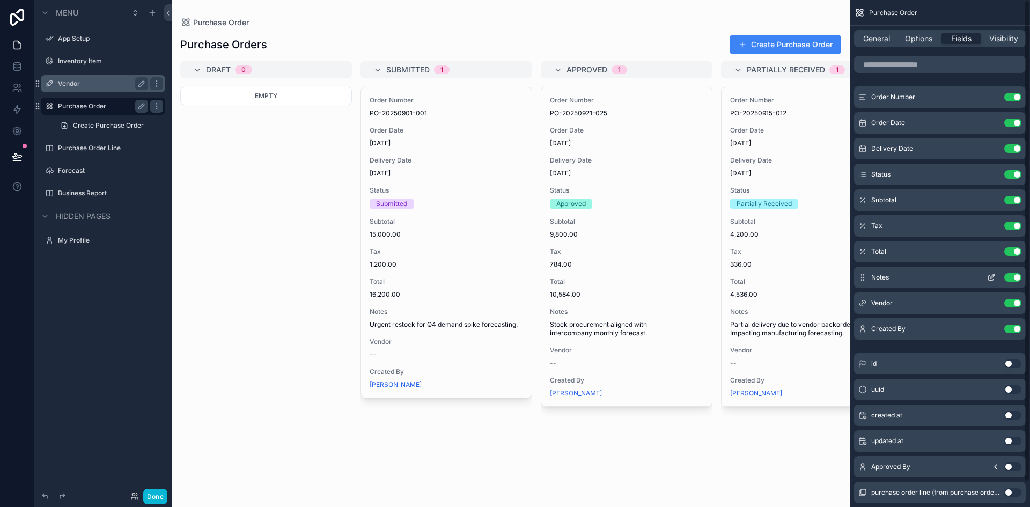
click at [1013, 279] on button "Use setting" at bounding box center [1013, 277] width 17 height 9
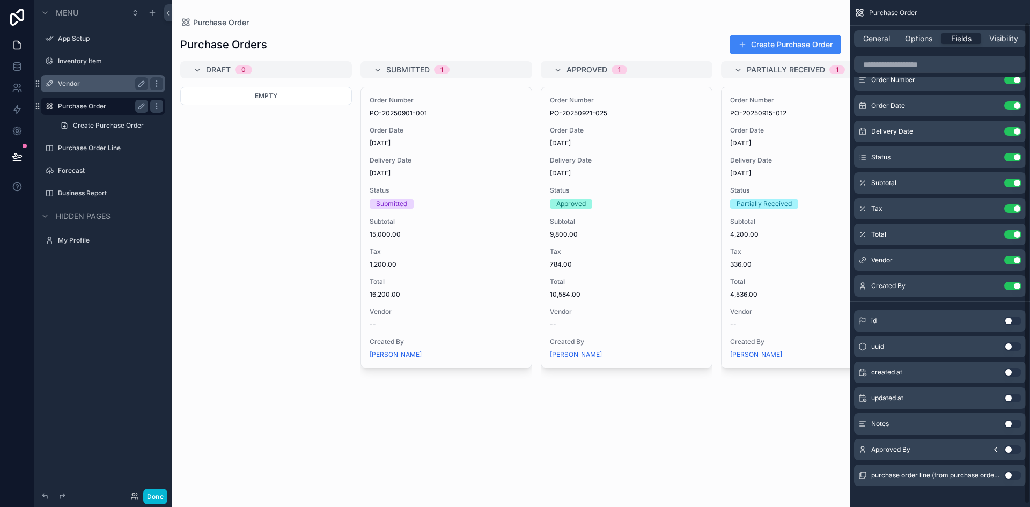
scroll to position [26, 0]
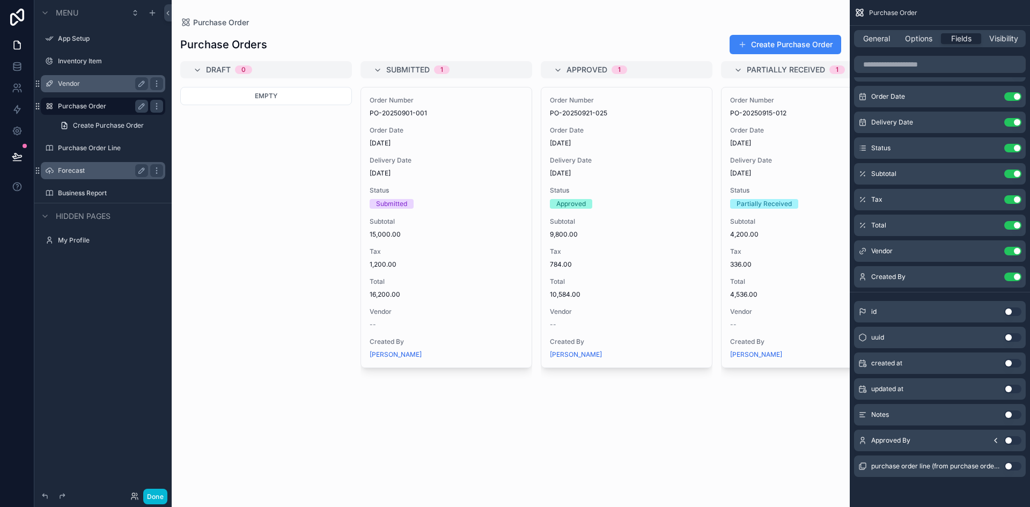
click at [64, 167] on label "Forecast" at bounding box center [101, 170] width 86 height 9
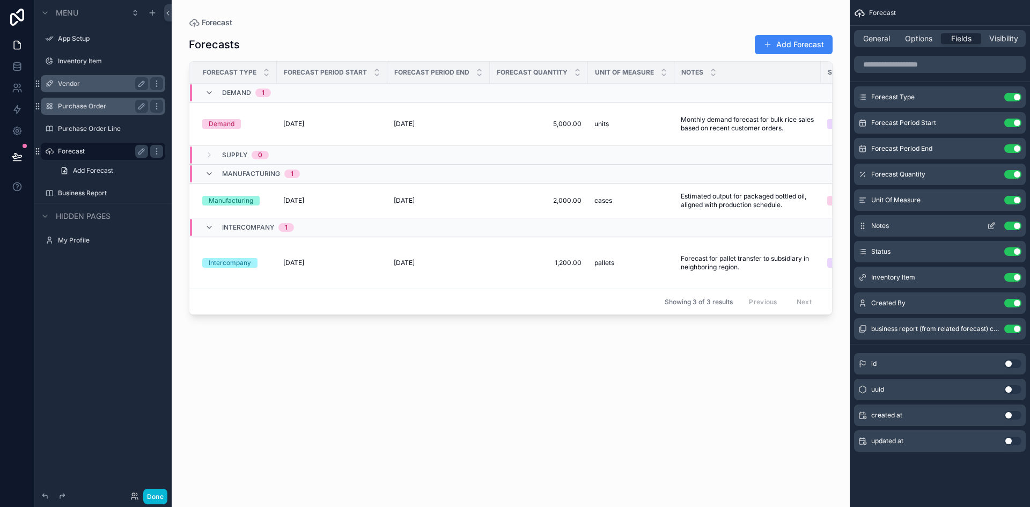
click at [1005, 225] on button "Use setting" at bounding box center [1013, 226] width 17 height 9
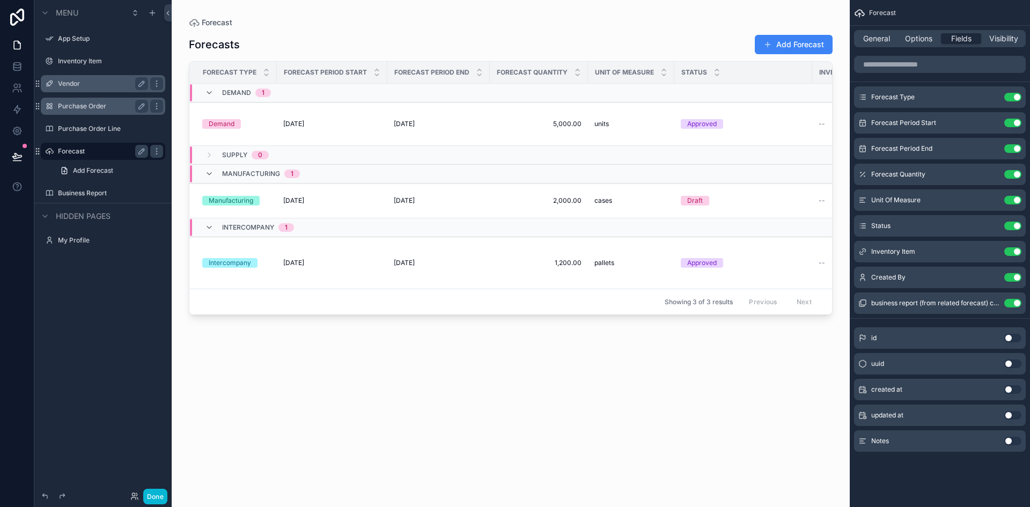
drag, startPoint x: 519, startPoint y: 317, endPoint x: 722, endPoint y: 321, distance: 203.4
click at [722, 321] on div "scrollable content" at bounding box center [511, 247] width 678 height 494
click at [95, 194] on label "Business Report" at bounding box center [101, 193] width 86 height 9
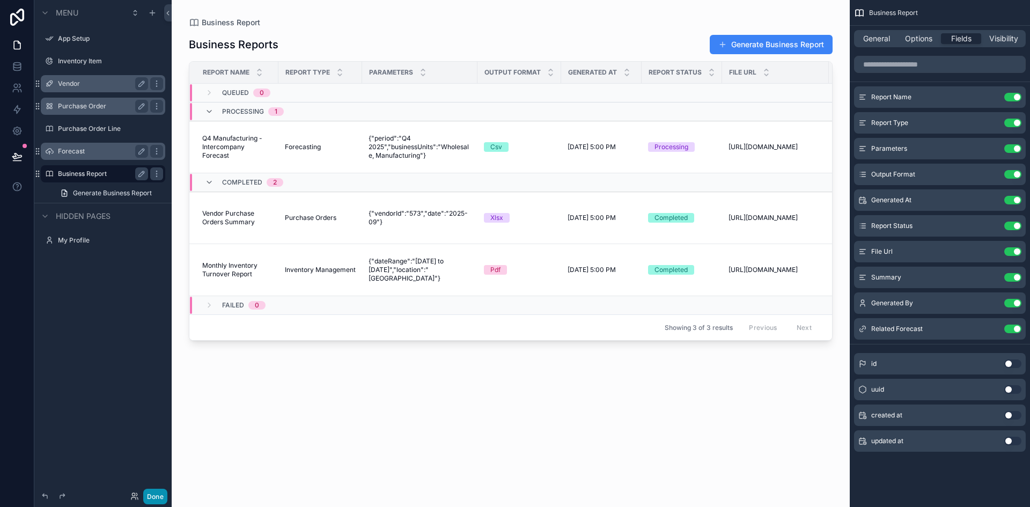
click at [159, 497] on button "Done" at bounding box center [155, 497] width 24 height 16
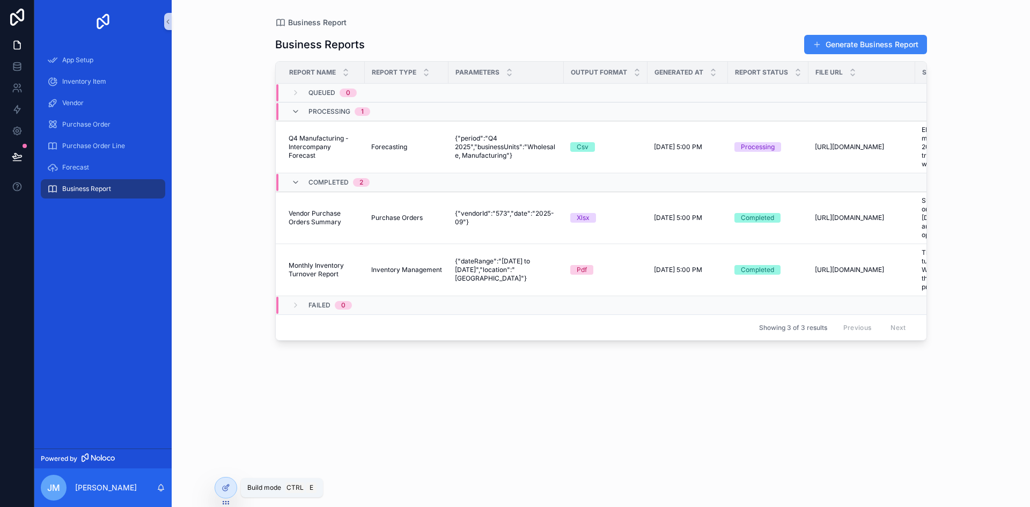
drag, startPoint x: 232, startPoint y: 489, endPoint x: 262, endPoint y: 486, distance: 30.2
click at [261, 486] on div "App Setup Inventory Item Vendor Purchase Order Purchase Order Line Forecast Bus…" at bounding box center [515, 253] width 1030 height 507
click at [262, 487] on span "Build mode" at bounding box center [264, 488] width 34 height 9
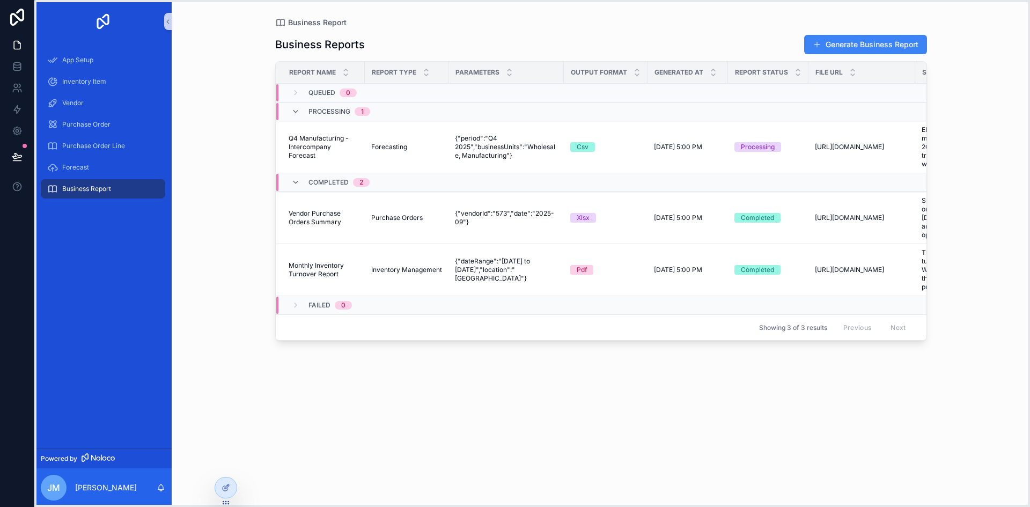
click at [225, 504] on icon at bounding box center [225, 503] width 1 height 1
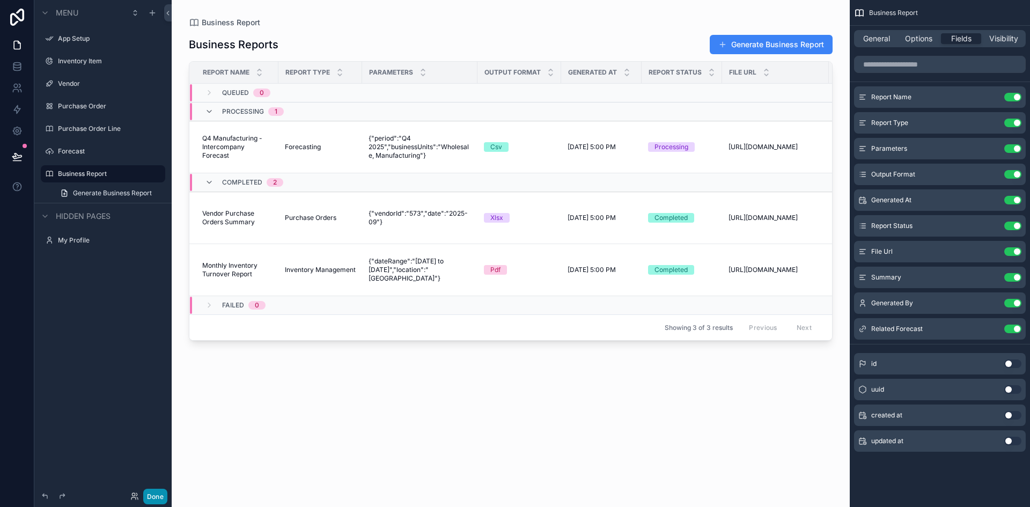
click at [149, 494] on button "Done" at bounding box center [155, 497] width 24 height 16
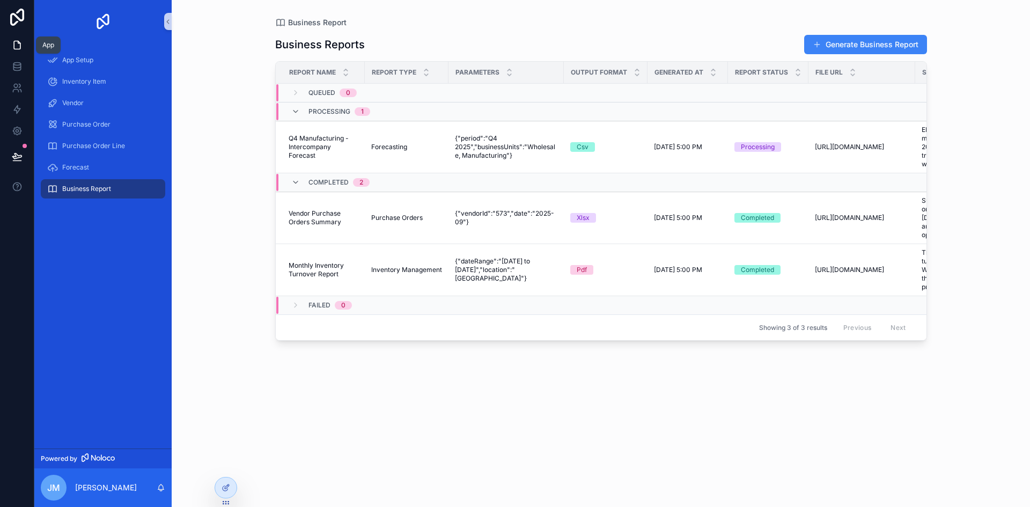
click at [15, 45] on icon at bounding box center [17, 45] width 11 height 11
click at [16, 72] on link at bounding box center [17, 66] width 34 height 21
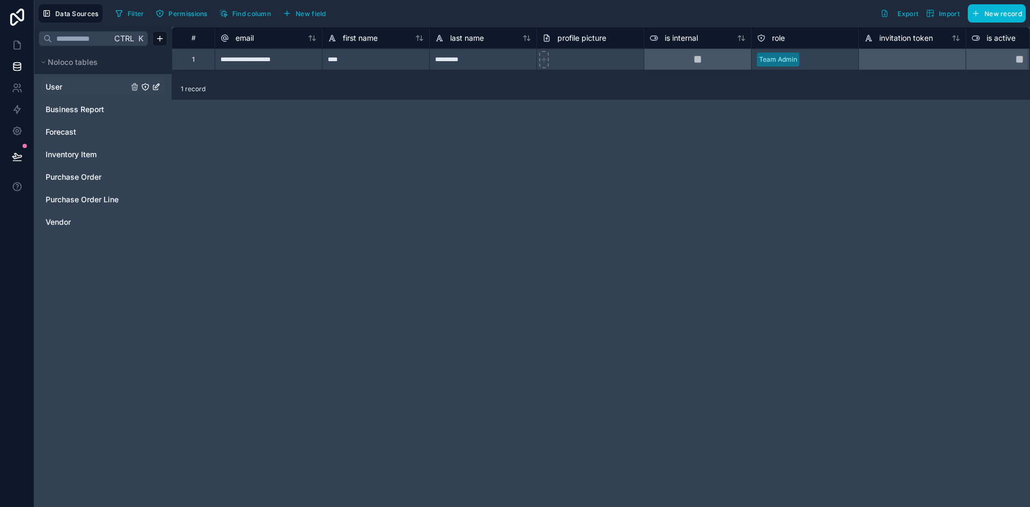
click at [70, 85] on link "User" at bounding box center [87, 87] width 83 height 11
click at [80, 113] on span "Business Report" at bounding box center [75, 109] width 59 height 11
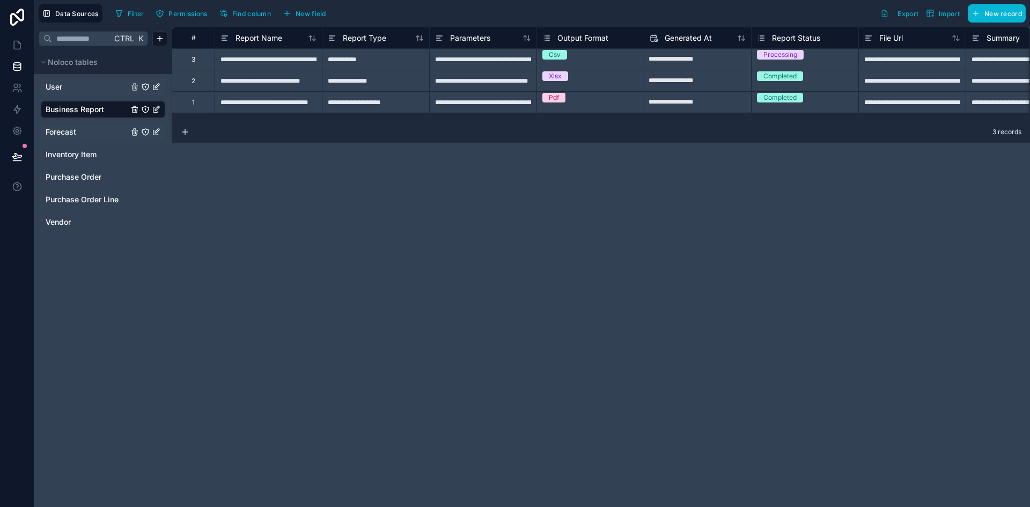
click at [83, 136] on link "Forecast" at bounding box center [87, 132] width 83 height 11
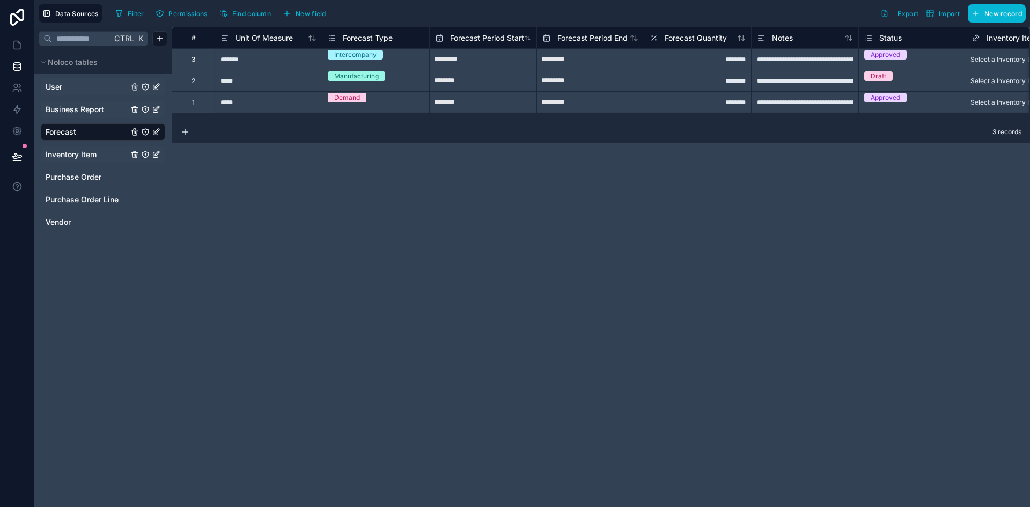
click at [78, 157] on span "Inventory Item" at bounding box center [71, 154] width 51 height 11
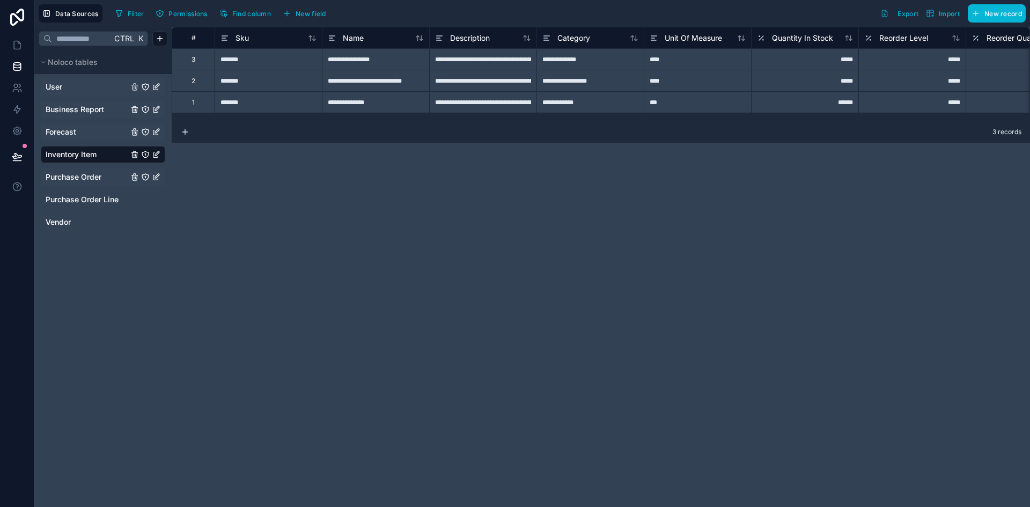
click at [73, 179] on span "Purchase Order" at bounding box center [74, 177] width 56 height 11
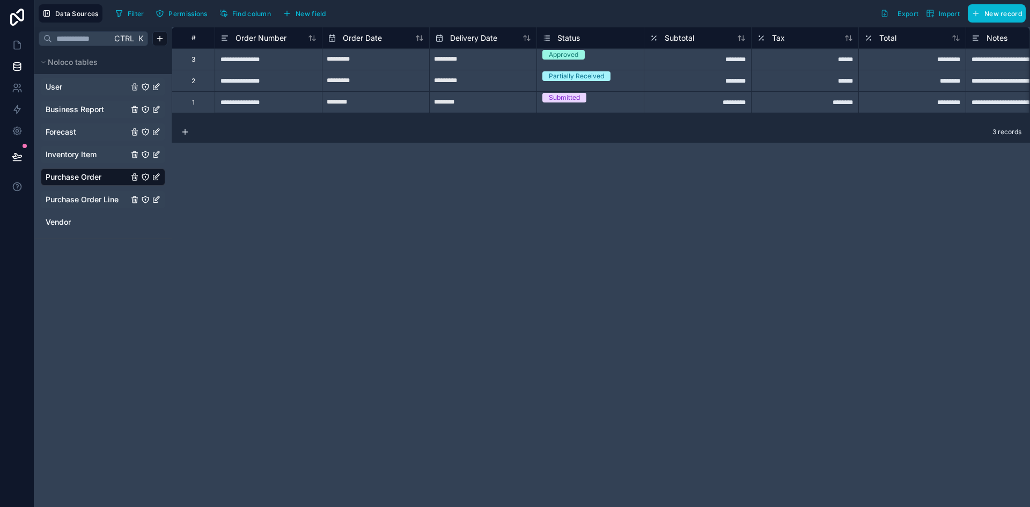
click at [69, 205] on div "Purchase Order Line" at bounding box center [103, 199] width 125 height 17
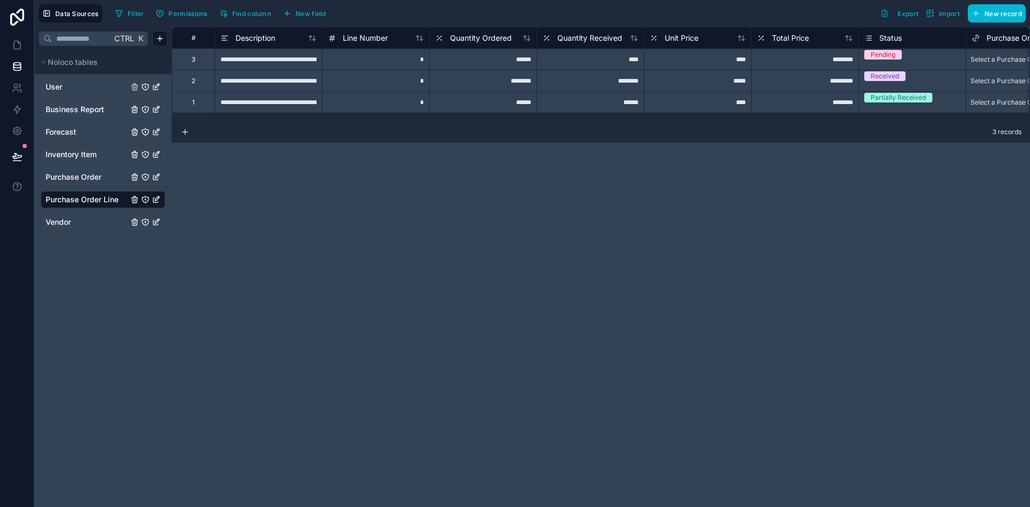
click at [75, 225] on link "Vendor" at bounding box center [87, 222] width 83 height 11
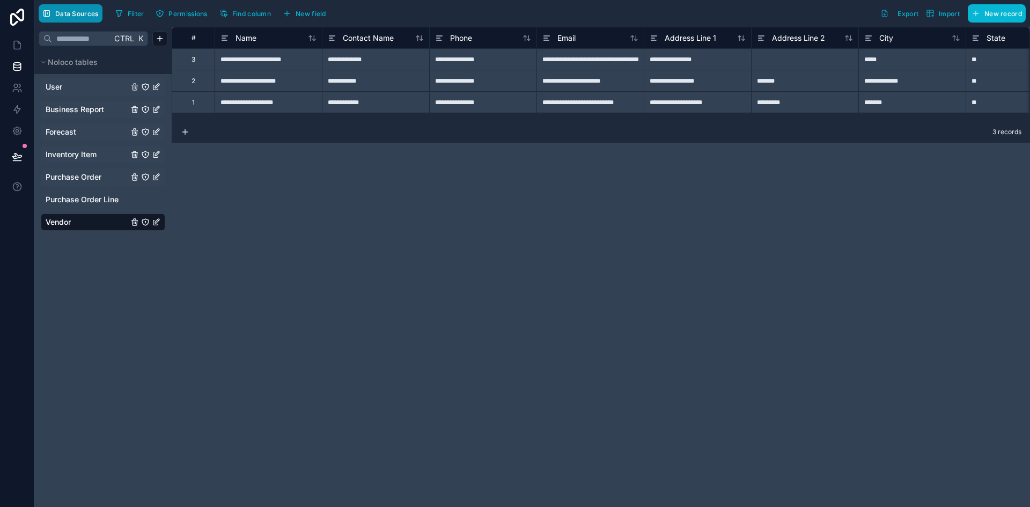
click at [69, 14] on span "Data Sources" at bounding box center [76, 14] width 43 height 8
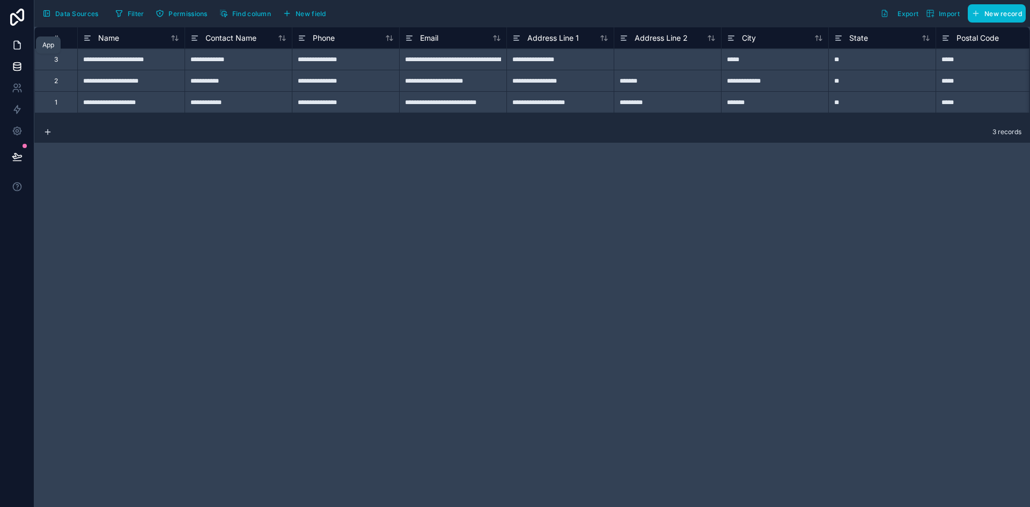
click at [20, 47] on icon at bounding box center [17, 45] width 6 height 8
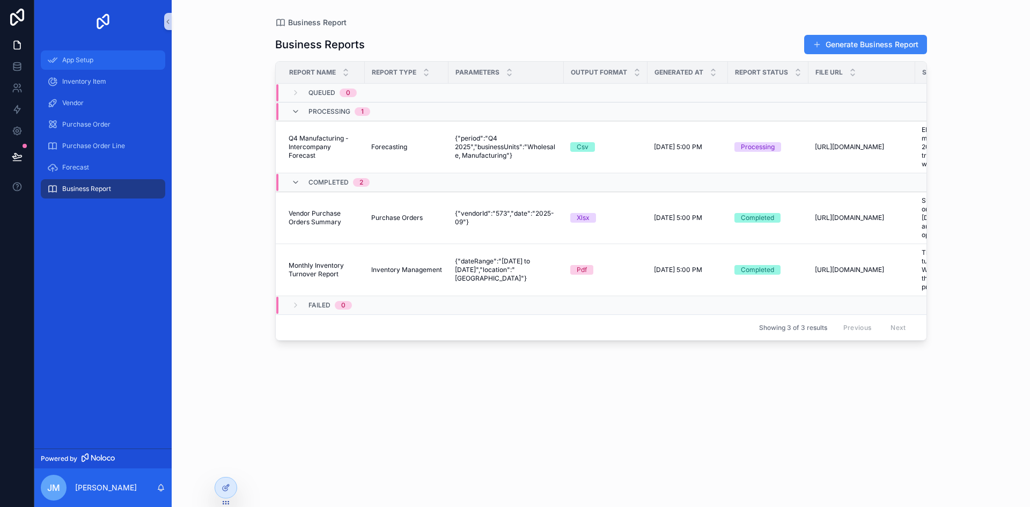
click at [82, 61] on span "App Setup" at bounding box center [77, 60] width 31 height 9
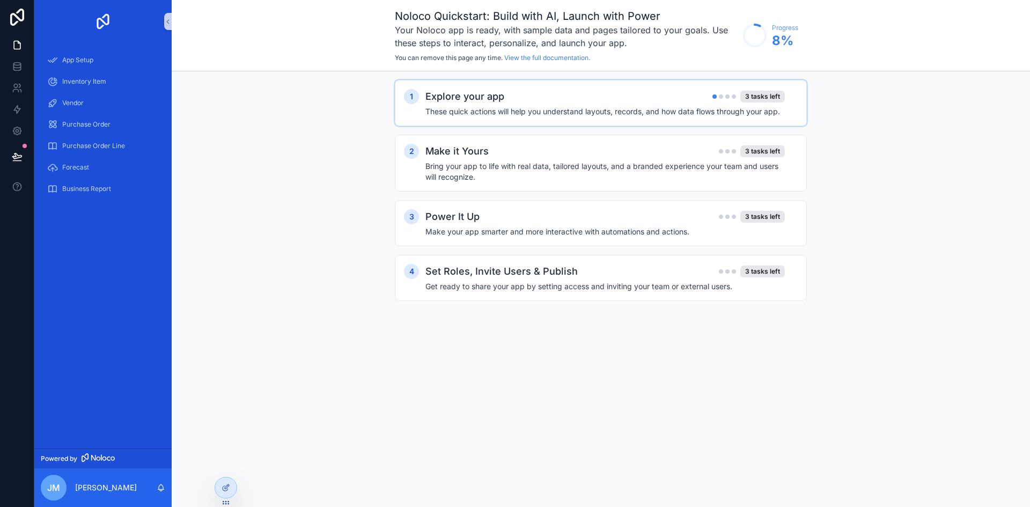
click at [521, 107] on h4 "These quick actions will help you understand layouts, records, and how data flo…" at bounding box center [606, 111] width 360 height 11
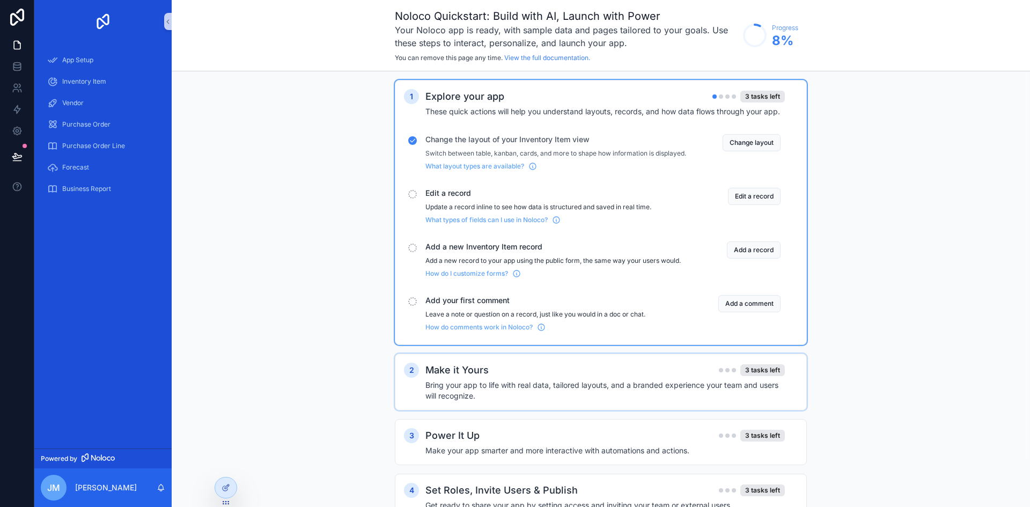
drag, startPoint x: 465, startPoint y: 396, endPoint x: 478, endPoint y: 403, distance: 14.5
click at [466, 396] on h4 "Bring your app to life with real data, tailored layouts, and a branded experien…" at bounding box center [606, 390] width 360 height 21
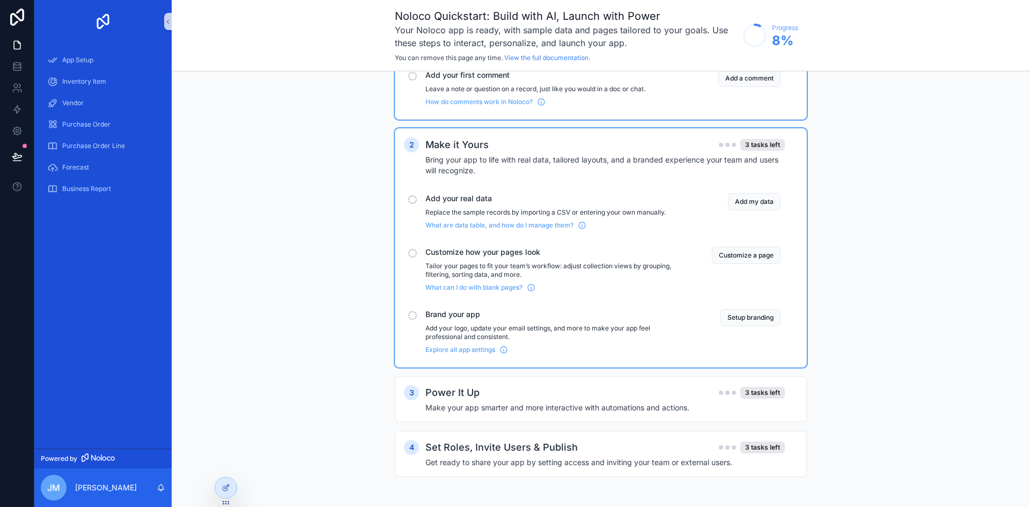
scroll to position [234, 0]
click at [773, 203] on button "Add my data" at bounding box center [754, 201] width 53 height 17
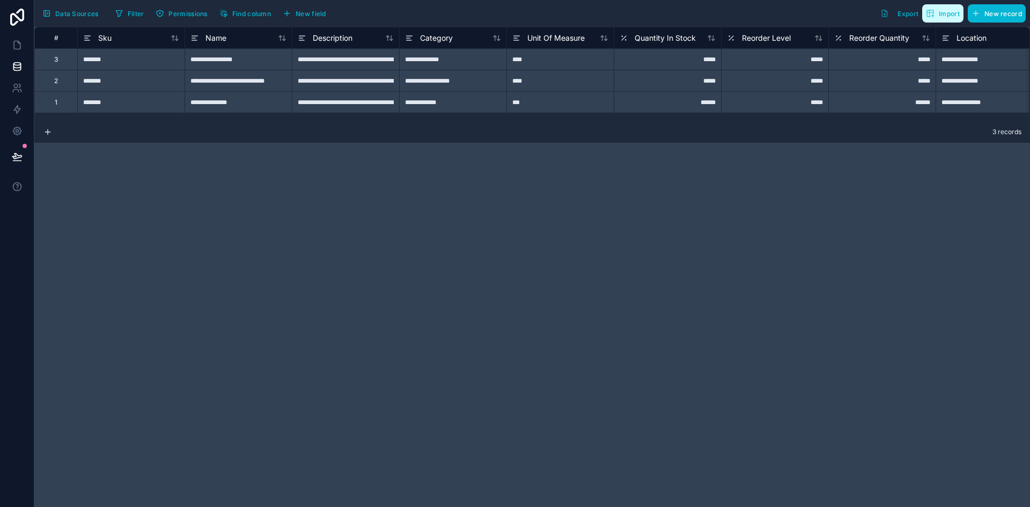
click at [953, 17] on span "Import" at bounding box center [949, 14] width 21 height 8
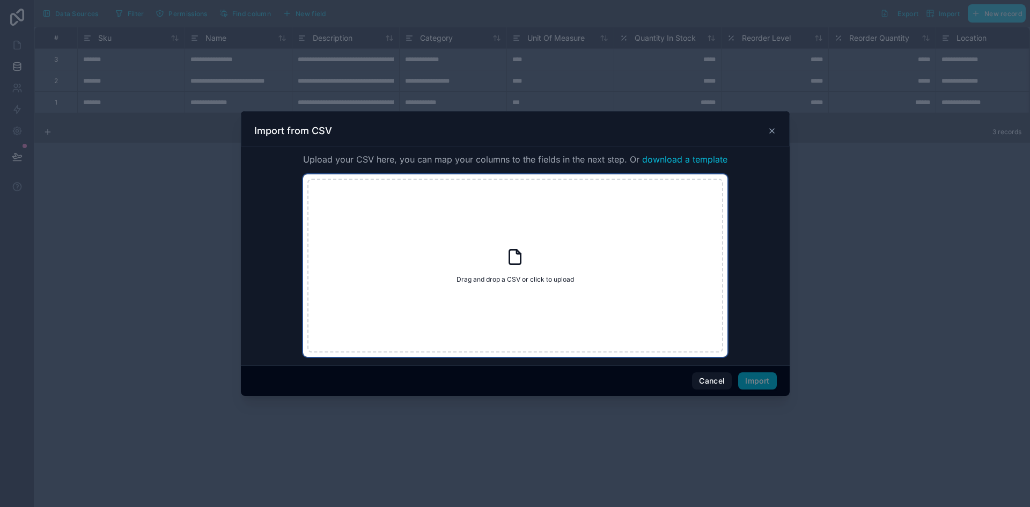
click at [506, 258] on icon at bounding box center [515, 256] width 19 height 19
click at [506, 248] on icon at bounding box center [515, 256] width 19 height 19
type input "**********"
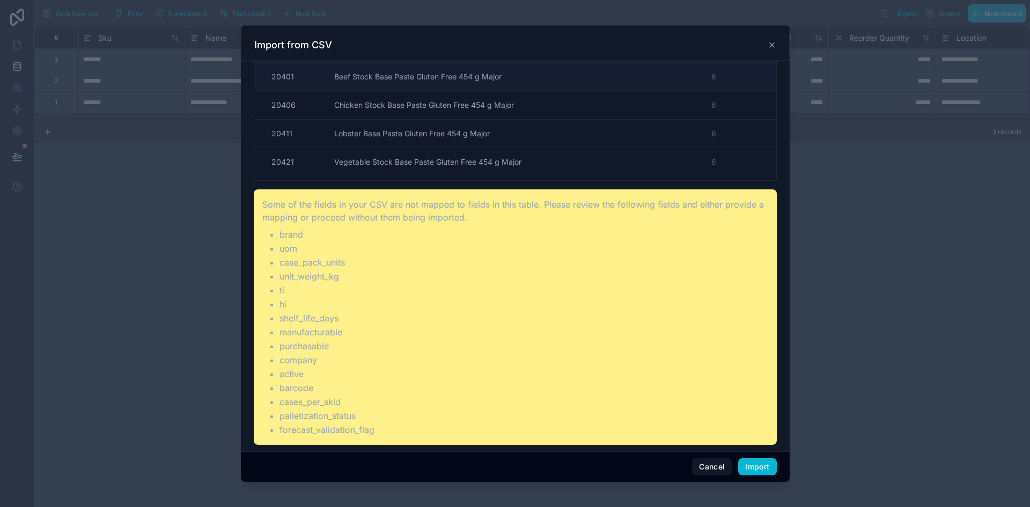
scroll to position [158, 0]
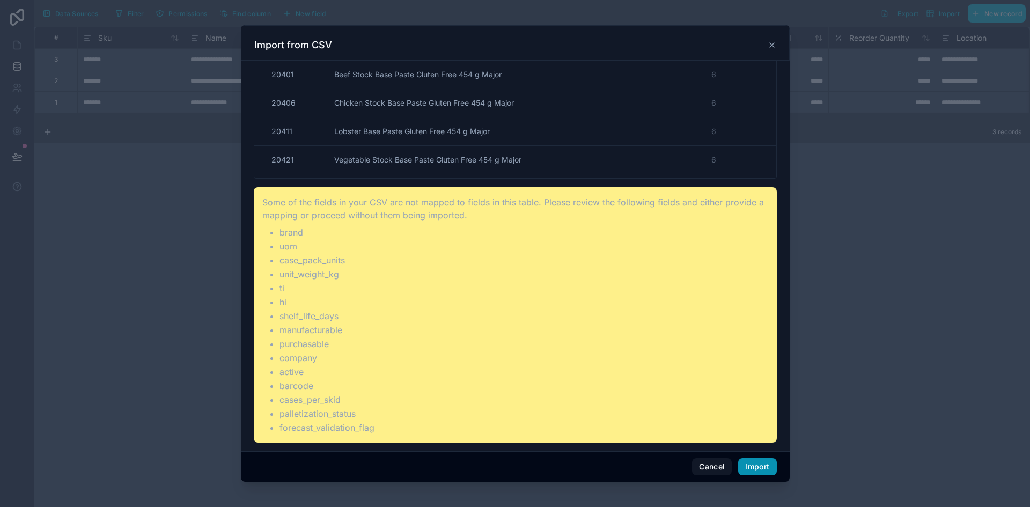
click at [747, 463] on button "Import" at bounding box center [758, 466] width 38 height 17
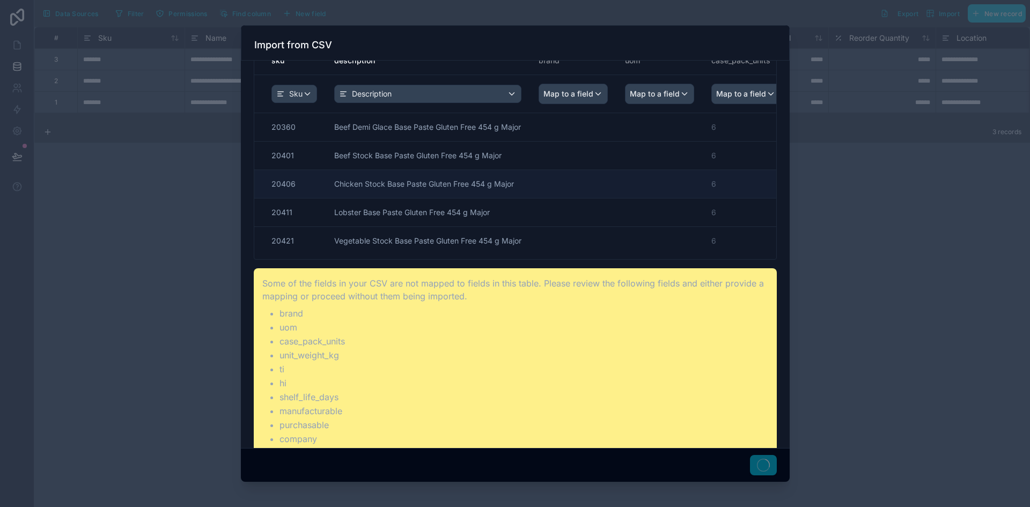
scroll to position [0, 0]
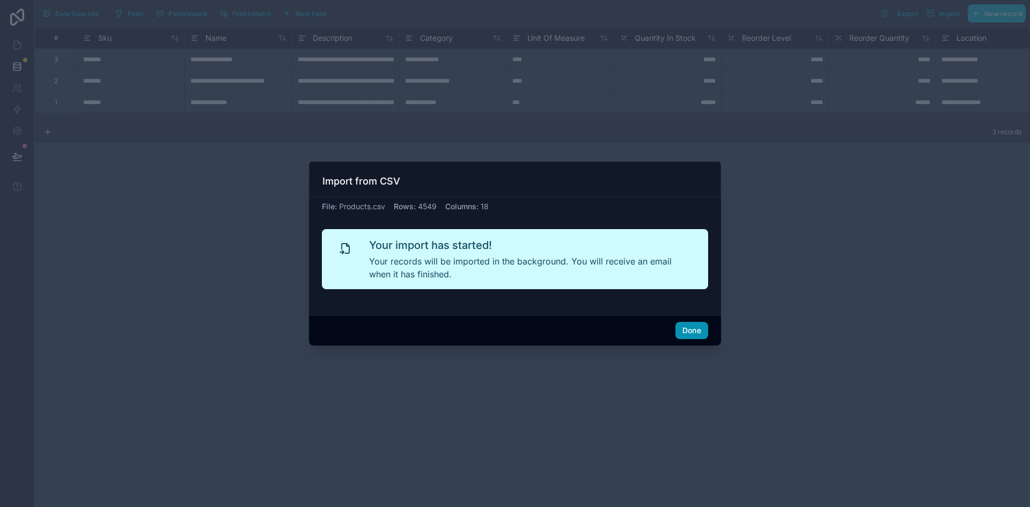
click at [689, 330] on button "Done" at bounding box center [692, 330] width 33 height 17
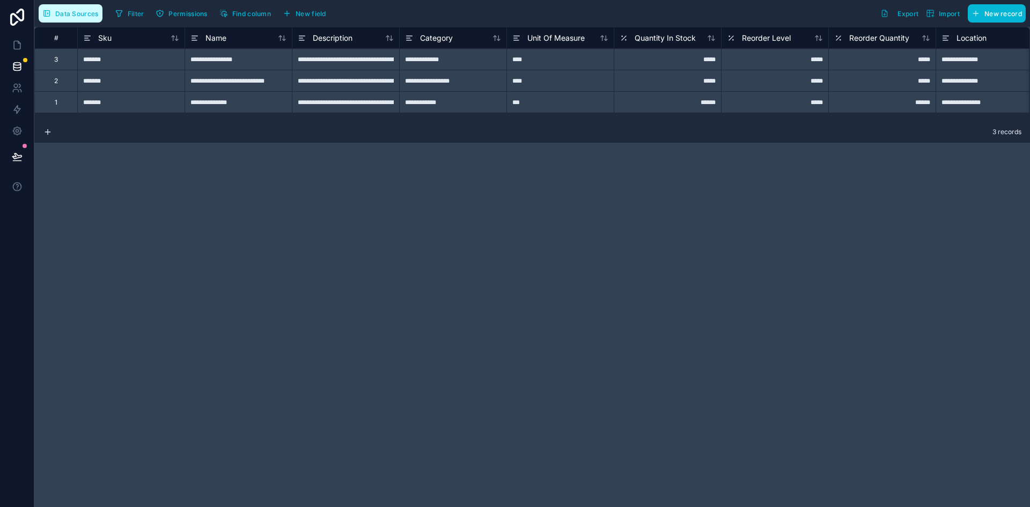
click at [87, 14] on span "Data Sources" at bounding box center [76, 14] width 43 height 8
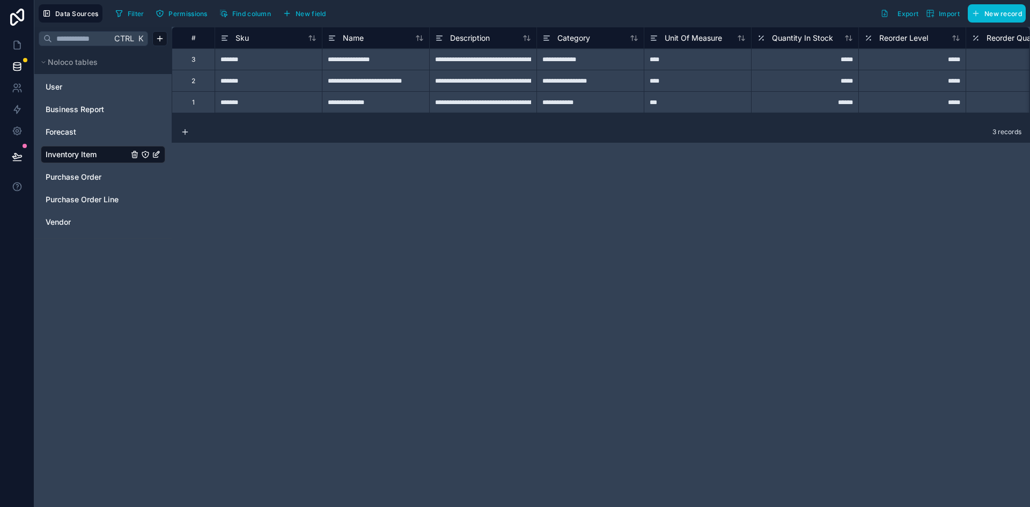
click at [90, 158] on span "Inventory Item" at bounding box center [71, 154] width 51 height 11
click at [958, 14] on span "Import" at bounding box center [949, 14] width 21 height 8
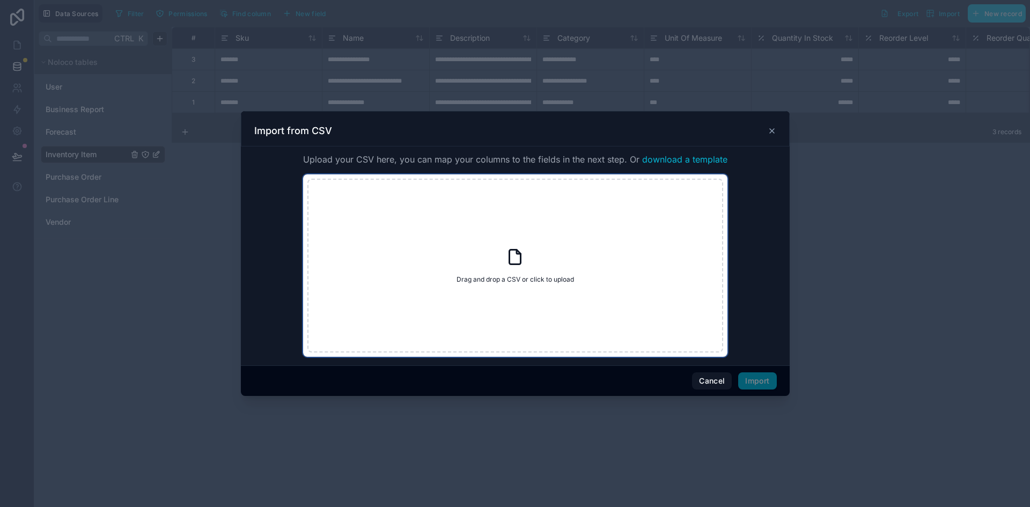
click at [550, 280] on span "Drag and drop a CSV or click to upload" at bounding box center [516, 279] width 118 height 9
click at [769, 129] on icon at bounding box center [772, 131] width 9 height 9
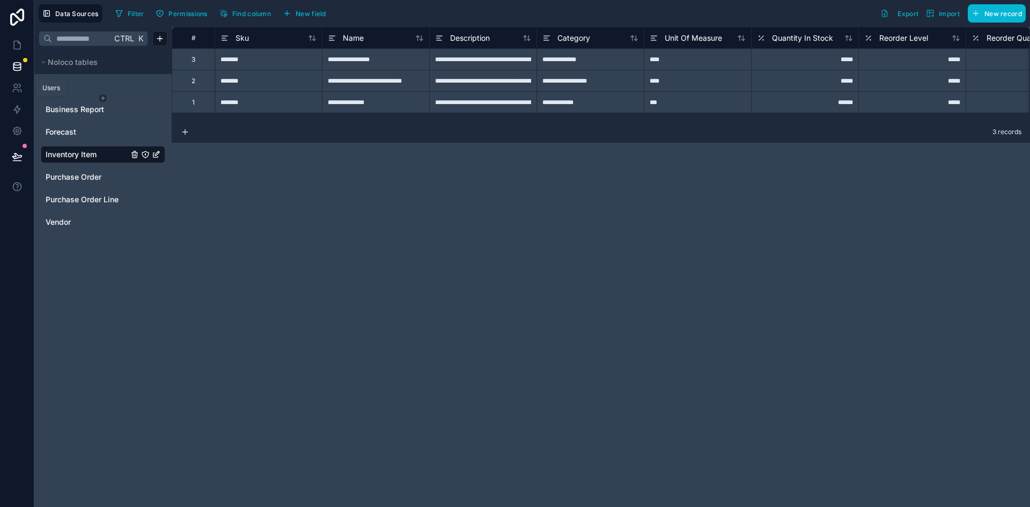
click at [53, 98] on html "**********" at bounding box center [515, 253] width 1030 height 507
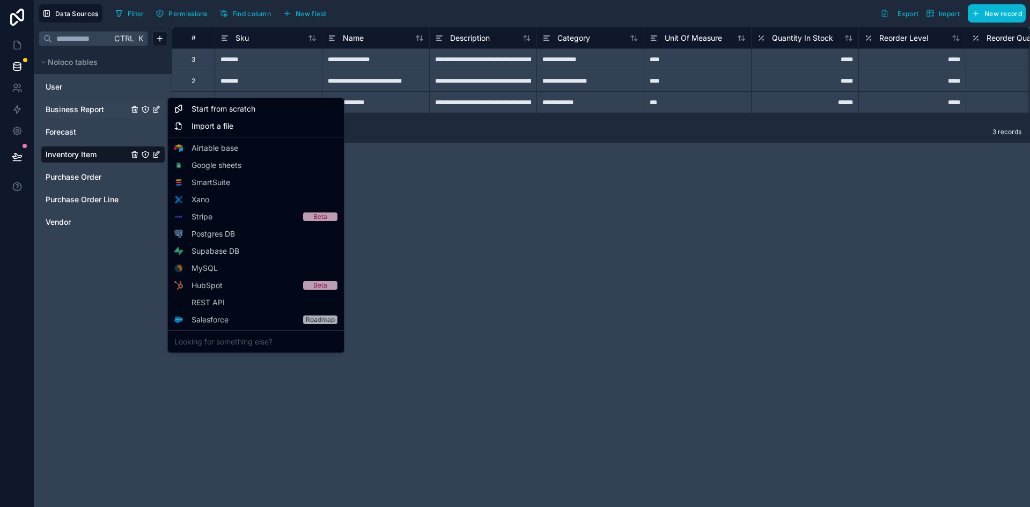
click at [87, 113] on html "**********" at bounding box center [515, 253] width 1030 height 507
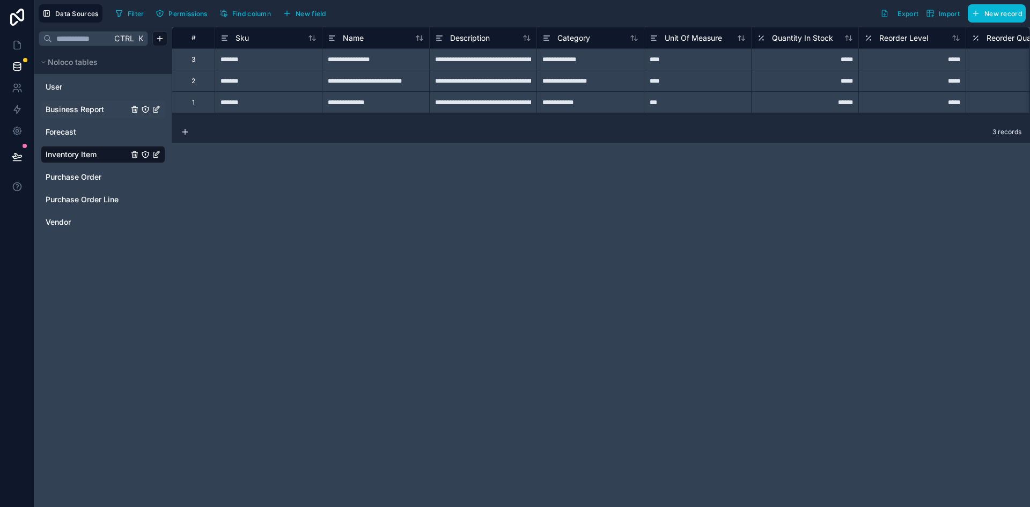
click at [92, 111] on span "Business Report" at bounding box center [75, 109] width 59 height 11
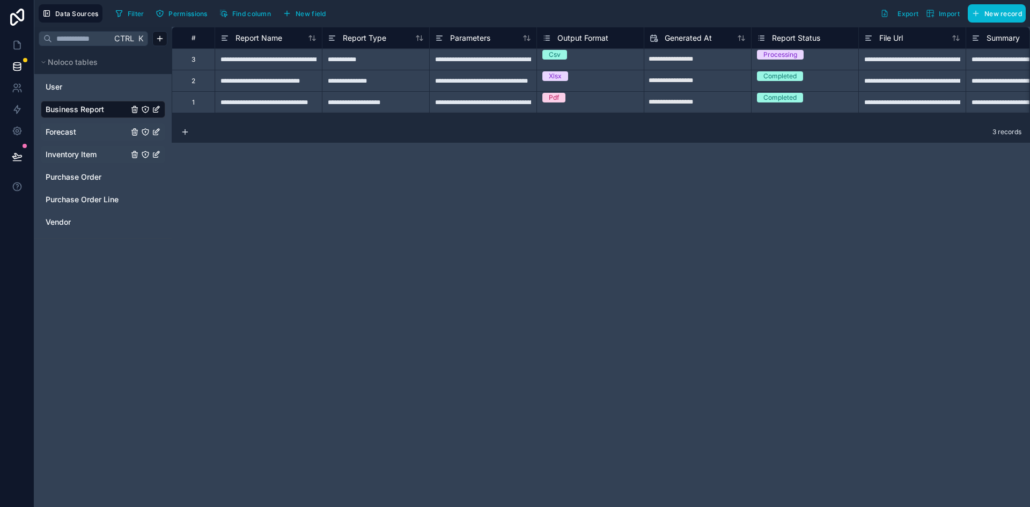
click at [82, 124] on div "Forecast" at bounding box center [103, 131] width 125 height 17
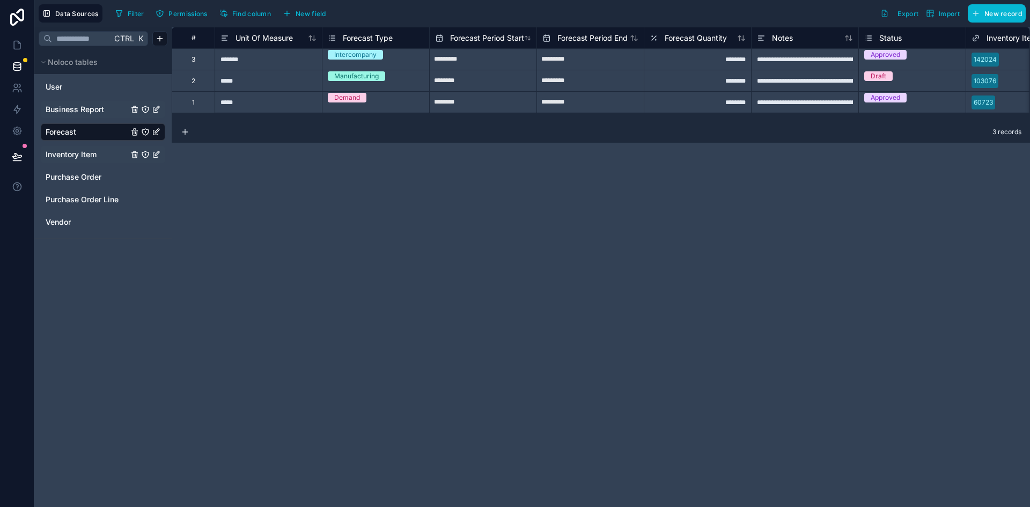
click at [78, 153] on span "Inventory Item" at bounding box center [71, 154] width 51 height 11
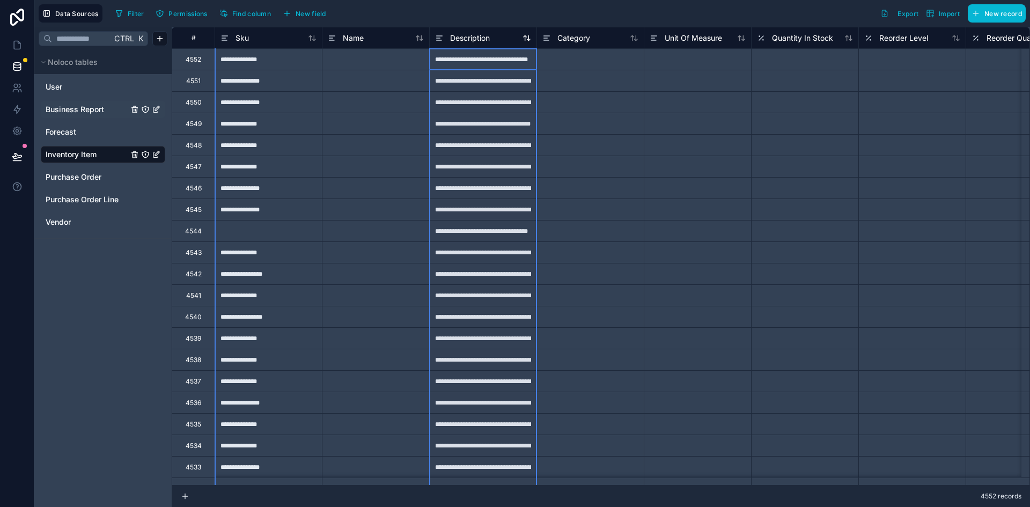
click at [531, 42] on icon at bounding box center [527, 38] width 9 height 9
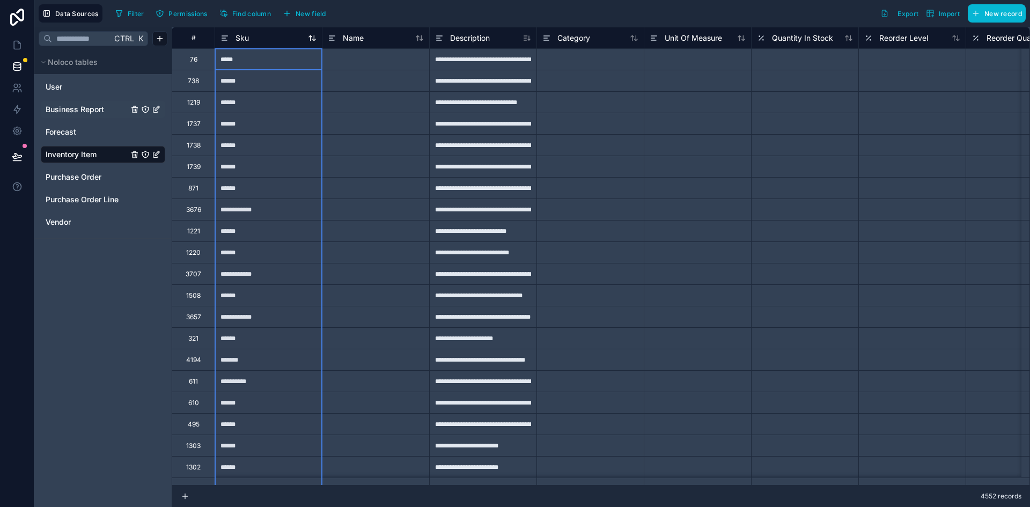
click at [316, 41] on icon at bounding box center [312, 38] width 9 height 9
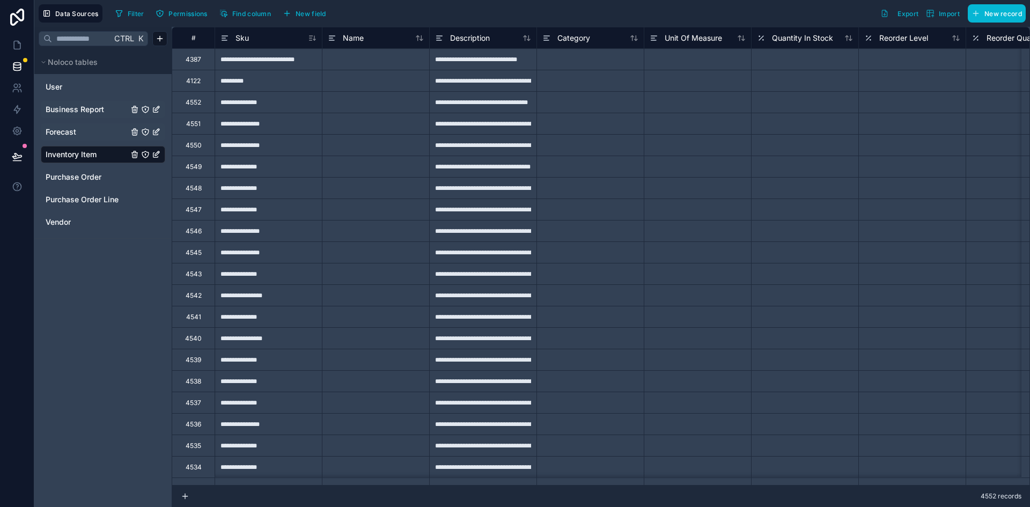
click at [81, 133] on link "Forecast" at bounding box center [87, 132] width 83 height 11
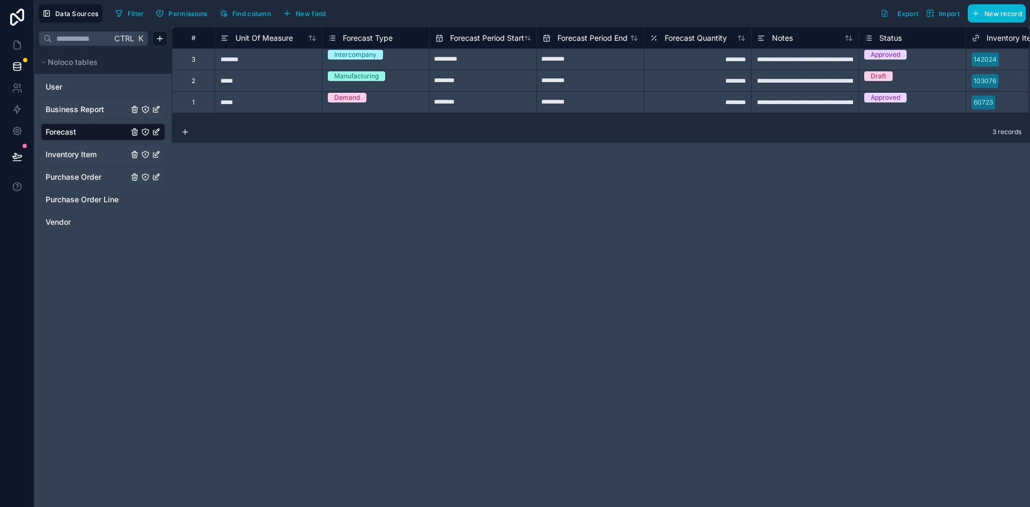
click at [74, 182] on span "Purchase Order" at bounding box center [74, 177] width 56 height 11
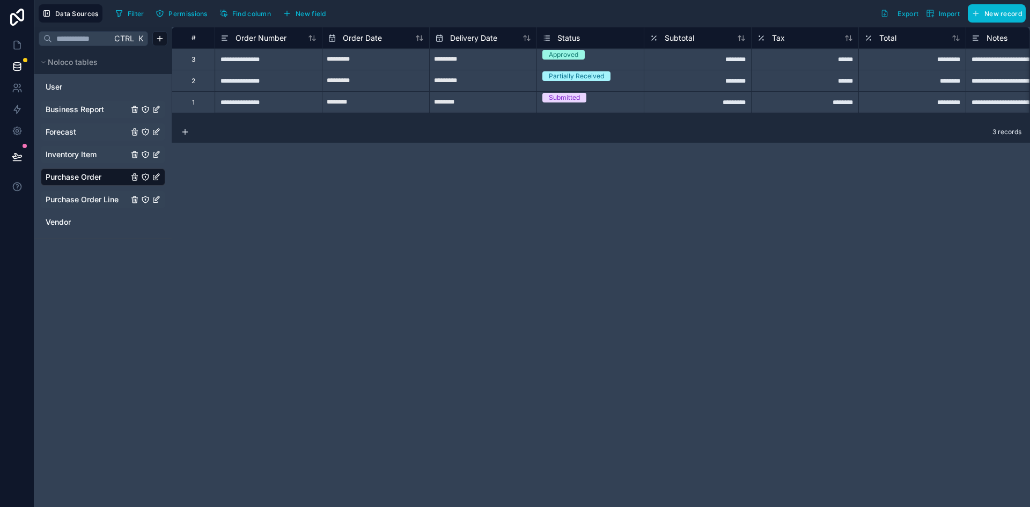
click at [74, 198] on span "Purchase Order Line" at bounding box center [82, 199] width 73 height 11
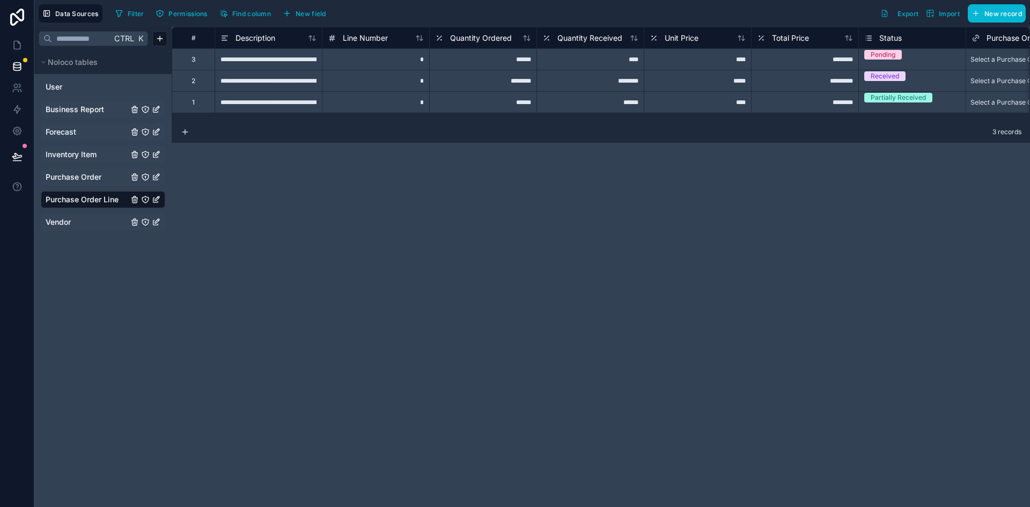
click at [61, 229] on div "Vendor" at bounding box center [103, 222] width 125 height 17
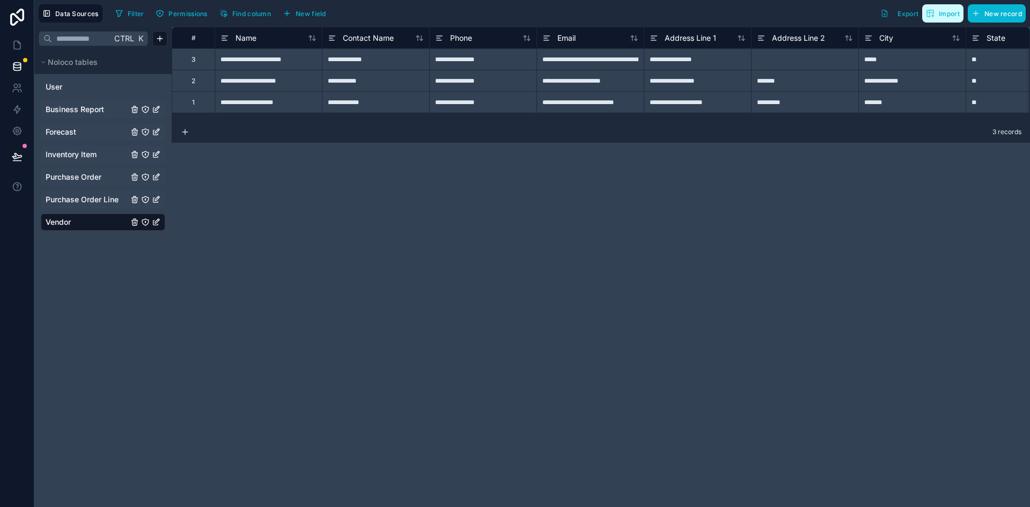
click at [953, 13] on span "Import" at bounding box center [949, 14] width 21 height 8
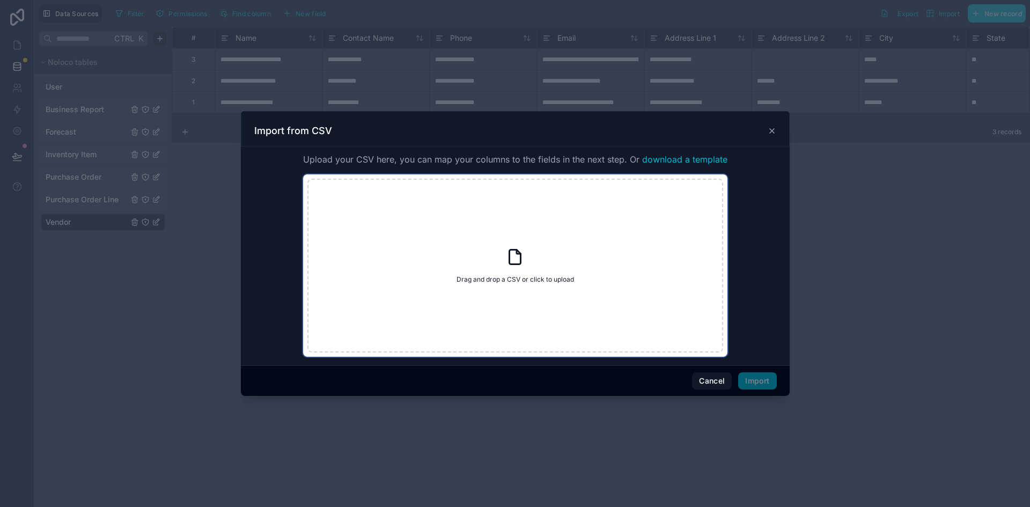
click at [505, 254] on div "Drag and drop a CSV or click to upload Drag and drop a CSV or click to upload" at bounding box center [516, 266] width 416 height 174
type input "**********"
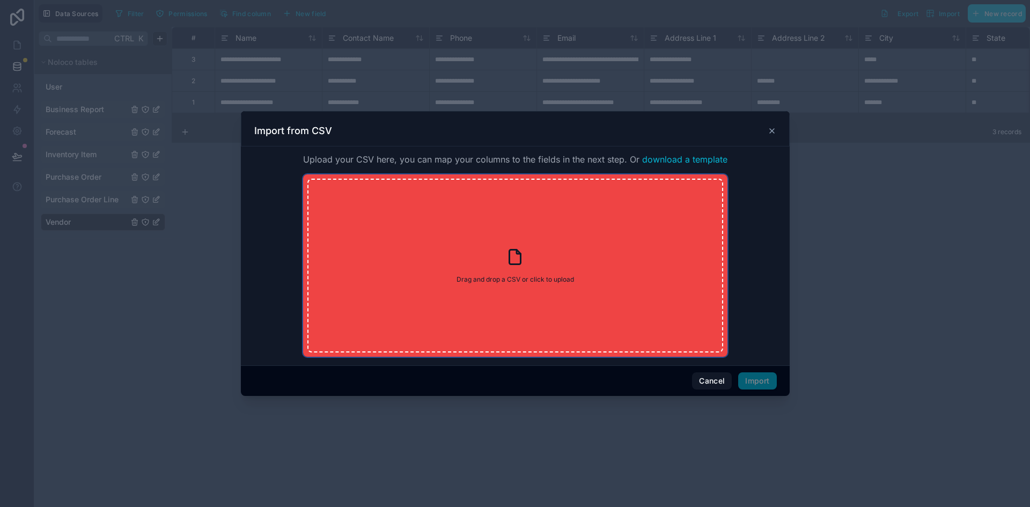
click at [510, 257] on icon at bounding box center [515, 257] width 11 height 14
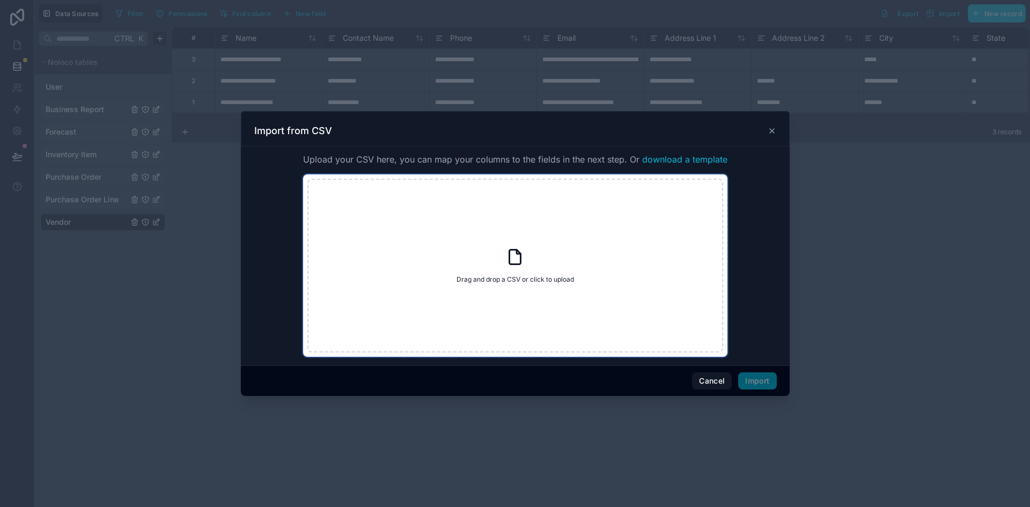
type input "**********"
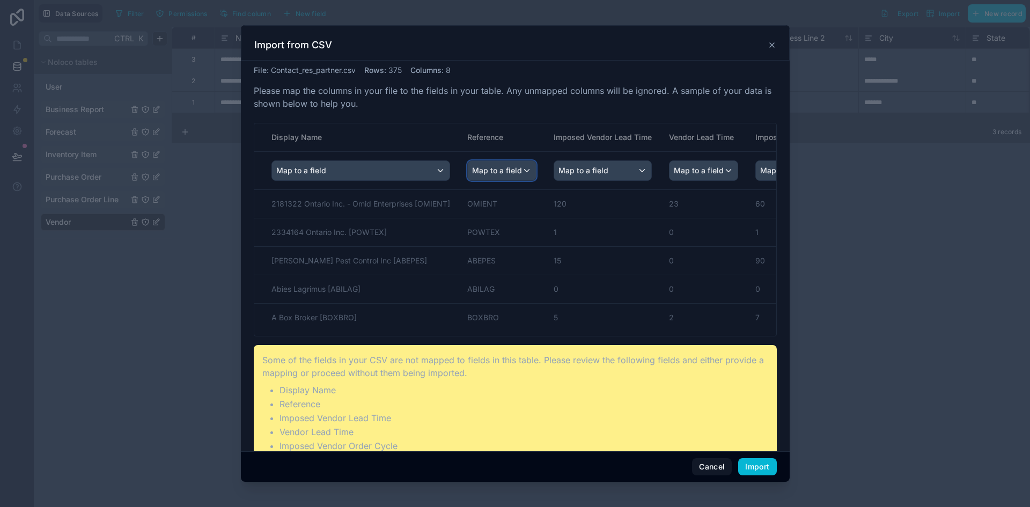
click at [513, 167] on span "Map to a field" at bounding box center [497, 170] width 50 height 19
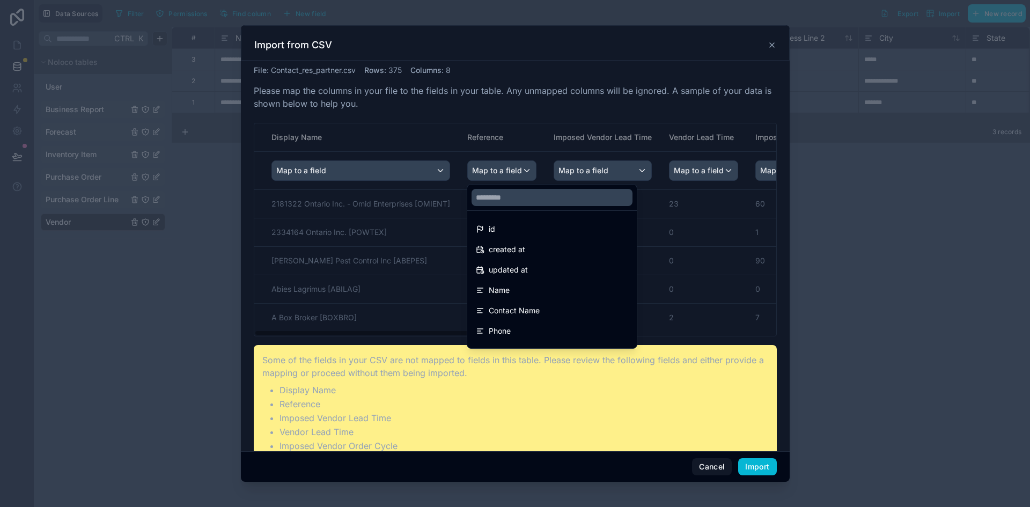
click at [632, 168] on div "scrollable content" at bounding box center [515, 253] width 549 height 457
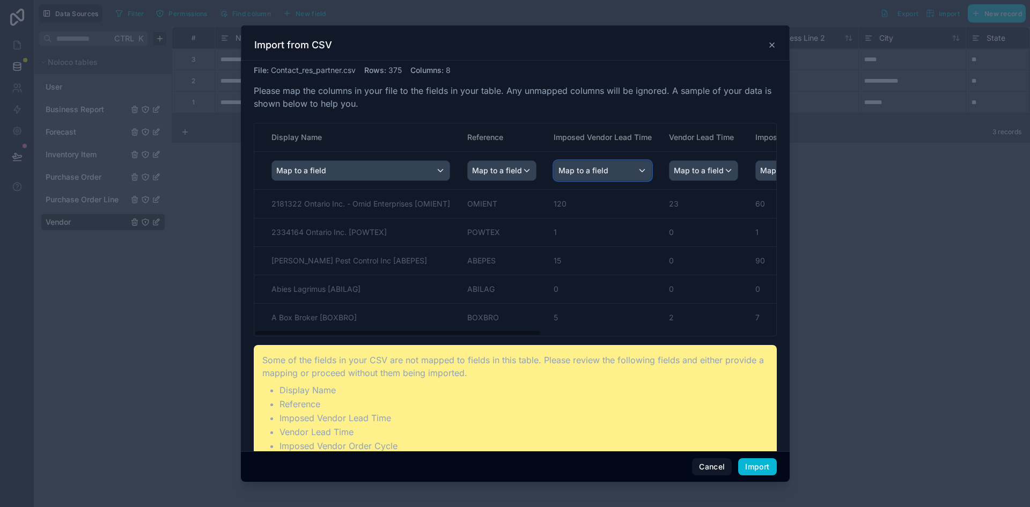
click at [632, 168] on div "Map to a field" at bounding box center [602, 170] width 97 height 19
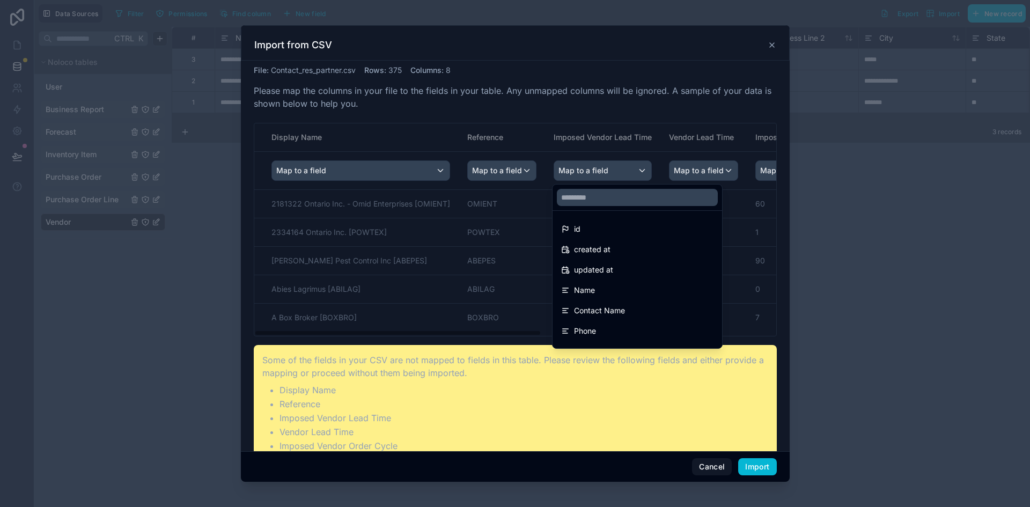
click at [697, 169] on div "scrollable content" at bounding box center [515, 253] width 549 height 457
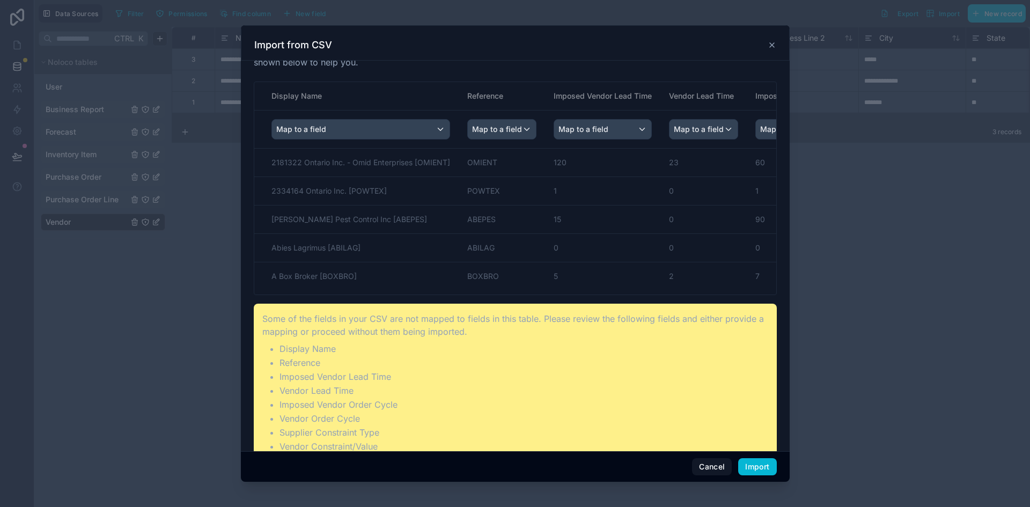
scroll to position [60, 0]
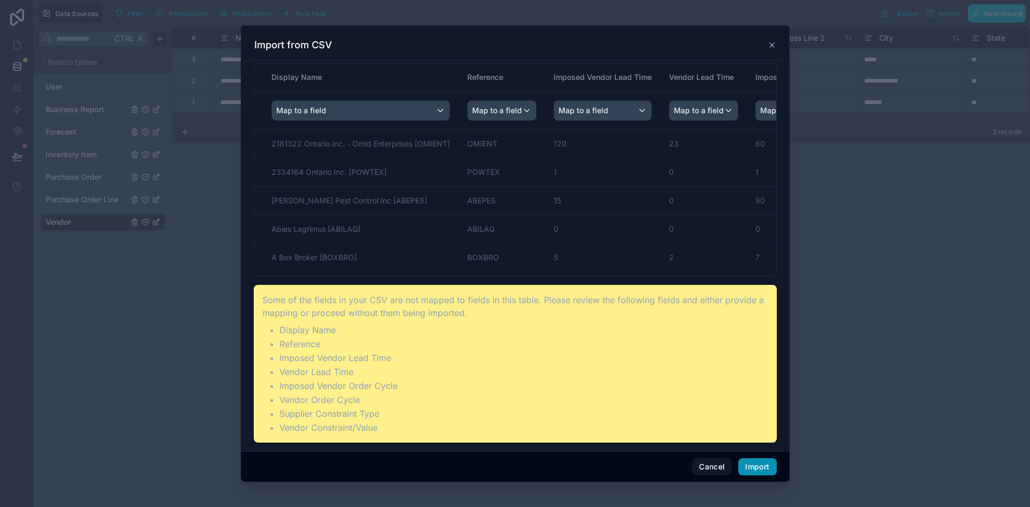
click at [761, 466] on button "Import" at bounding box center [758, 466] width 38 height 17
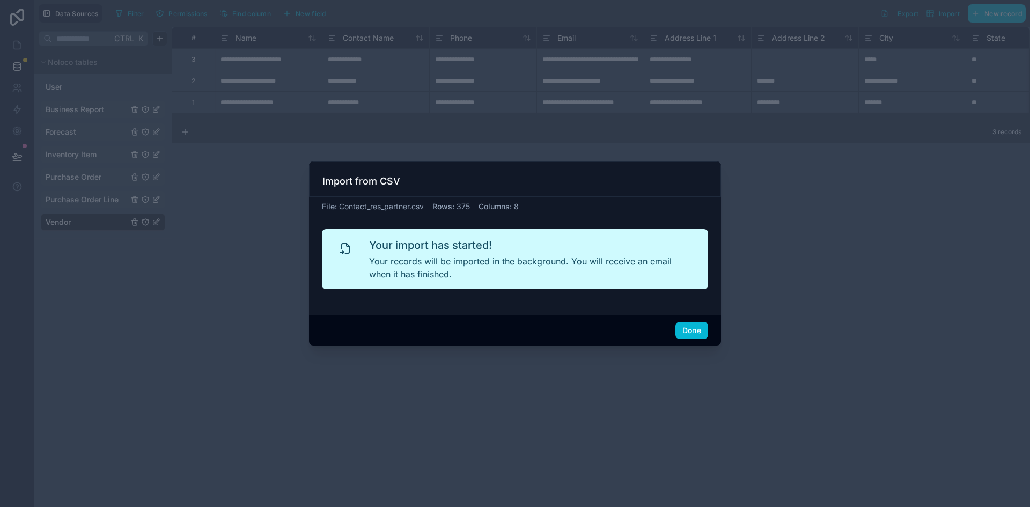
scroll to position [0, 0]
click at [689, 333] on button "Done" at bounding box center [692, 330] width 33 height 17
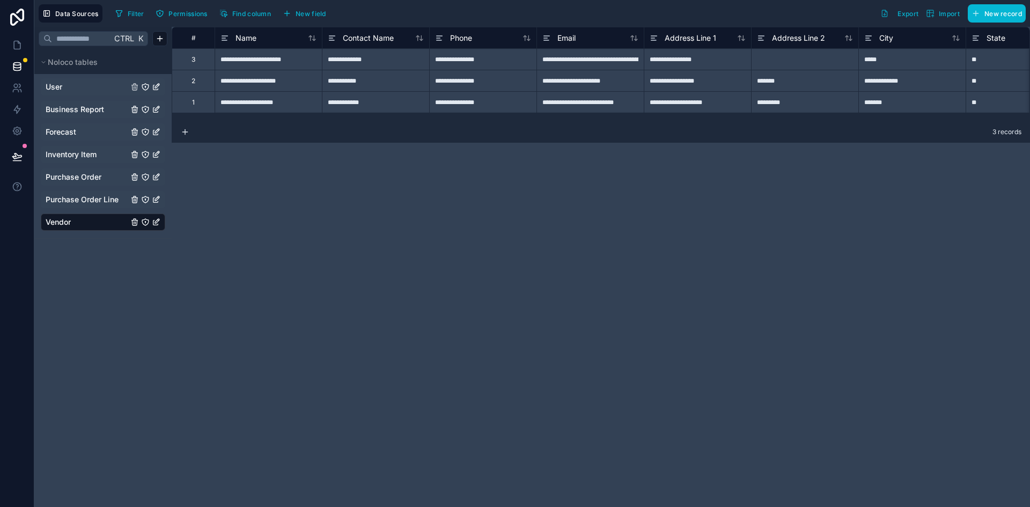
click at [53, 93] on div "User" at bounding box center [103, 86] width 125 height 17
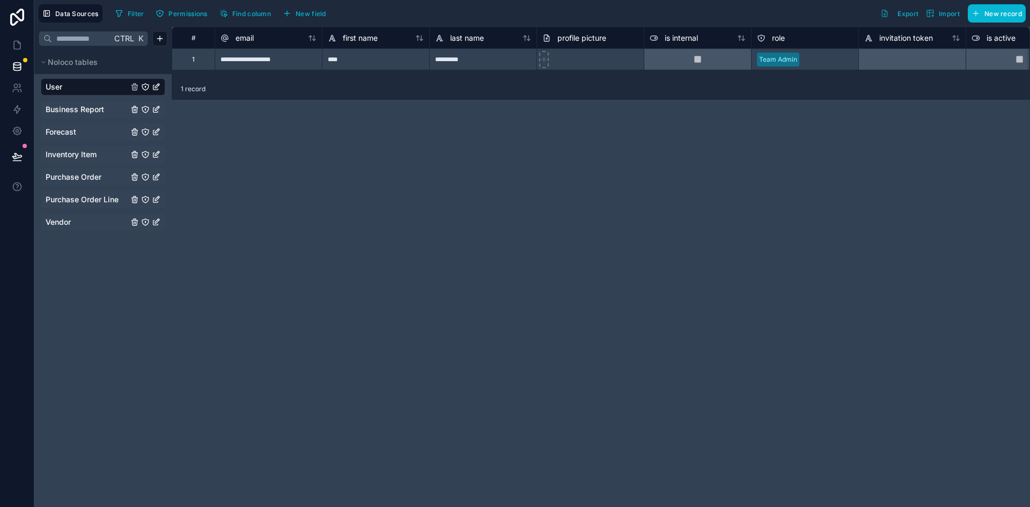
click at [68, 225] on span "Vendor" at bounding box center [58, 222] width 25 height 11
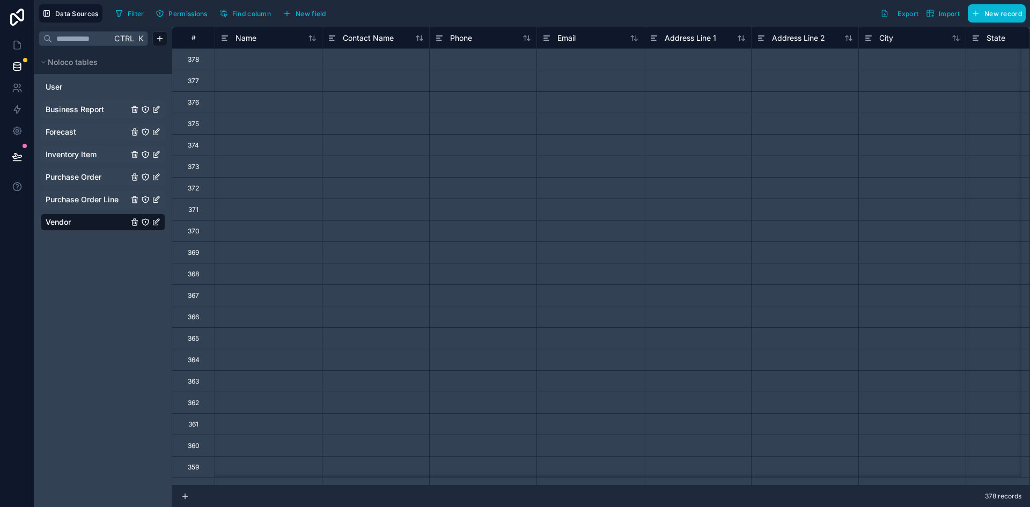
click at [60, 97] on div "User Business Report Forecast Inventory Item Purchase Order Purchase Order Line…" at bounding box center [103, 154] width 125 height 160
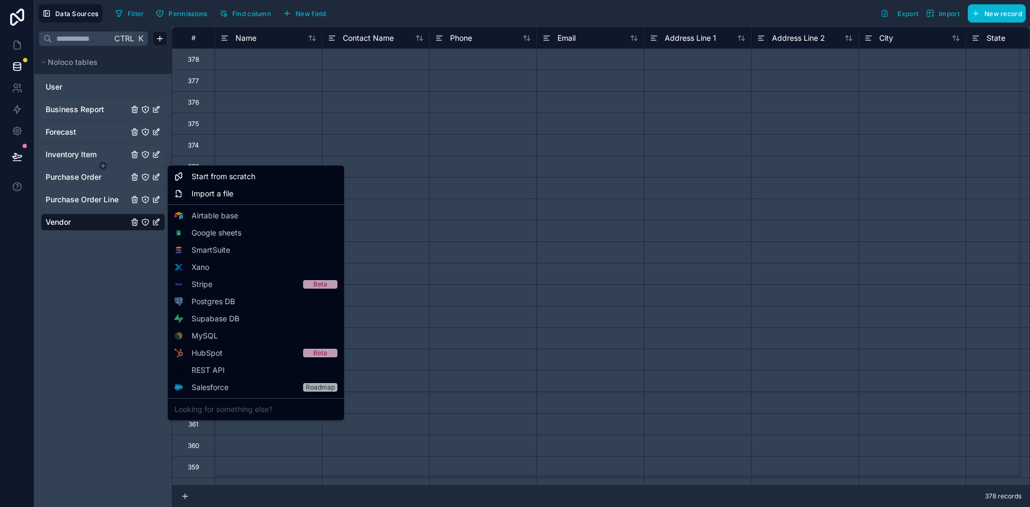
click at [61, 165] on html "Data Sources Filter Permissions Find column New field Export Import New record …" at bounding box center [515, 253] width 1030 height 507
click at [174, 178] on div "Start from scratch" at bounding box center [256, 176] width 172 height 17
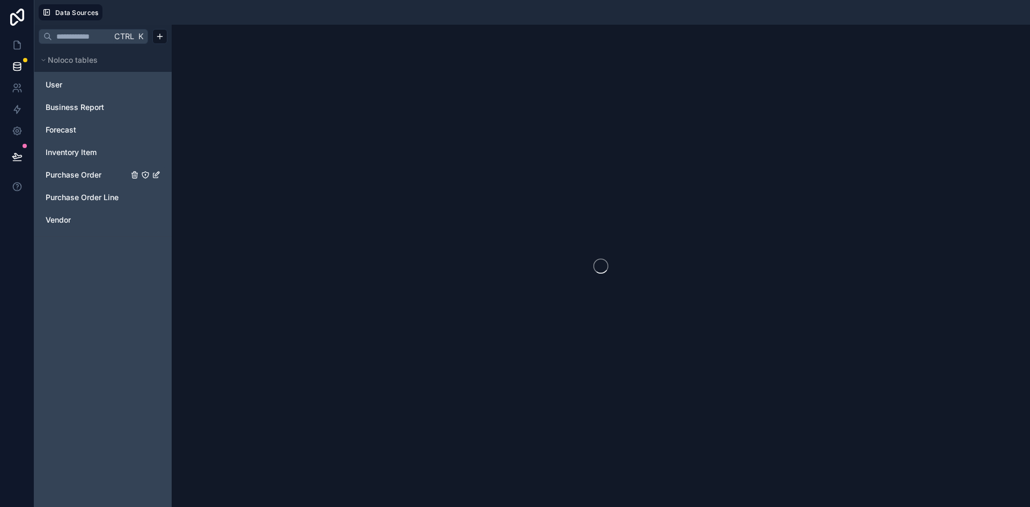
click at [93, 174] on span "Purchase Order" at bounding box center [74, 175] width 56 height 11
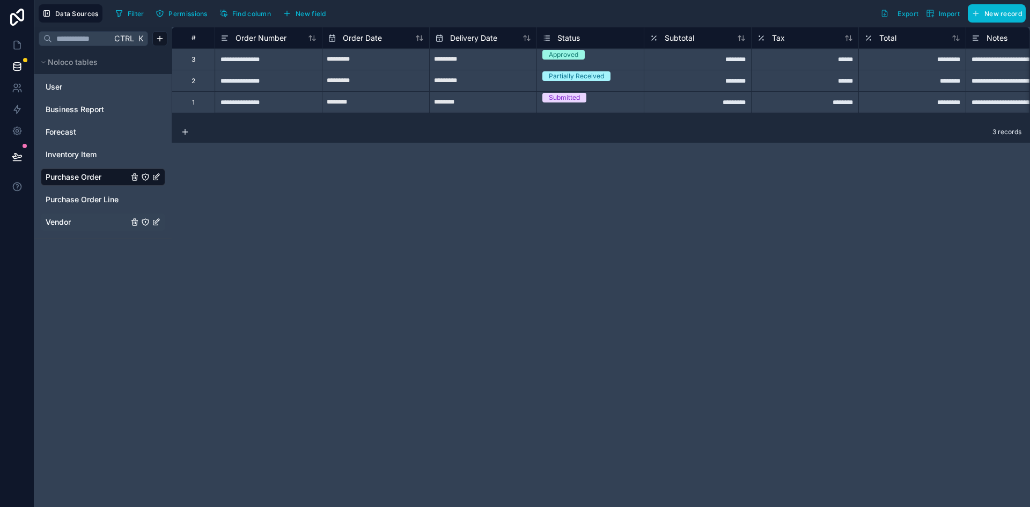
click at [75, 223] on link "Vendor" at bounding box center [87, 222] width 83 height 11
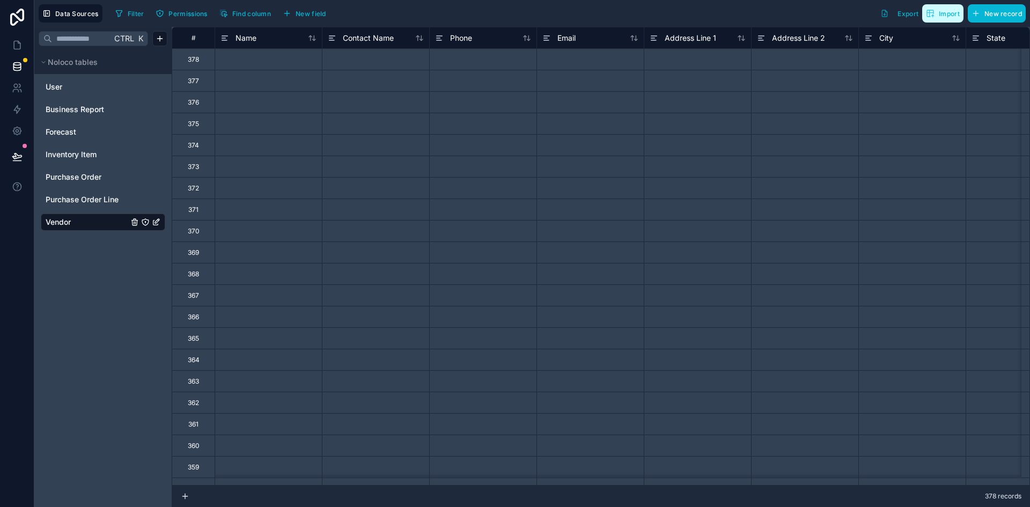
click at [951, 18] on button "Import" at bounding box center [943, 13] width 41 height 18
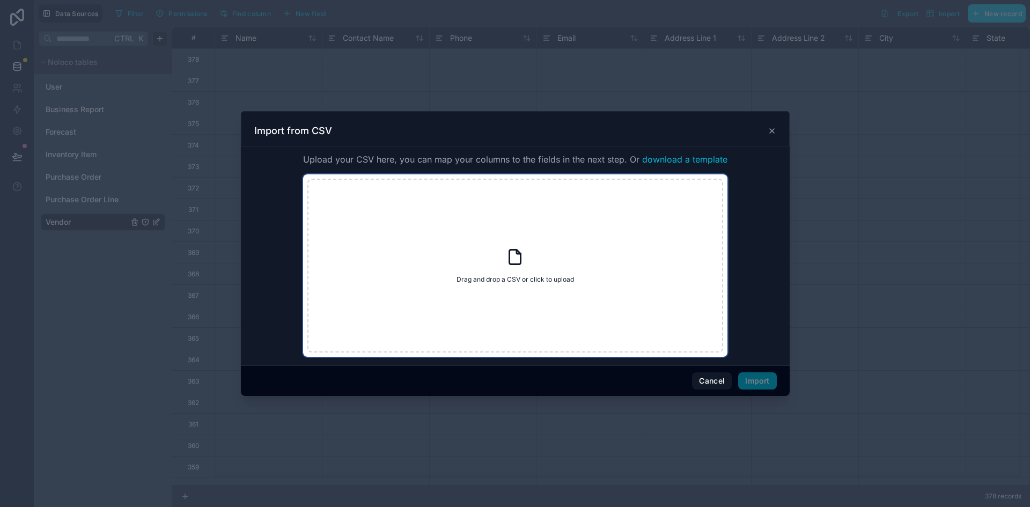
click at [514, 276] on span "Drag and drop a CSV or click to upload" at bounding box center [516, 279] width 118 height 9
type input "**********"
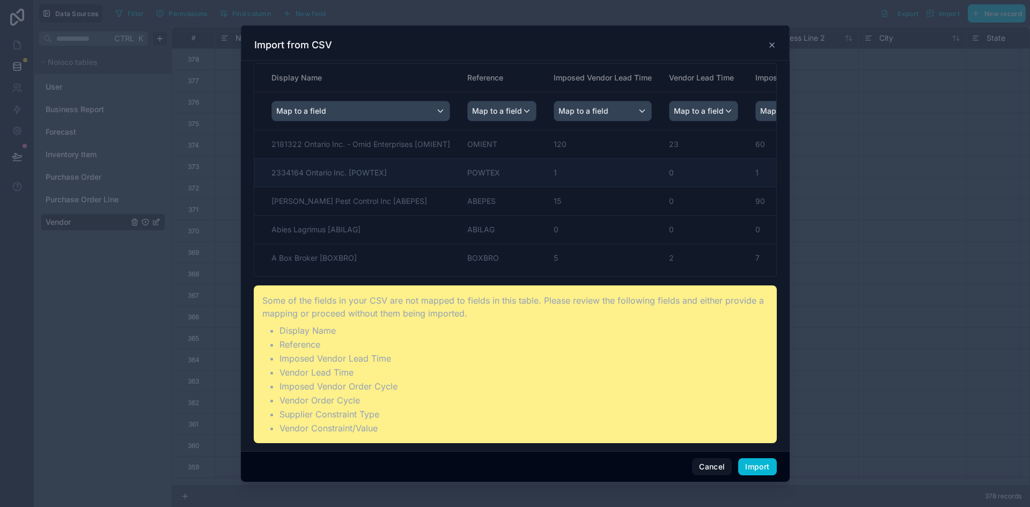
scroll to position [60, 0]
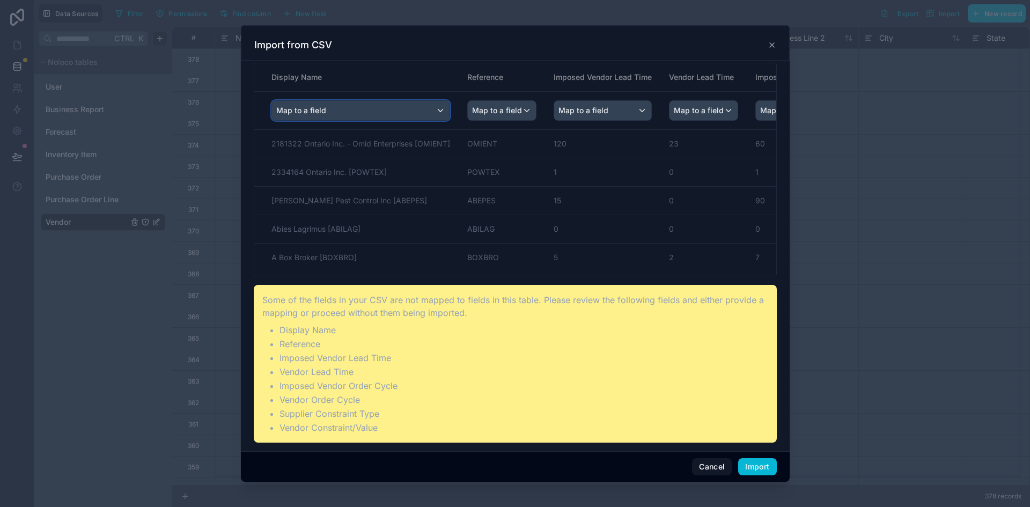
click at [435, 112] on div "Map to a field" at bounding box center [361, 110] width 178 height 19
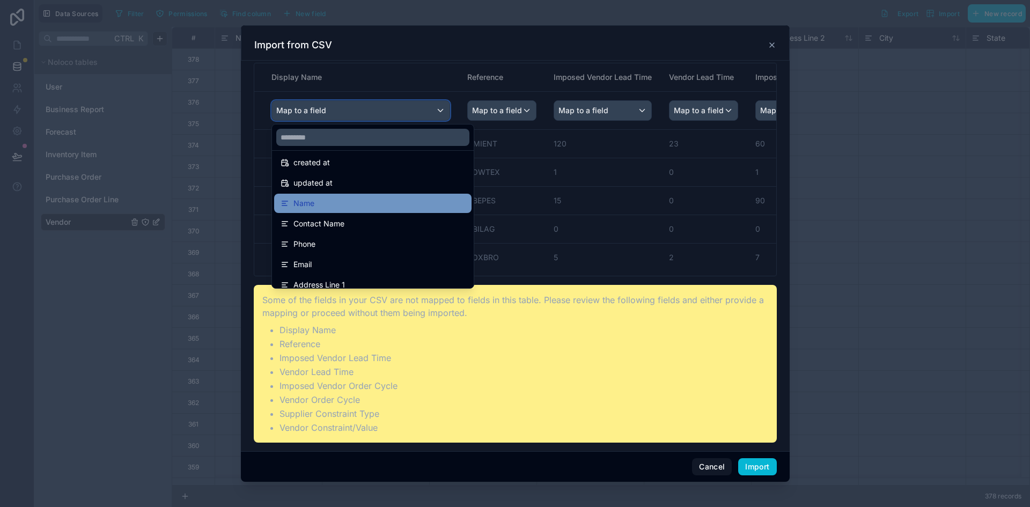
scroll to position [54, 0]
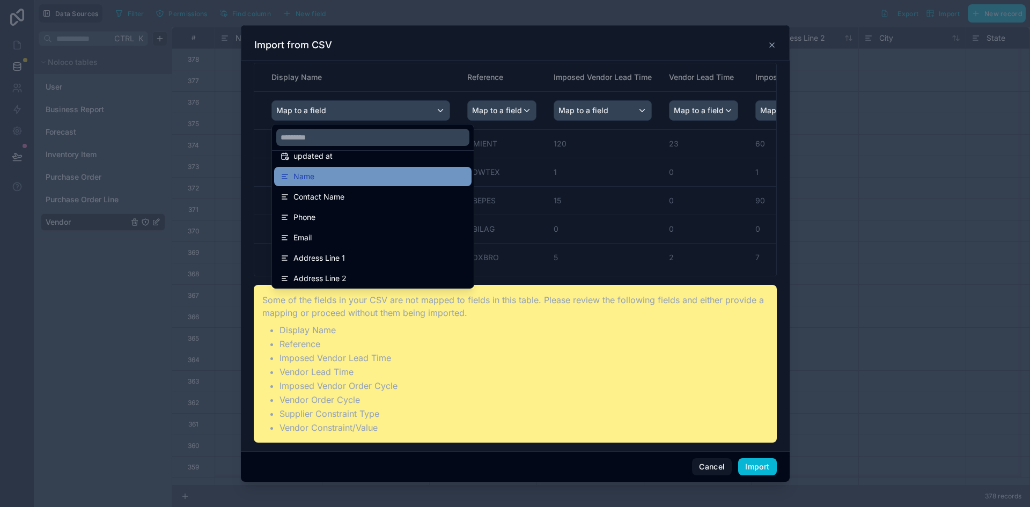
click at [398, 178] on div "Name" at bounding box center [373, 176] width 185 height 13
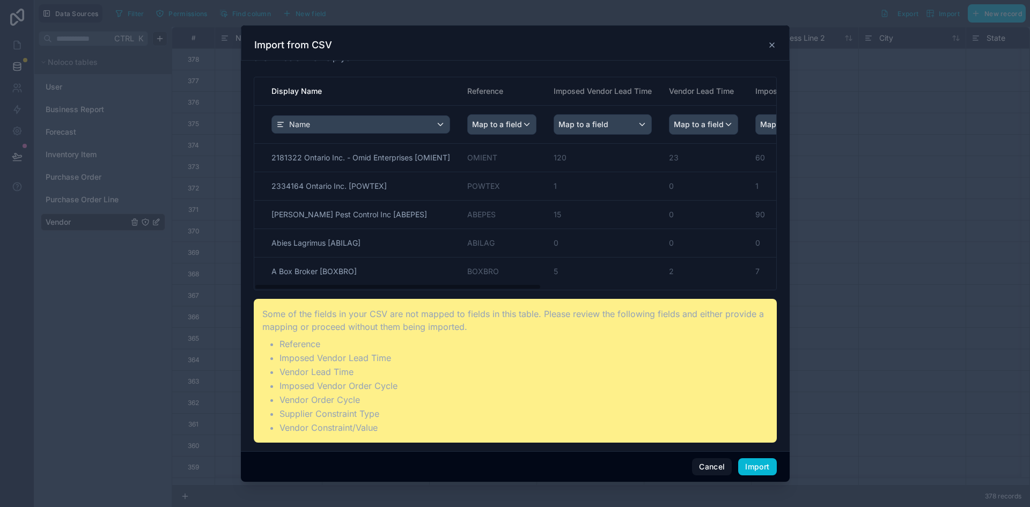
scroll to position [46, 0]
click at [588, 123] on span "Map to a field" at bounding box center [584, 124] width 50 height 19
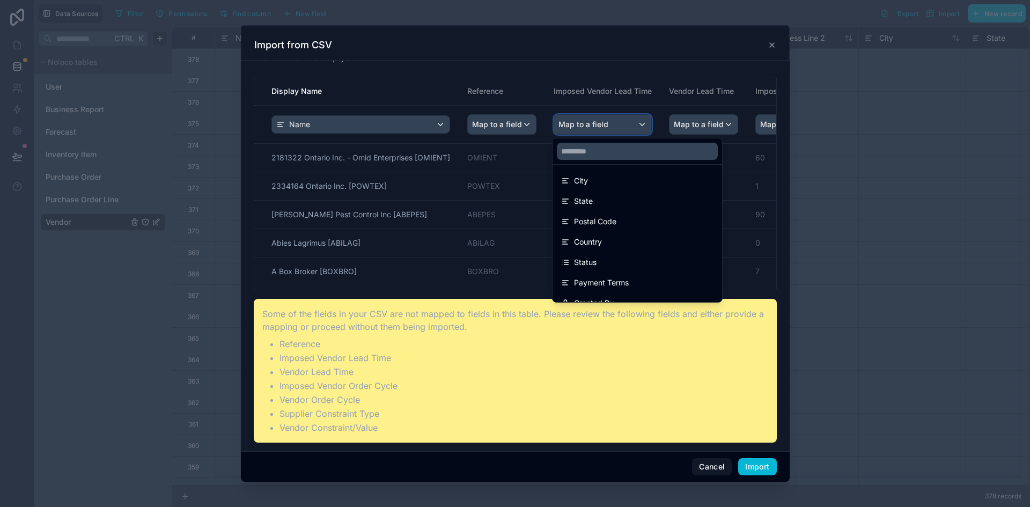
scroll to position [0, 0]
click at [515, 132] on div "scrollable content" at bounding box center [515, 253] width 549 height 457
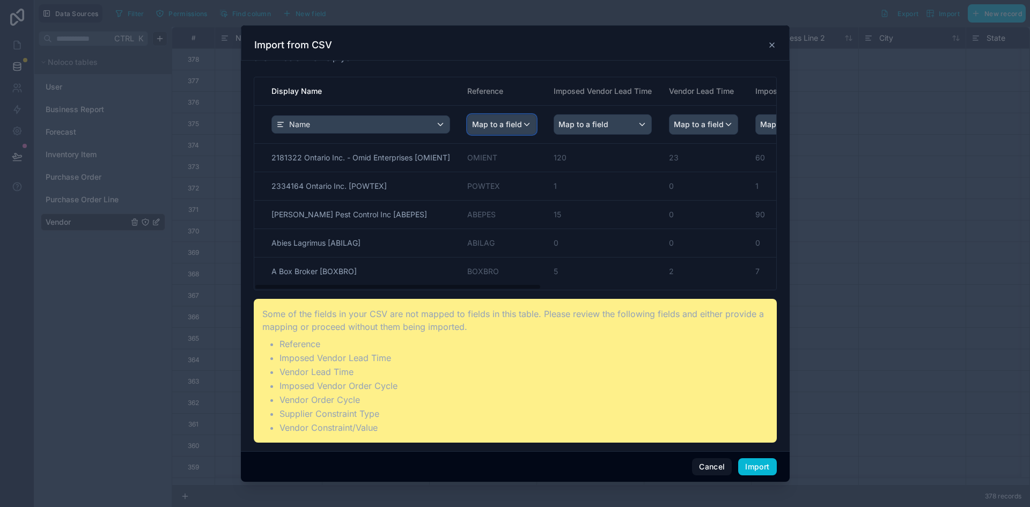
click at [516, 129] on span "Map to a field" at bounding box center [497, 124] width 50 height 19
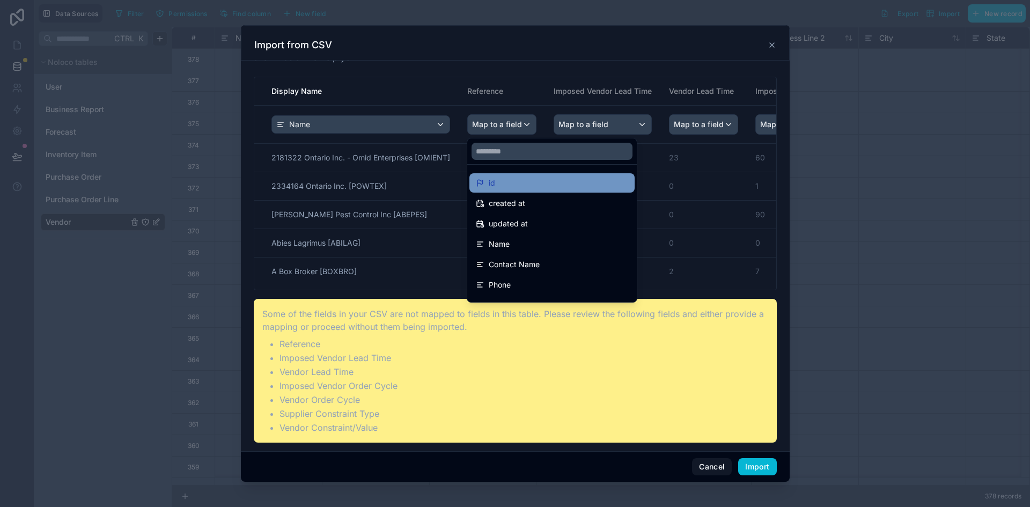
click at [494, 184] on span "id" at bounding box center [492, 183] width 6 height 13
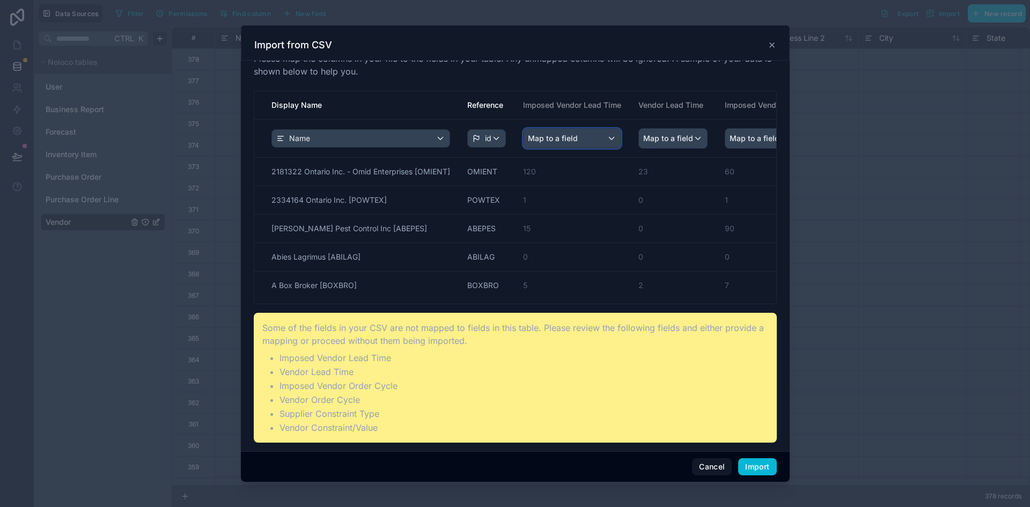
click at [607, 143] on div "Map to a field" at bounding box center [572, 138] width 97 height 19
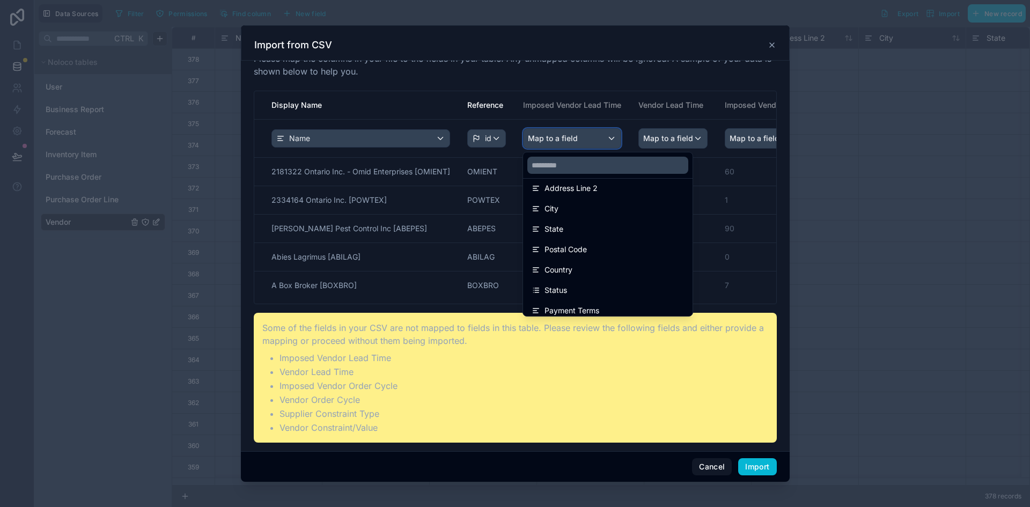
scroll to position [239, 0]
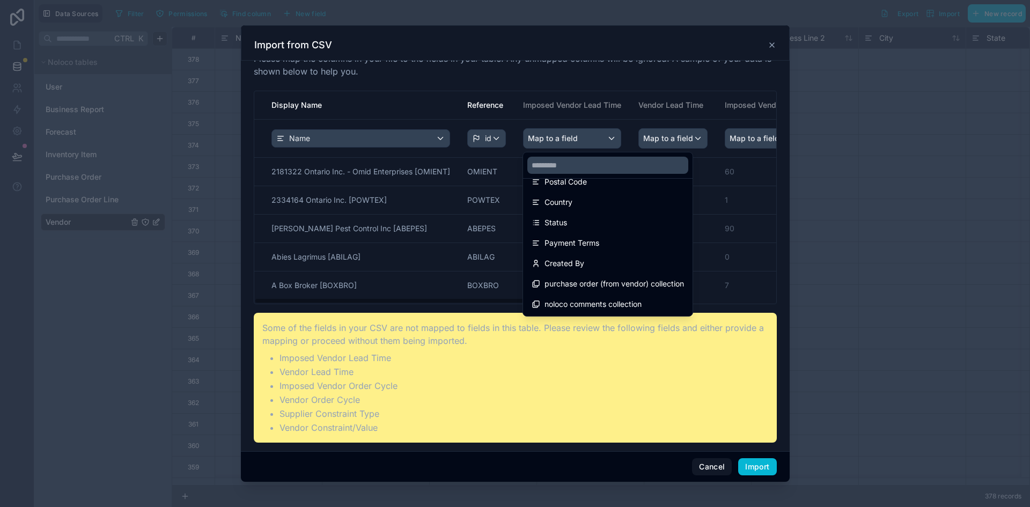
click at [755, 474] on div "scrollable content" at bounding box center [515, 253] width 549 height 457
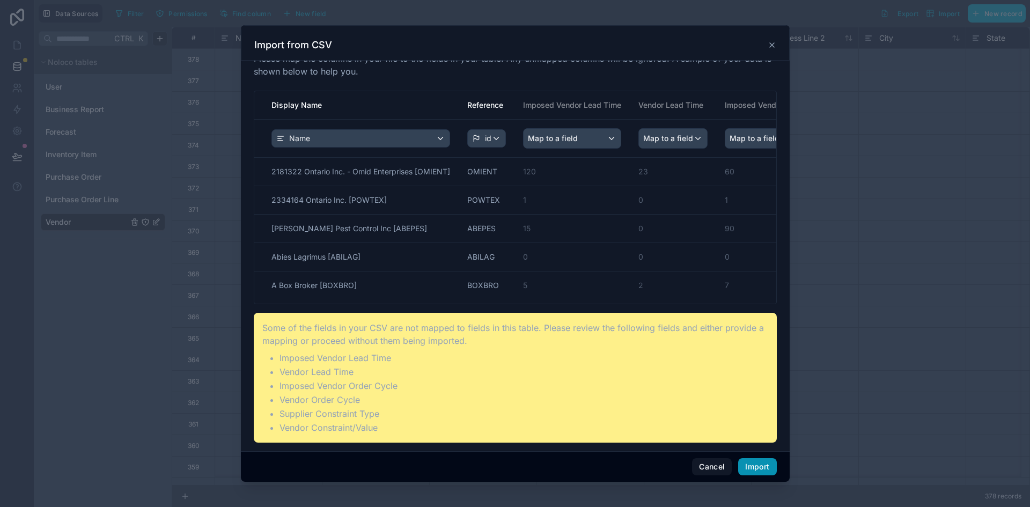
click at [754, 473] on button "Import" at bounding box center [758, 466] width 38 height 17
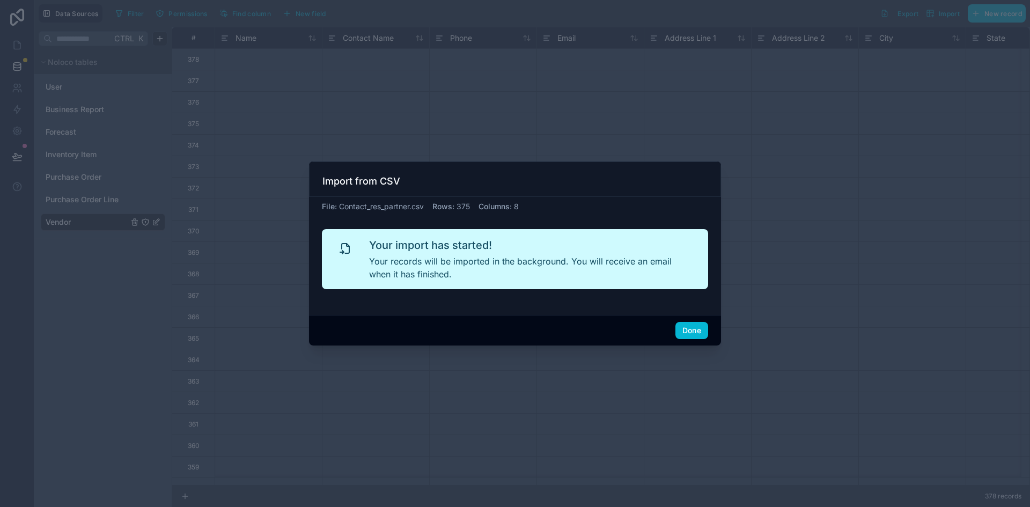
scroll to position [0, 0]
click at [686, 332] on button "Done" at bounding box center [692, 330] width 33 height 17
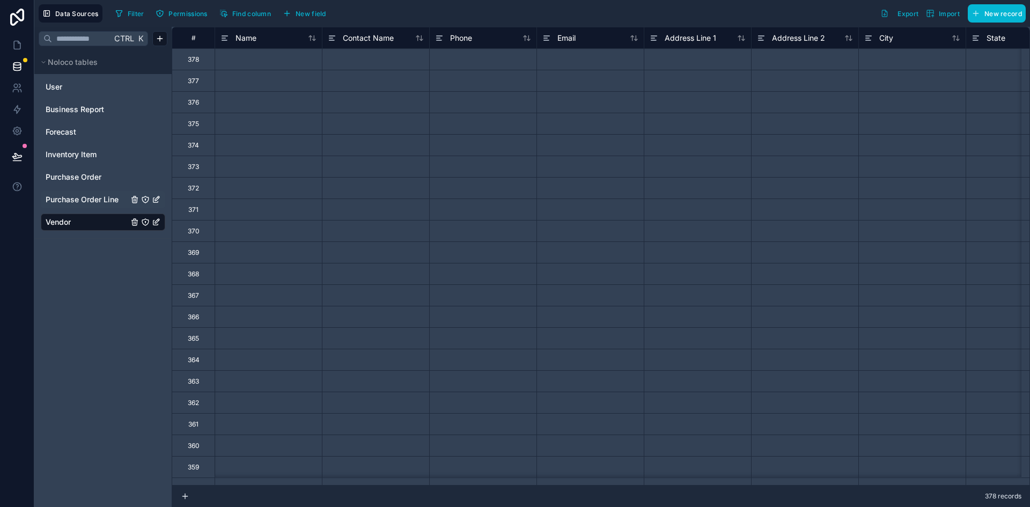
click at [79, 202] on span "Purchase Order Line" at bounding box center [82, 199] width 73 height 11
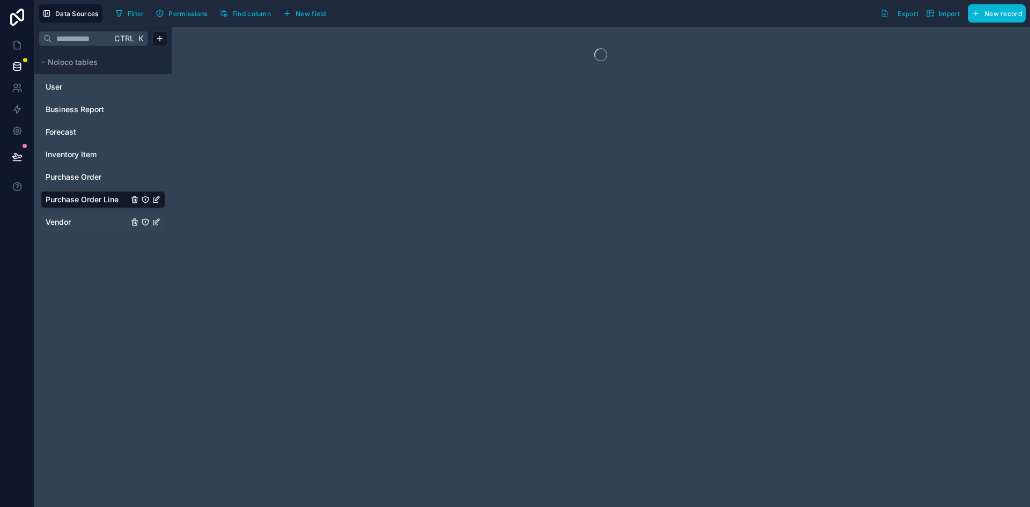
click at [74, 218] on link "Vendor" at bounding box center [87, 222] width 83 height 11
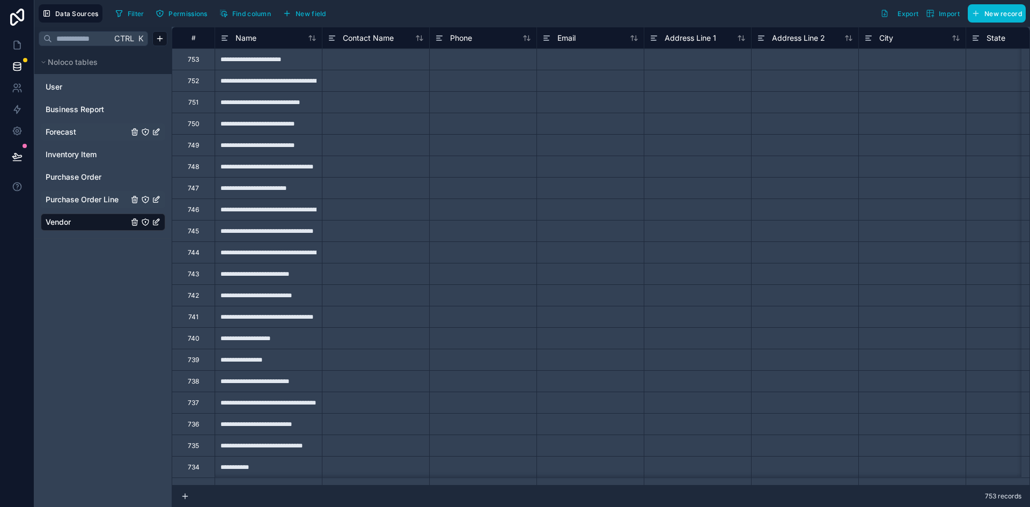
click at [56, 131] on span "Forecast" at bounding box center [61, 132] width 31 height 11
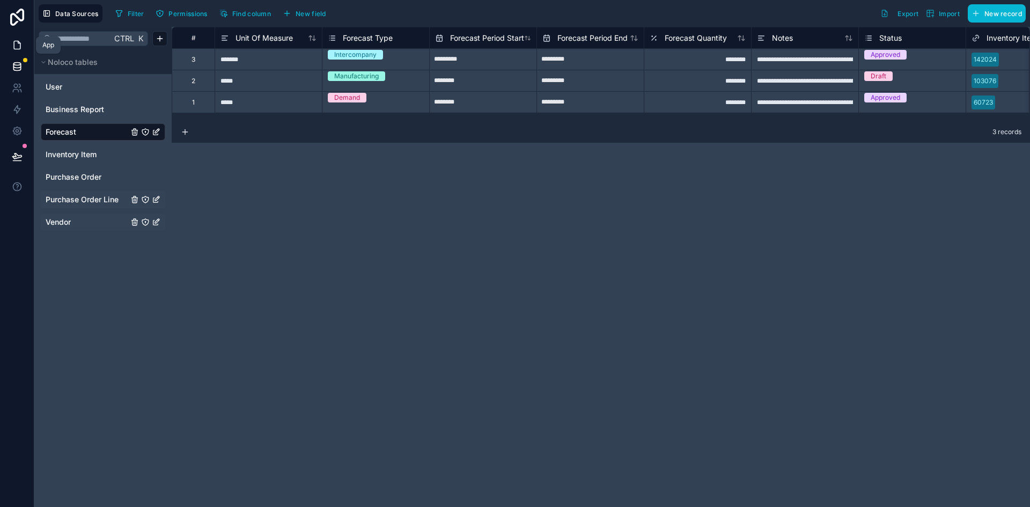
click at [17, 41] on icon at bounding box center [17, 45] width 6 height 8
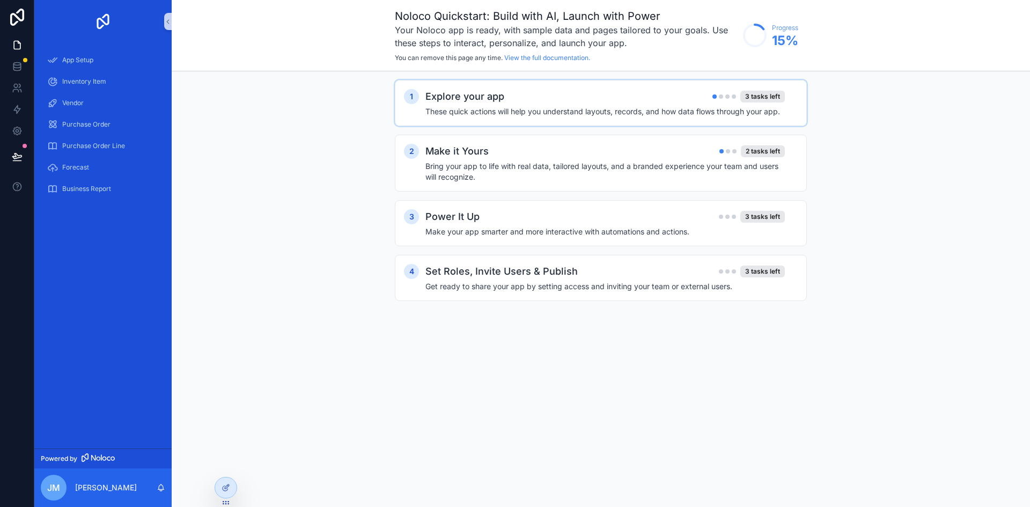
click at [632, 92] on div "Explore your app 3 tasks left" at bounding box center [606, 96] width 360 height 15
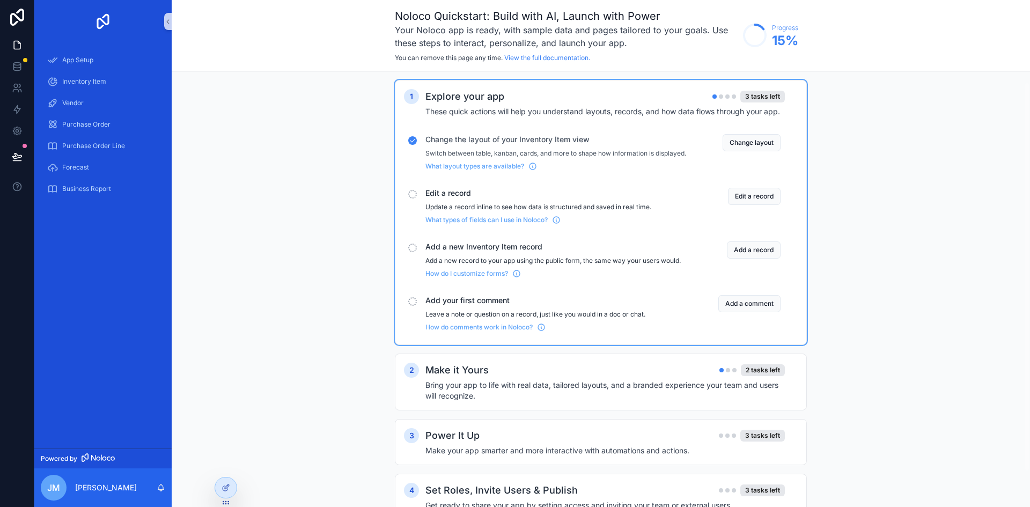
scroll to position [52, 0]
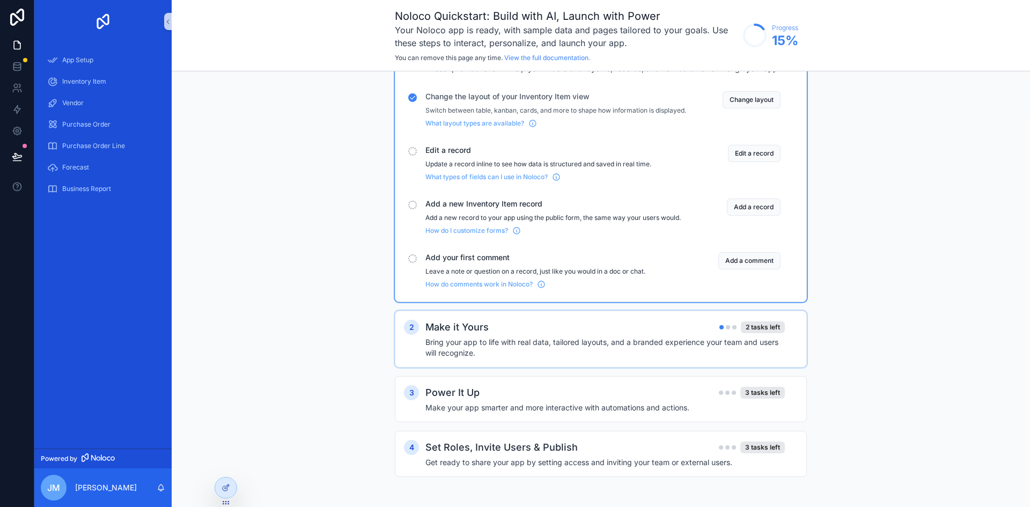
click at [604, 342] on h4 "Bring your app to life with real data, tailored layouts, and a branded experien…" at bounding box center [606, 347] width 360 height 21
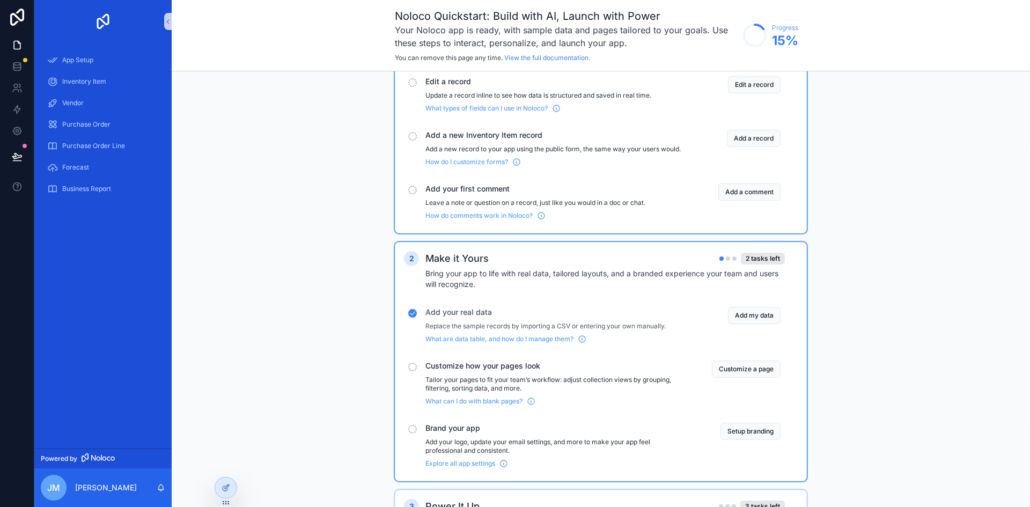
scroll to position [234, 0]
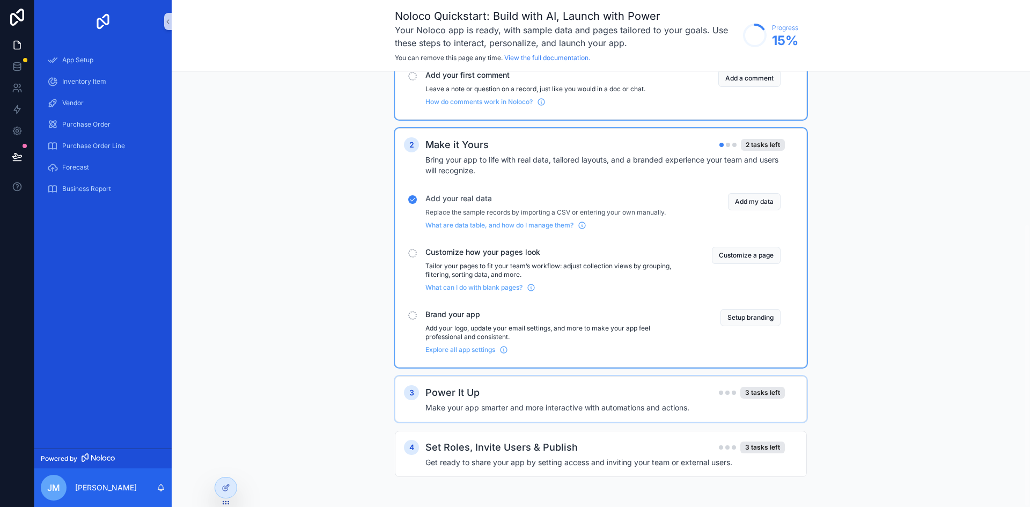
click at [569, 406] on h4 "Make your app smarter and more interactive with automations and actions." at bounding box center [606, 408] width 360 height 11
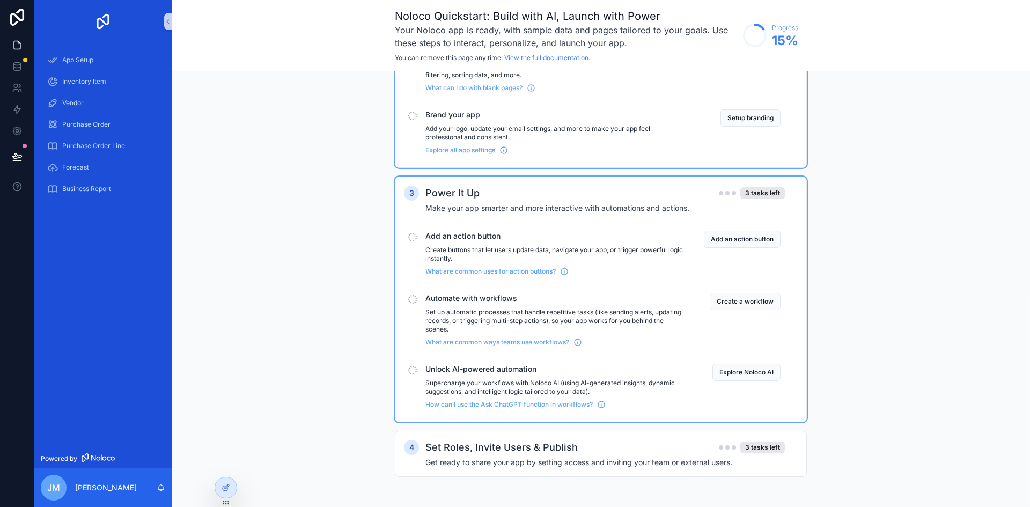
scroll to position [434, 0]
click at [298, 189] on div "1 Explore your app 3 tasks left These quick actions will help you understand la…" at bounding box center [601, 76] width 859 height 861
